Goal: Task Accomplishment & Management: Complete application form

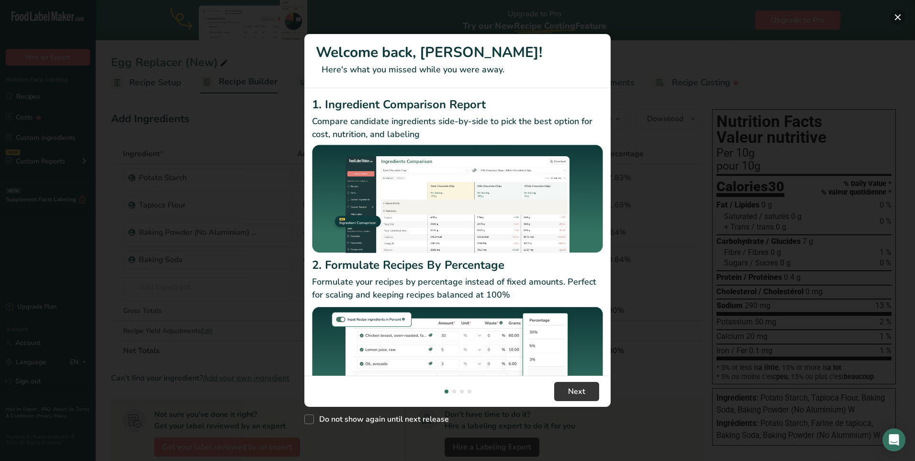
click at [895, 12] on button "New Features" at bounding box center [897, 17] width 15 height 15
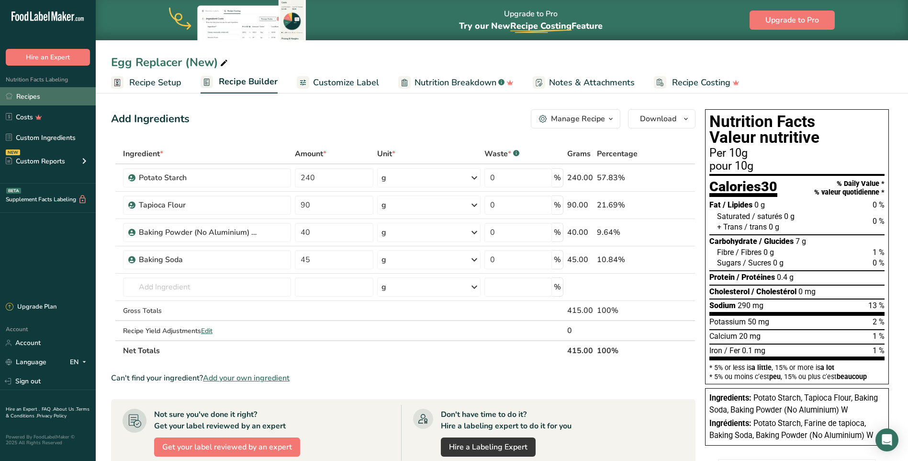
click at [30, 95] on link "Recipes" at bounding box center [48, 96] width 96 height 18
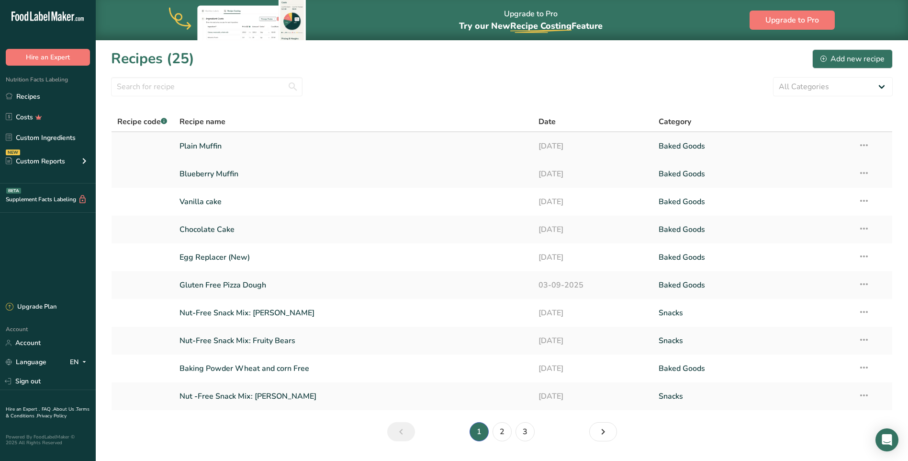
click at [211, 147] on link "Plain Muffin" at bounding box center [354, 146] width 348 height 20
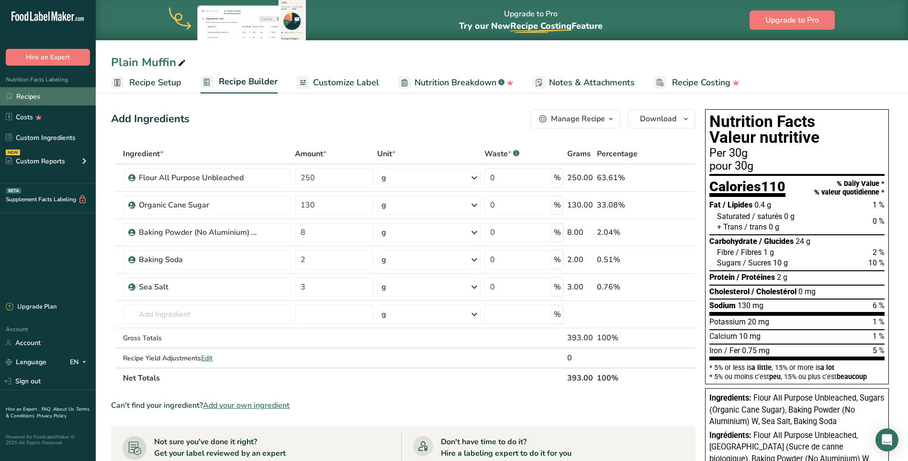
click at [26, 94] on link "Recipes" at bounding box center [48, 96] width 96 height 18
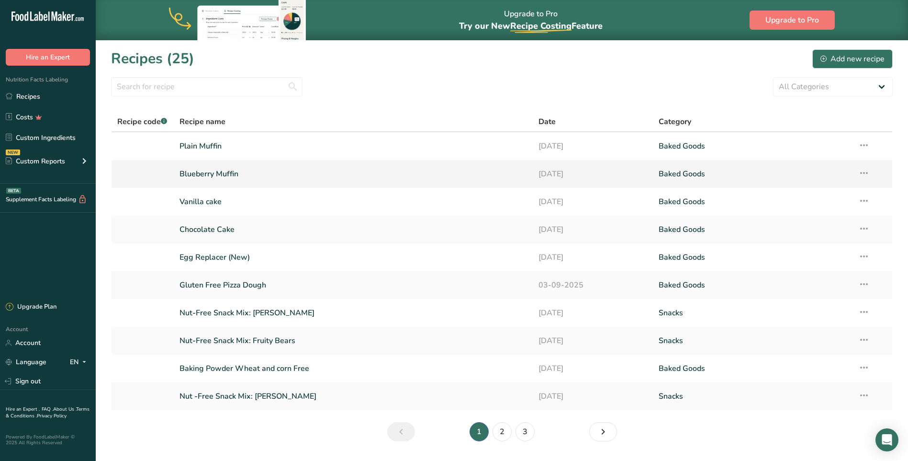
click at [225, 170] on link "Blueberry Muffin" at bounding box center [354, 174] width 348 height 20
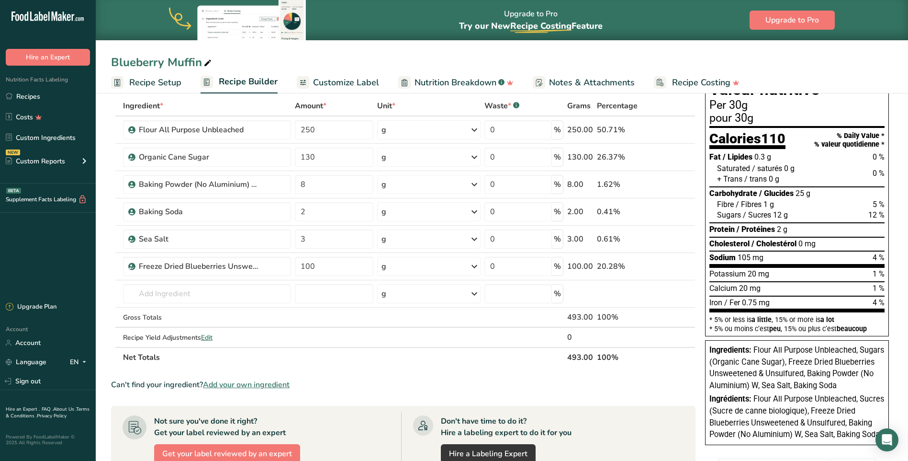
scroll to position [96, 0]
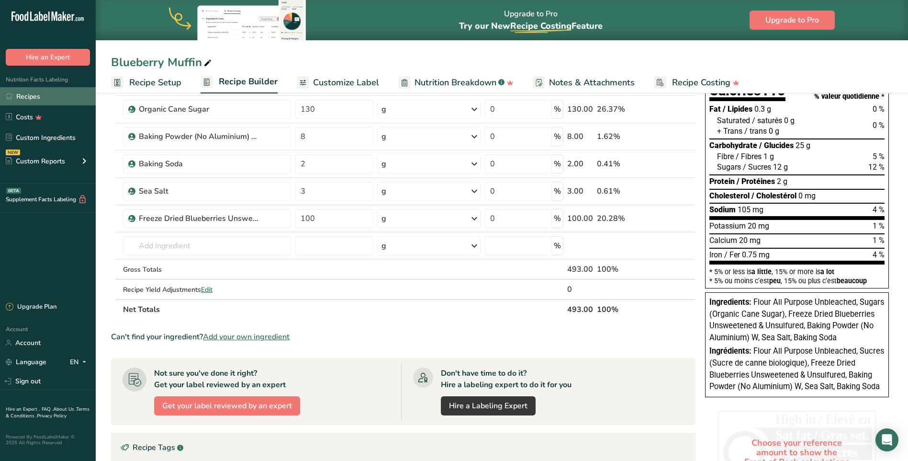
click at [28, 99] on link "Recipes" at bounding box center [48, 96] width 96 height 18
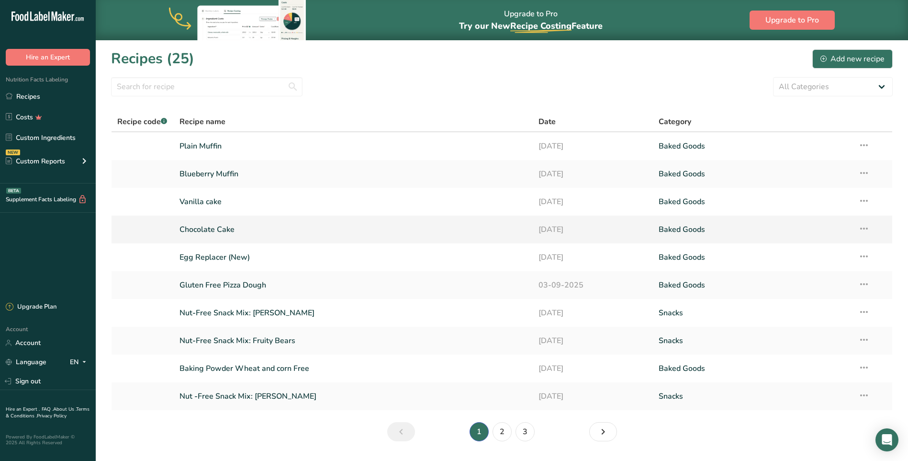
click at [225, 226] on link "Chocolate Cake" at bounding box center [354, 229] width 348 height 20
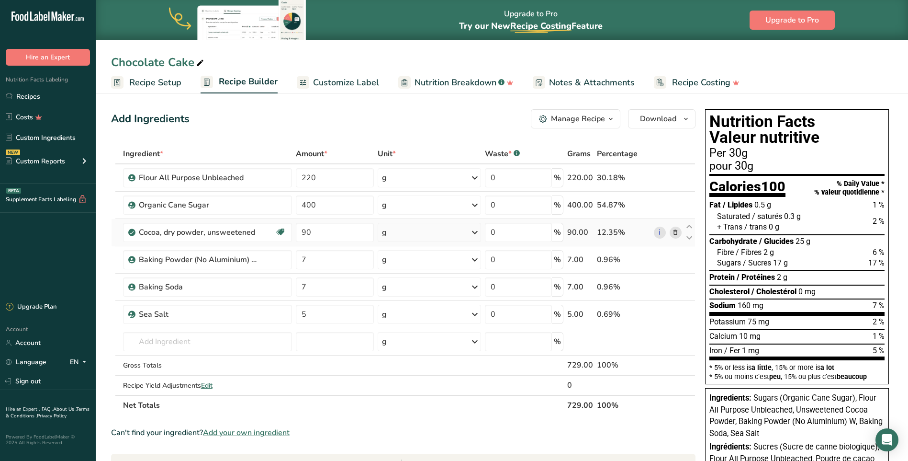
click at [677, 232] on icon at bounding box center [675, 232] width 7 height 10
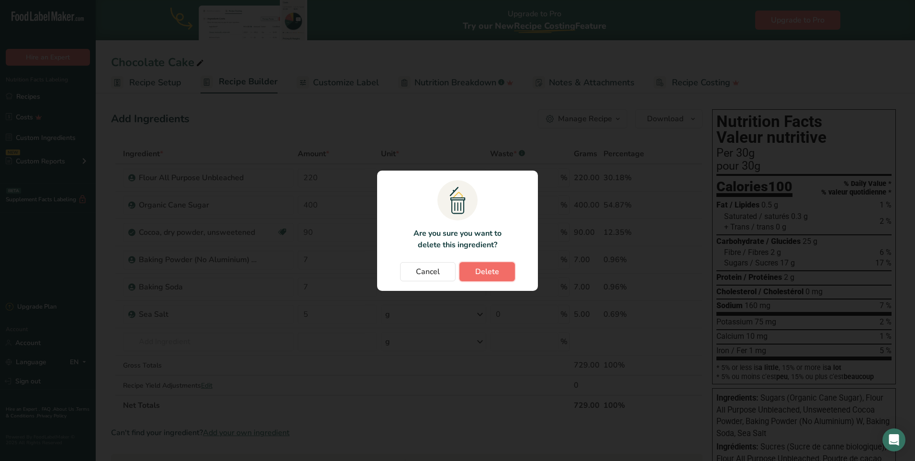
click at [464, 273] on button "Delete" at bounding box center [488, 271] width 56 height 19
type input "7"
type input "5"
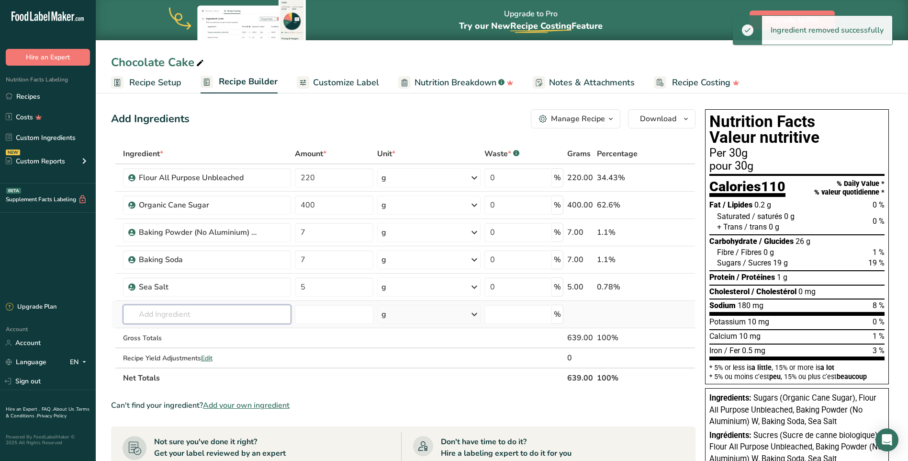
click at [143, 310] on input "text" at bounding box center [207, 313] width 168 height 19
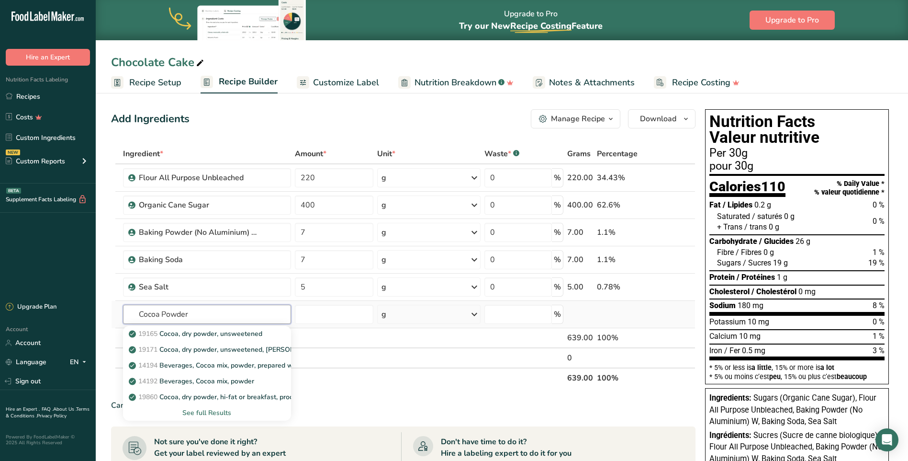
type input "Cocoa Powder"
click at [191, 415] on div "See full Results" at bounding box center [207, 412] width 153 height 10
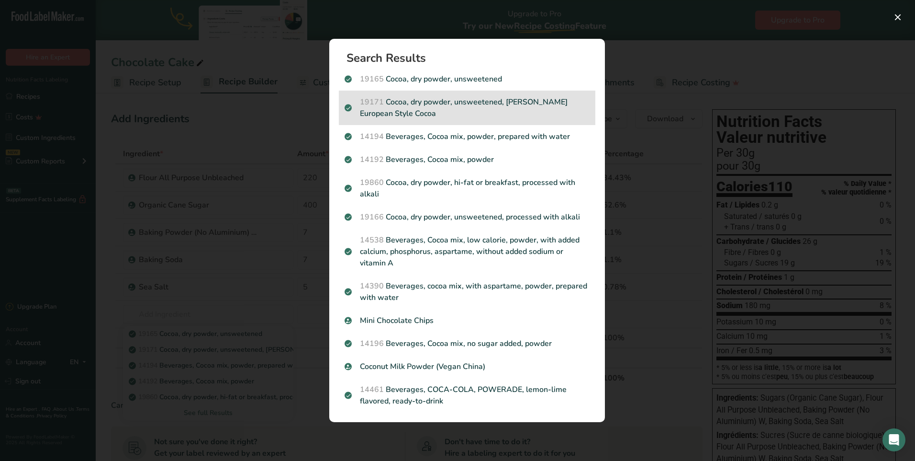
click at [493, 108] on p "19171 Cocoa, dry powder, unsweetened, [PERSON_NAME] European Style Cocoa" at bounding box center [467, 107] width 245 height 23
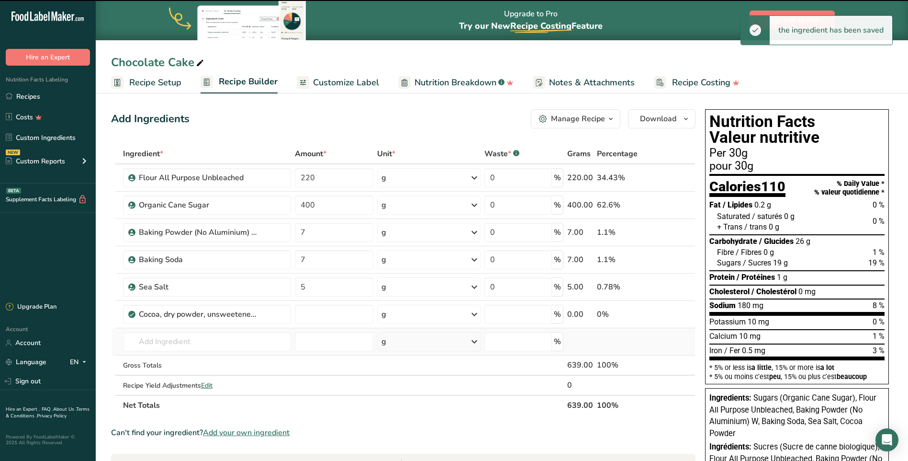
type input "0"
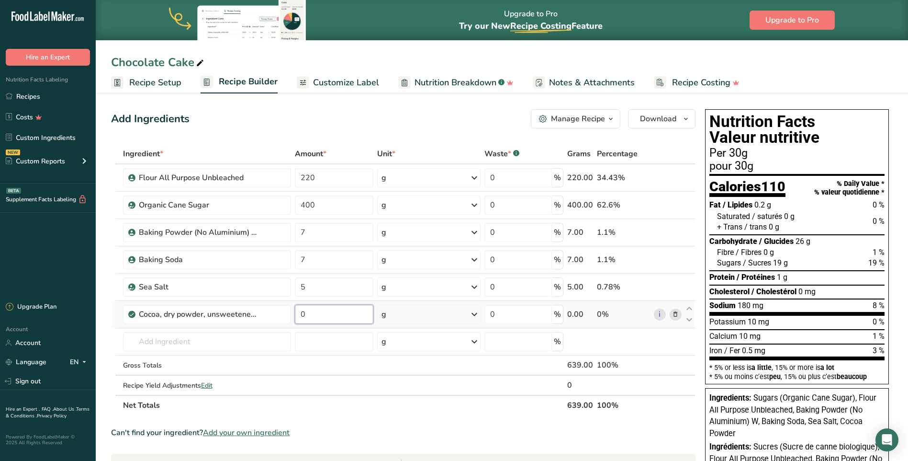
click at [312, 315] on input "0" at bounding box center [334, 313] width 79 height 19
type input "90"
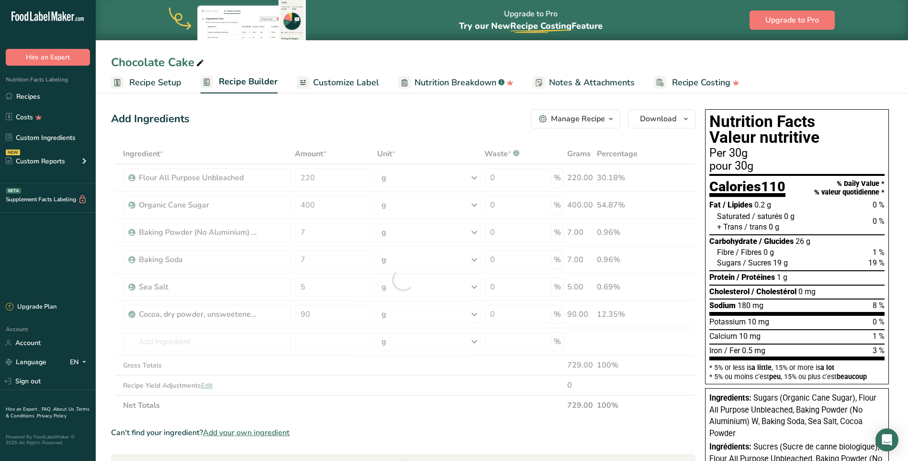
click at [454, 413] on div "Ingredient * Amount * Unit * Waste * .a-a{fill:#347362;}.b-a{fill:#fff;} Grams …" at bounding box center [403, 279] width 585 height 271
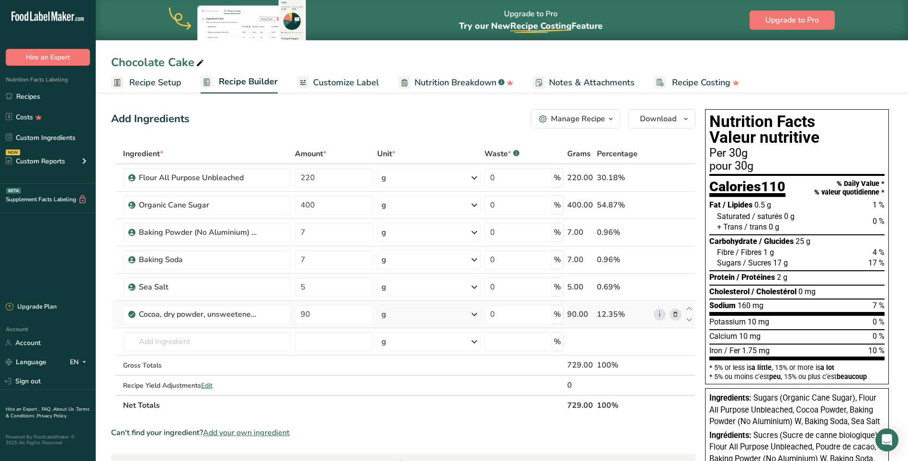
click at [678, 313] on icon at bounding box center [675, 314] width 7 height 10
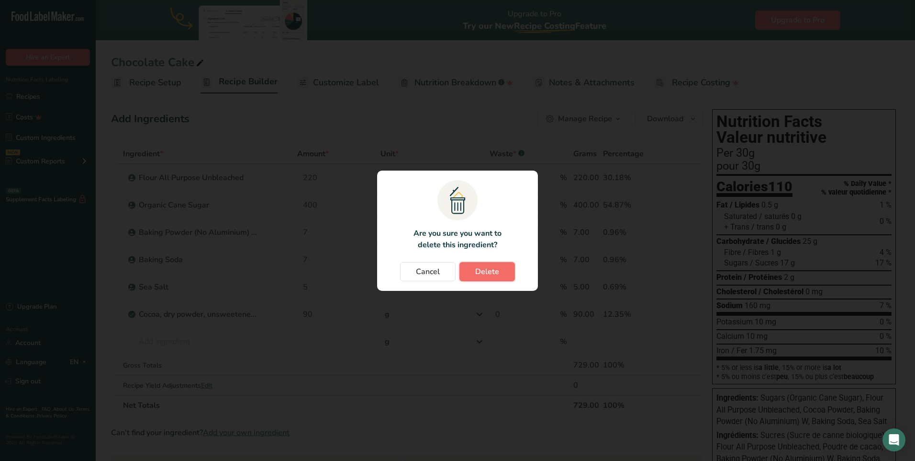
click at [486, 270] on span "Delete" at bounding box center [487, 271] width 24 height 11
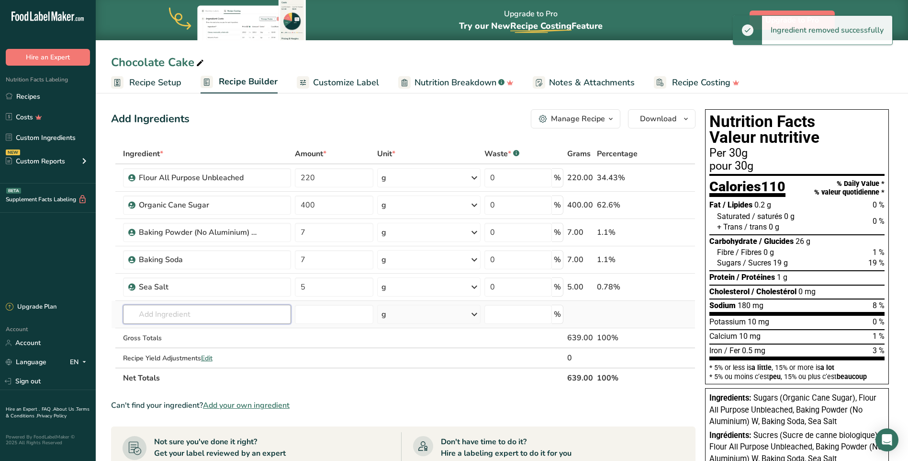
click at [157, 316] on input "text" at bounding box center [207, 313] width 168 height 19
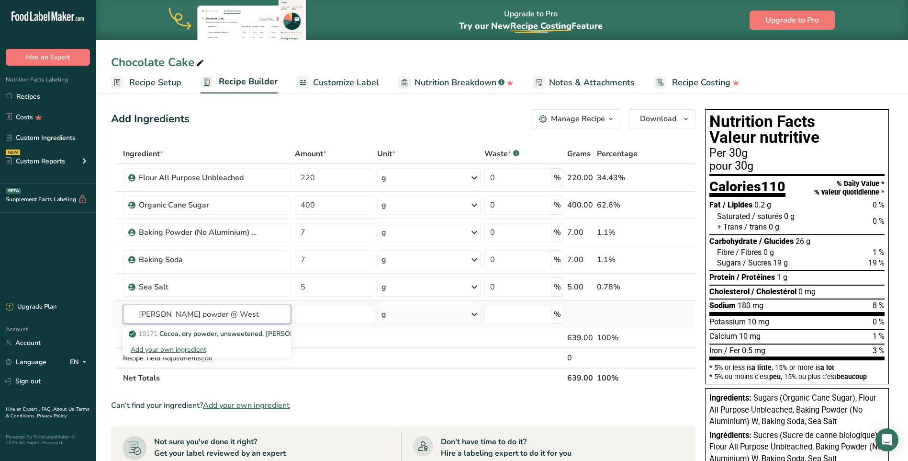
type input "[PERSON_NAME] powder @ West"
click at [151, 349] on div "Add your own ingredient" at bounding box center [207, 349] width 153 height 10
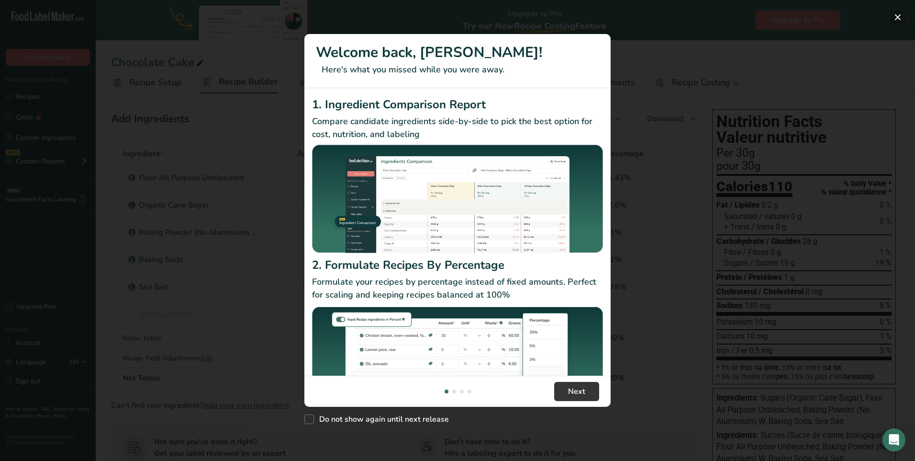
click at [899, 15] on button "New Features" at bounding box center [897, 17] width 15 height 15
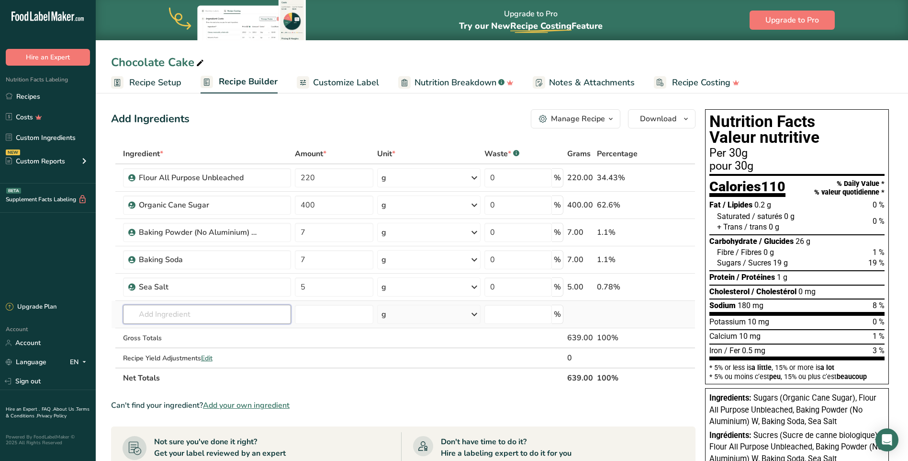
click at [203, 313] on input "text" at bounding box center [207, 313] width 168 height 19
type input "Cocoa Powder @westpoin"
click at [164, 349] on div "Add your own ingredient" at bounding box center [207, 349] width 153 height 10
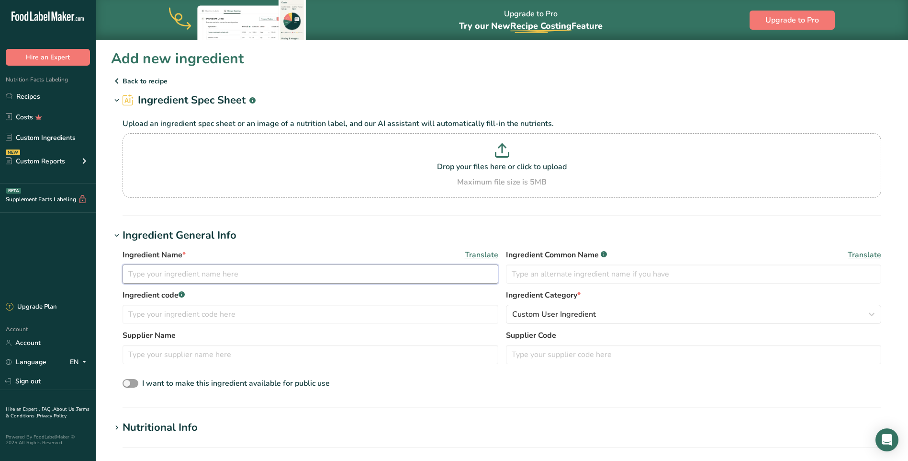
click at [172, 274] on input "text" at bounding box center [311, 273] width 376 height 19
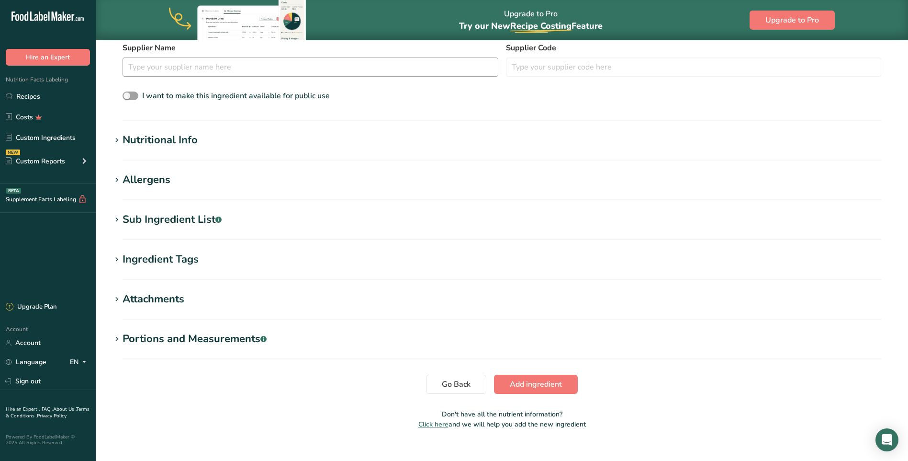
scroll to position [144, 0]
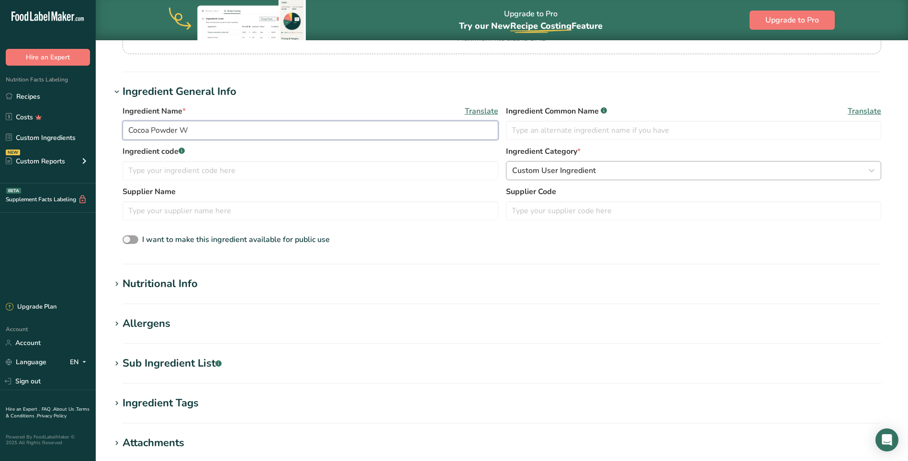
type input "Cocoa Powder W"
click at [645, 166] on div "Custom User Ingredient" at bounding box center [691, 170] width 358 height 11
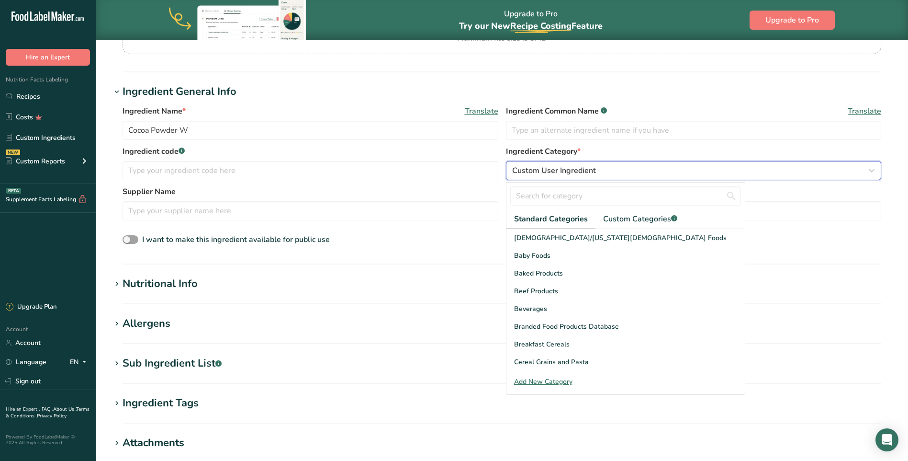
scroll to position [0, 0]
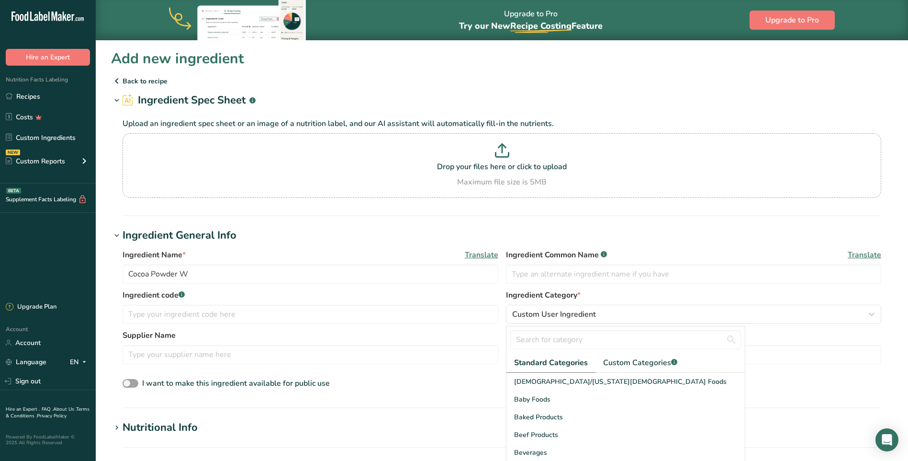
click at [461, 382] on div "I want to make this ingredient available for public use" at bounding box center [502, 383] width 759 height 12
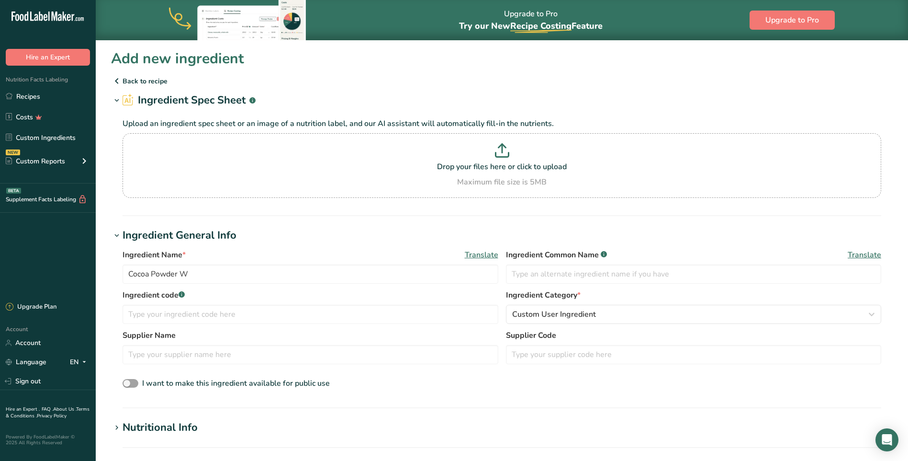
scroll to position [48, 0]
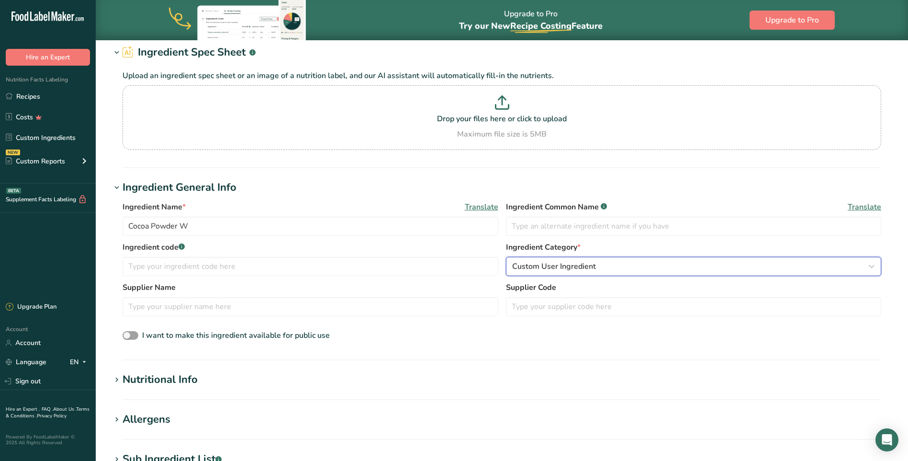
click at [551, 259] on button "Custom User Ingredient" at bounding box center [694, 266] width 376 height 19
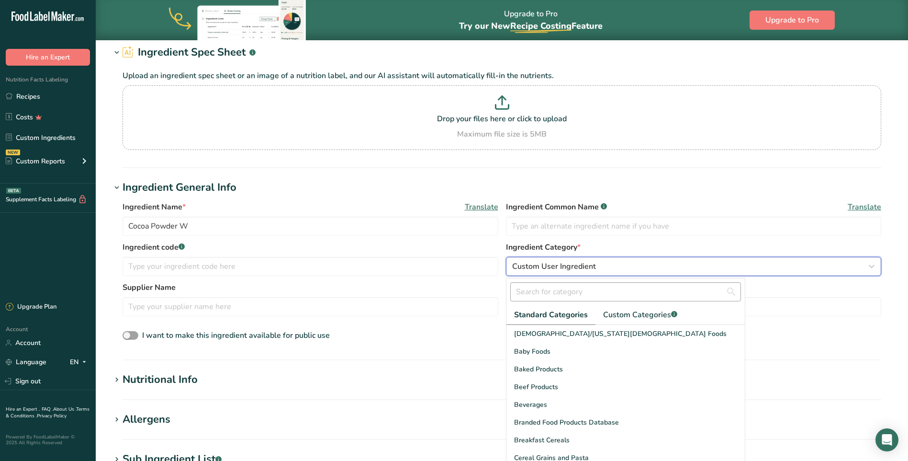
scroll to position [96, 0]
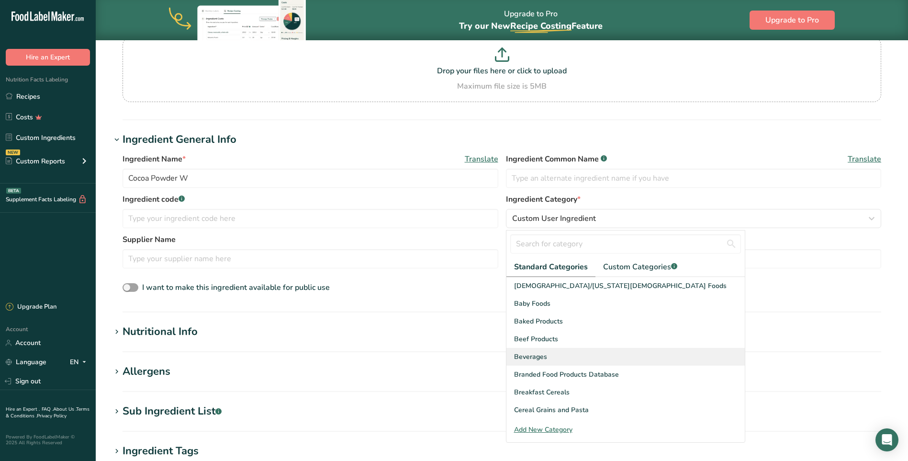
click at [549, 354] on div "Beverages" at bounding box center [625, 357] width 238 height 18
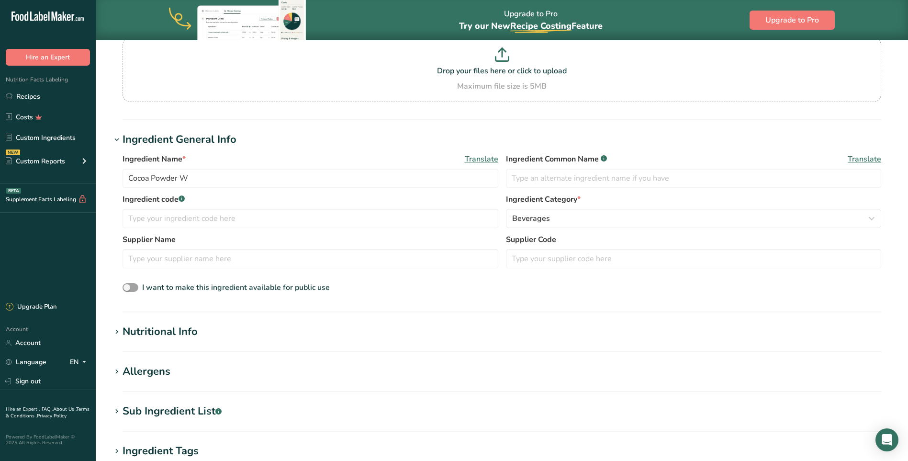
click at [181, 331] on div "Nutritional Info" at bounding box center [160, 332] width 75 height 16
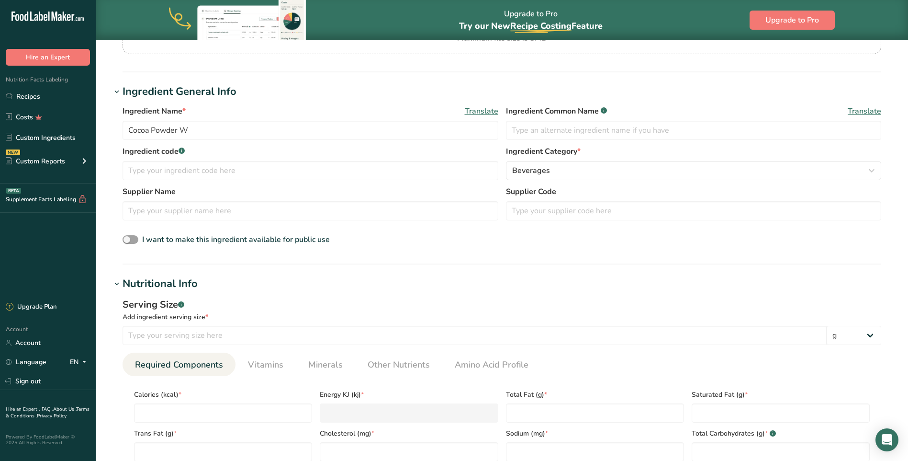
scroll to position [191, 0]
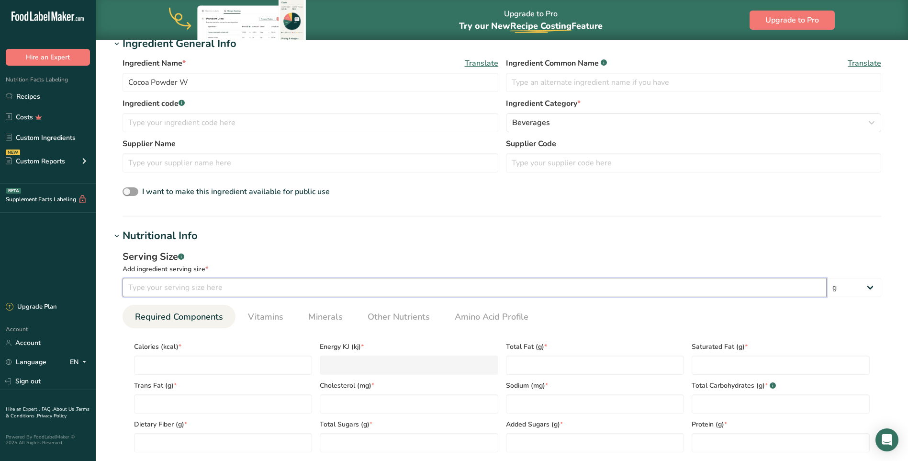
click at [174, 289] on input "number" at bounding box center [475, 287] width 704 height 19
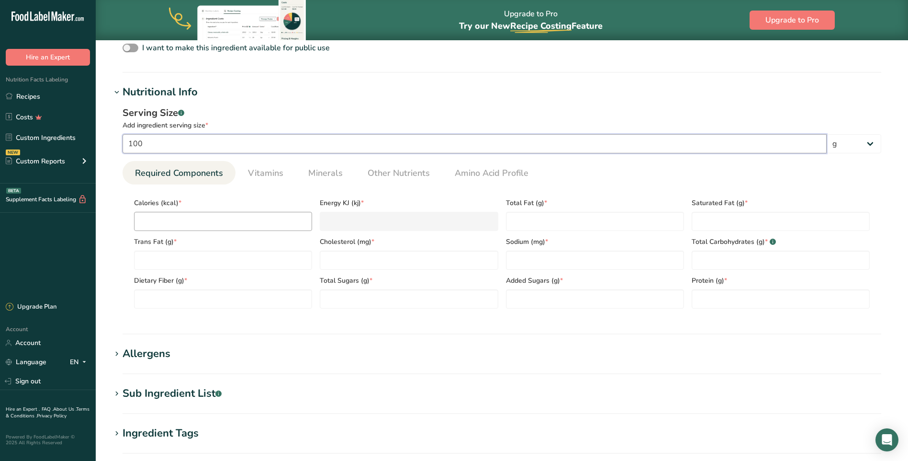
type input "100"
click at [195, 226] on input "number" at bounding box center [223, 221] width 178 height 19
type input "3"
type KJ "12.6"
type input "30"
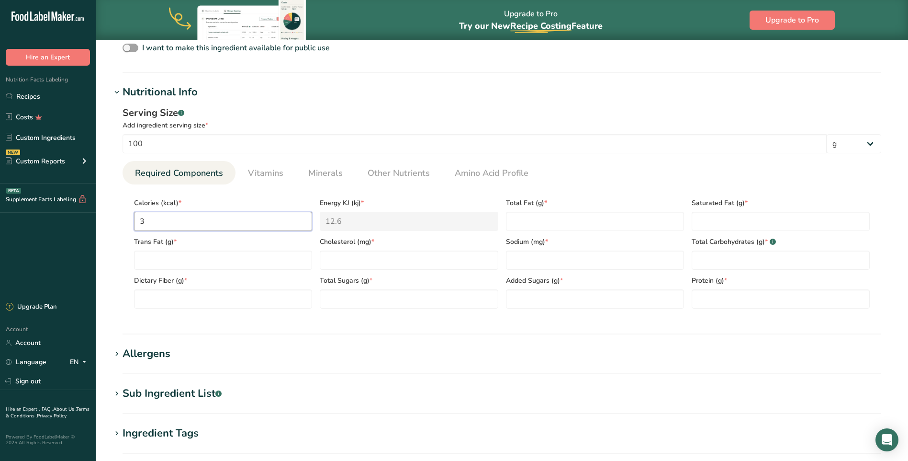
type KJ "125.5"
type input "307"
type KJ "1284.5"
click at [175, 220] on input "307" at bounding box center [223, 221] width 178 height 19
type input "30"
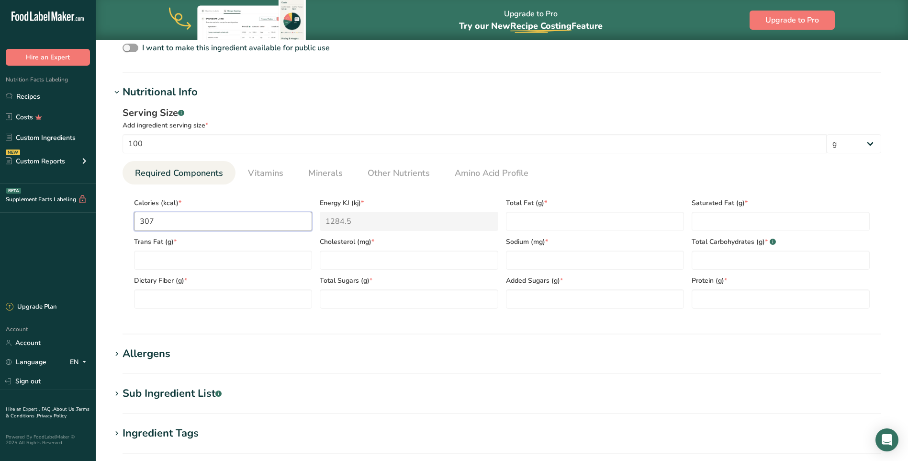
type KJ "125.5"
type input "305"
type KJ "1276.1"
type input "30"
type KJ "125.5"
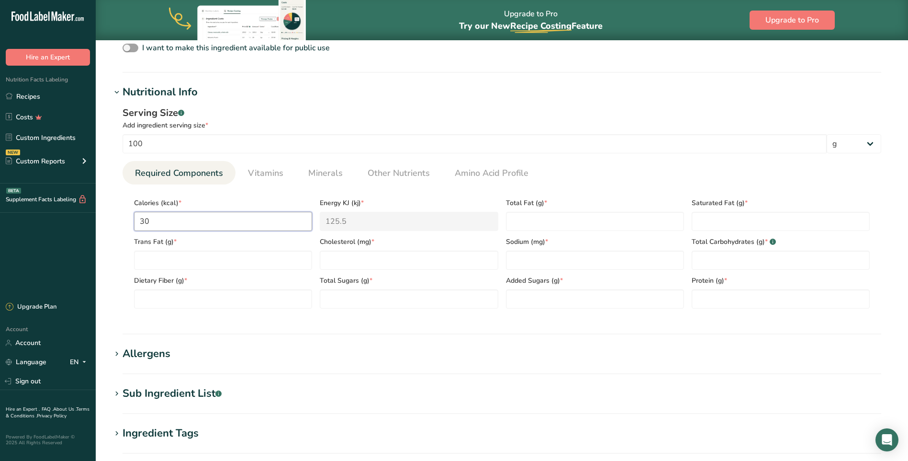
type input "306"
type KJ "1280.3"
type input "30"
type KJ "125.5"
type input "307"
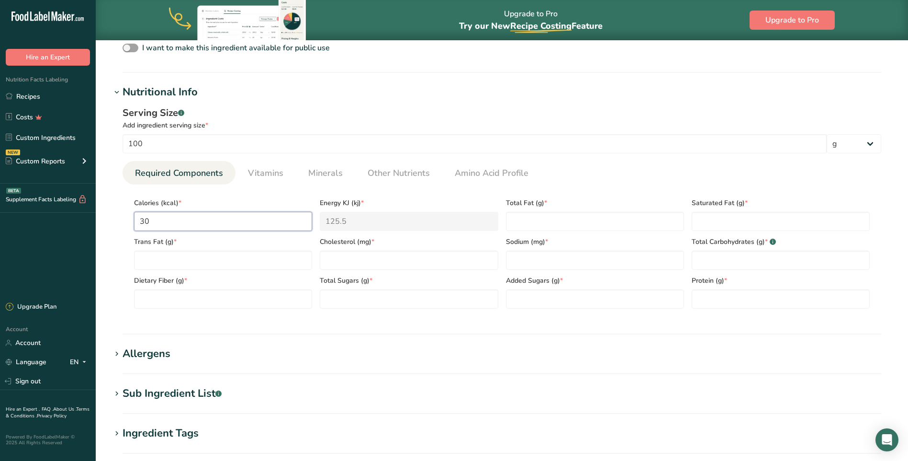
type KJ "1284.5"
click at [515, 215] on Fat "number" at bounding box center [595, 221] width 178 height 19
type Fat "10.5"
type Fat "6.4"
type Fat "0"
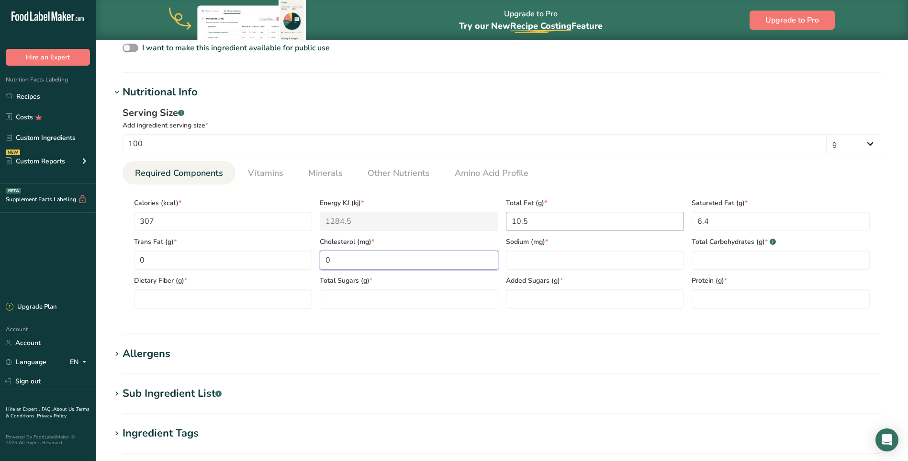
type input "0"
type input "30"
click at [714, 265] on Carbohydrates "number" at bounding box center [781, 259] width 178 height 19
type Carbohydrates "10"
click at [183, 297] on Fiber "number" at bounding box center [223, 298] width 178 height 19
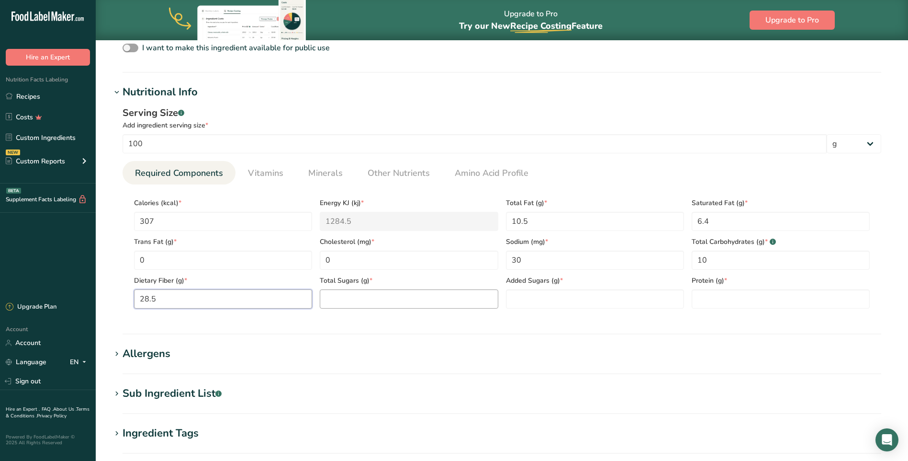
type Fiber "28.5"
click at [352, 297] on Sugars "number" at bounding box center [409, 298] width 178 height 19
type Sugars "0.5"
type Sugars "0"
type input "23.9"
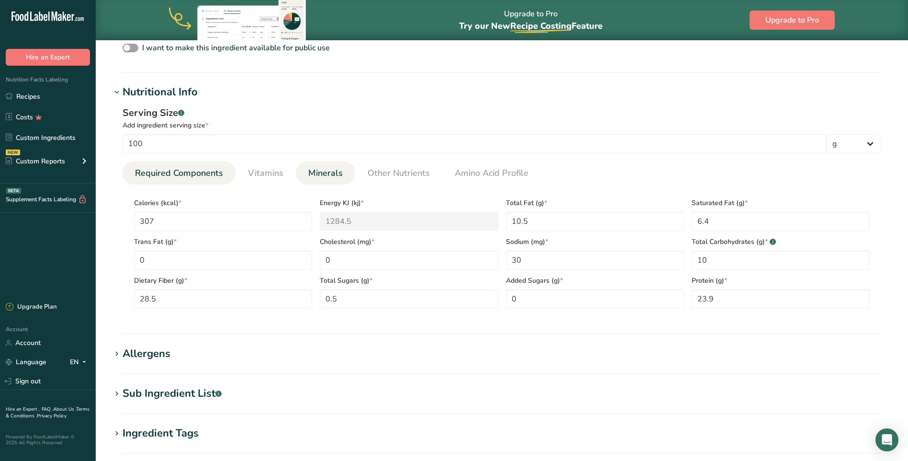
click at [321, 176] on span "Minerals" at bounding box center [325, 173] width 34 height 13
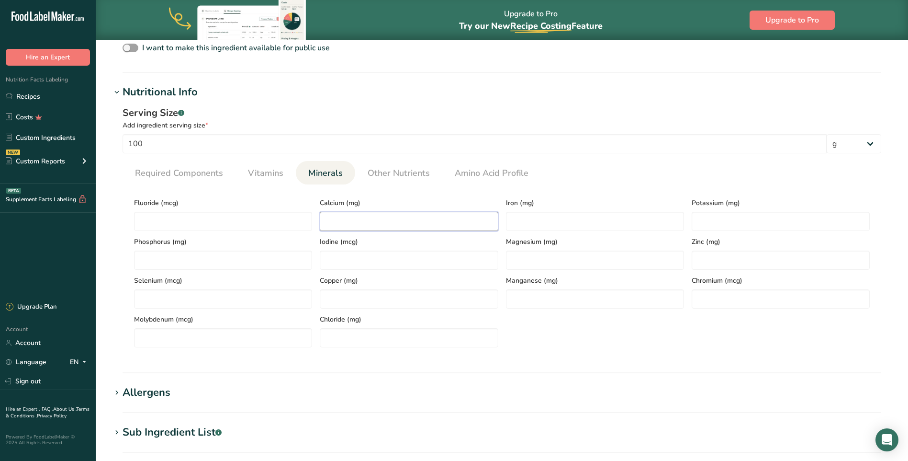
click at [359, 221] on input "number" at bounding box center [409, 221] width 178 height 19
type input "170"
type input "40"
type input "2050"
type input "740"
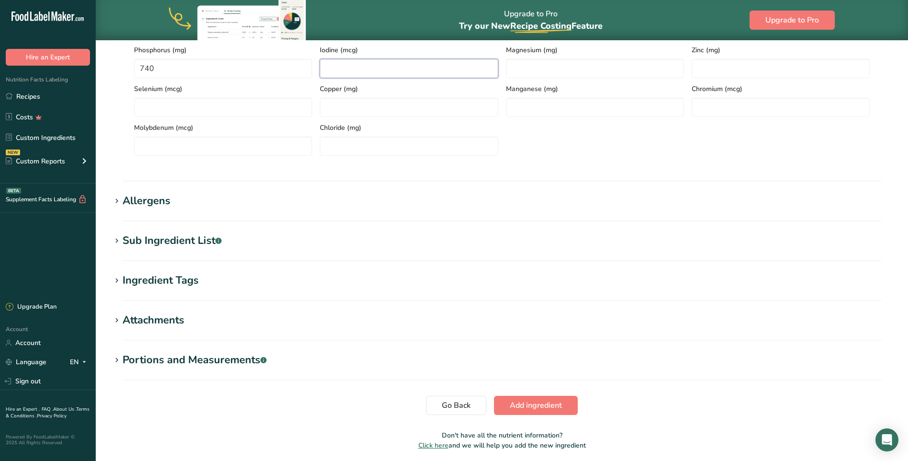
scroll to position [562, 0]
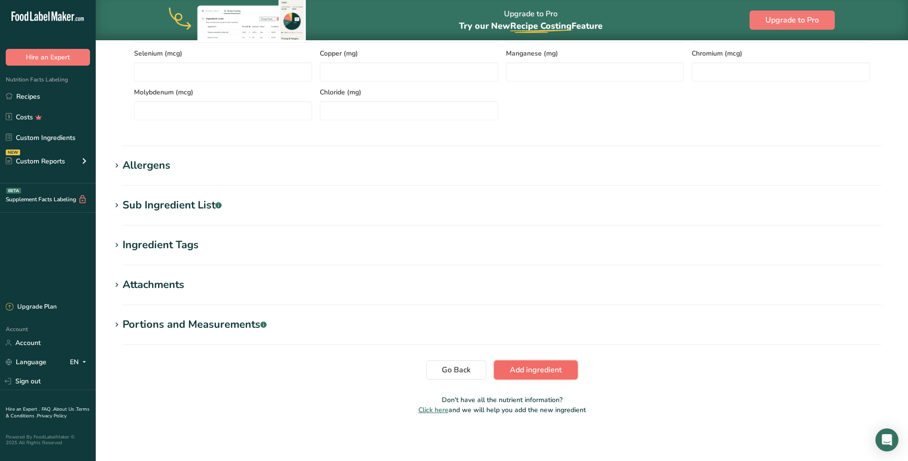
click at [532, 373] on span "Add ingredient" at bounding box center [536, 369] width 52 height 11
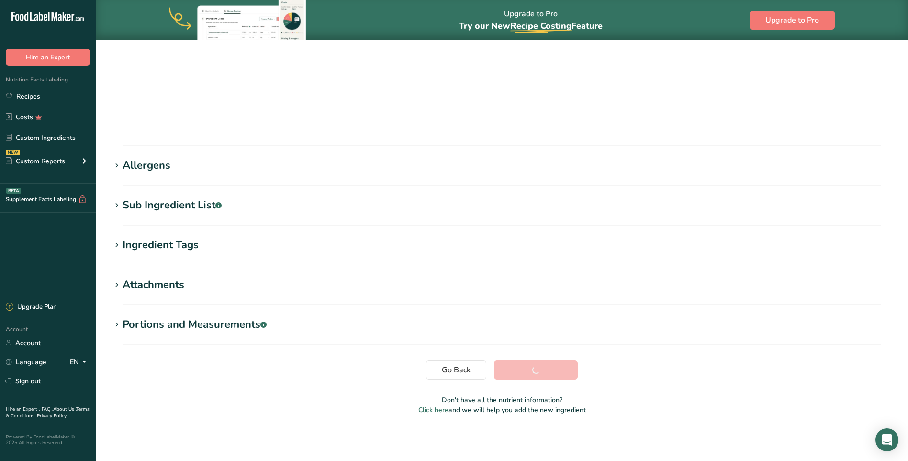
scroll to position [54, 0]
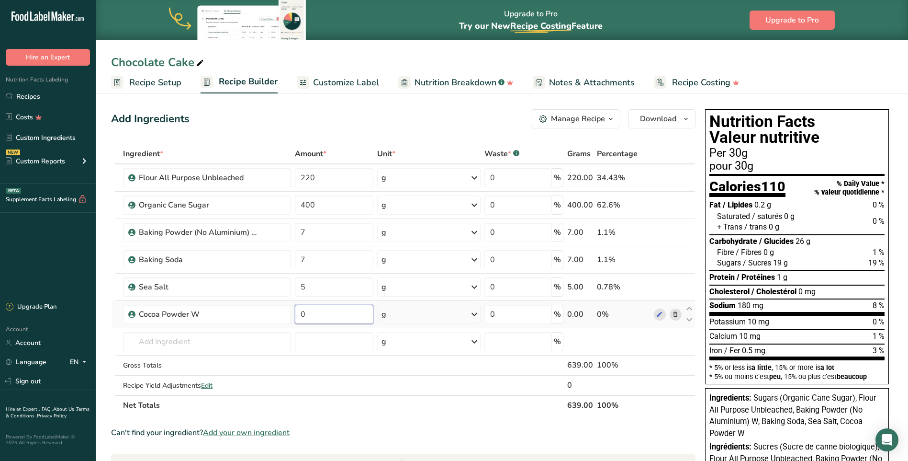
click at [317, 314] on input "0" at bounding box center [334, 313] width 79 height 19
type input "90"
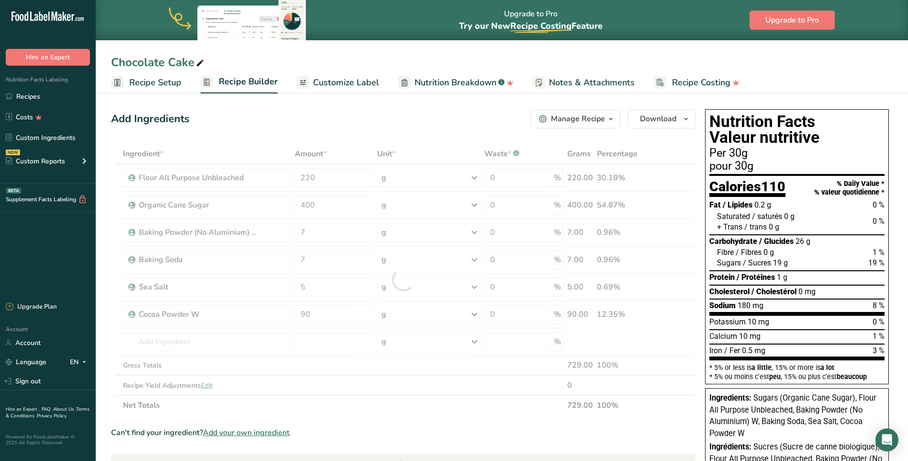
click at [436, 422] on section "Ingredient * Amount * Unit * Waste * .a-a{fill:#347362;}.b-a{fill:#fff;} Grams …" at bounding box center [403, 428] width 585 height 569
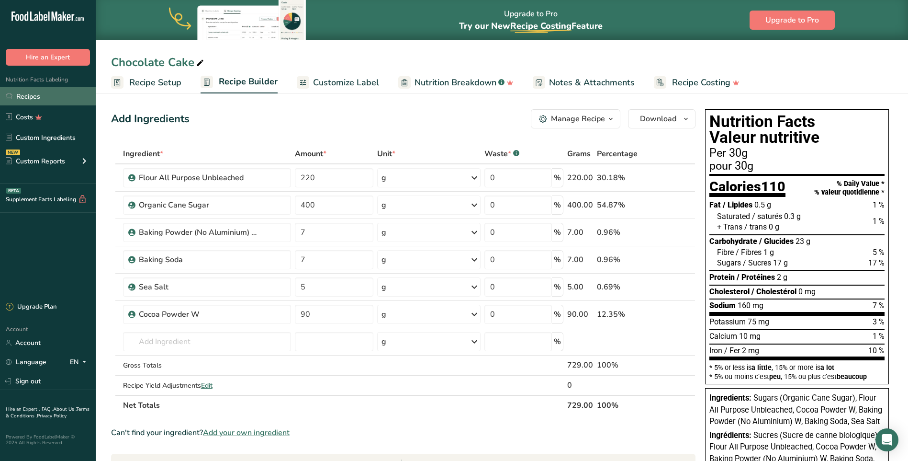
click at [24, 90] on link "Recipes" at bounding box center [48, 96] width 96 height 18
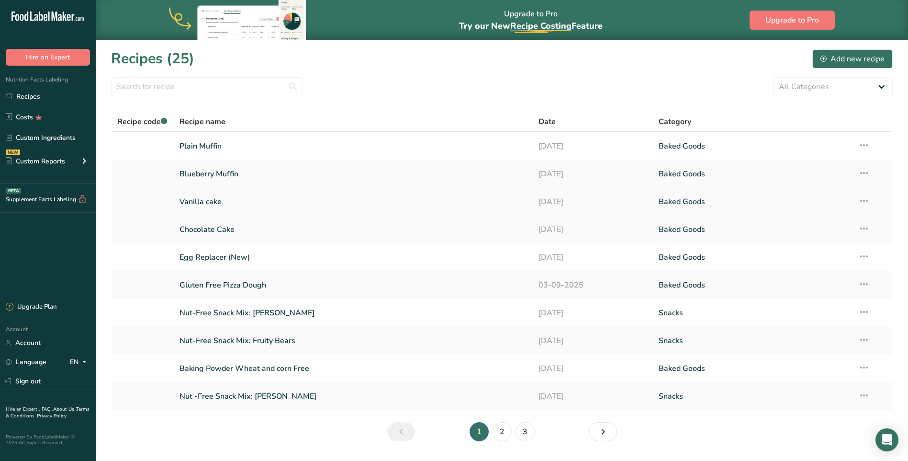
click at [194, 203] on link "Vanilla cake" at bounding box center [354, 201] width 348 height 20
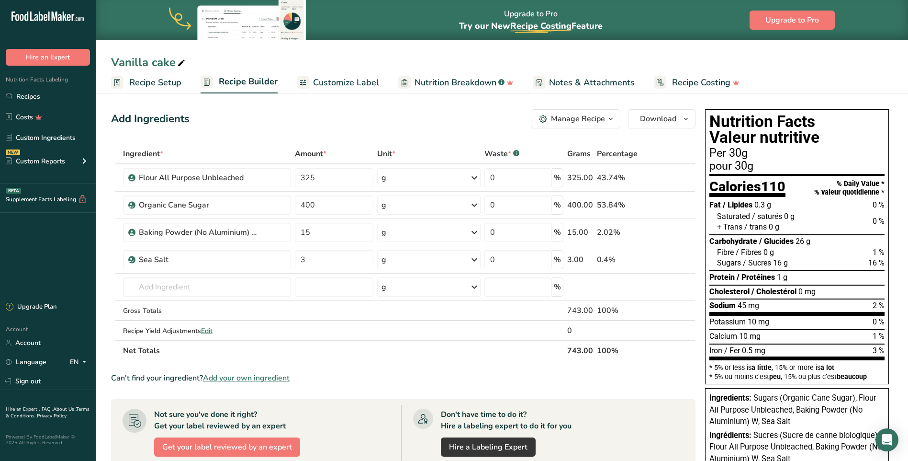
click at [456, 380] on div "Can't find your ingredient? Add your own ingredient" at bounding box center [403, 377] width 585 height 11
click at [38, 95] on link "Recipes" at bounding box center [48, 96] width 96 height 18
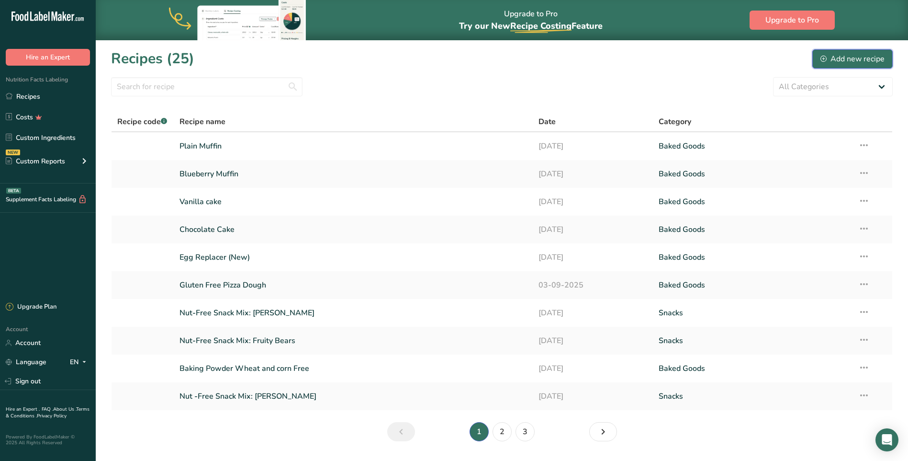
click at [850, 61] on div "Add new recipe" at bounding box center [853, 58] width 64 height 11
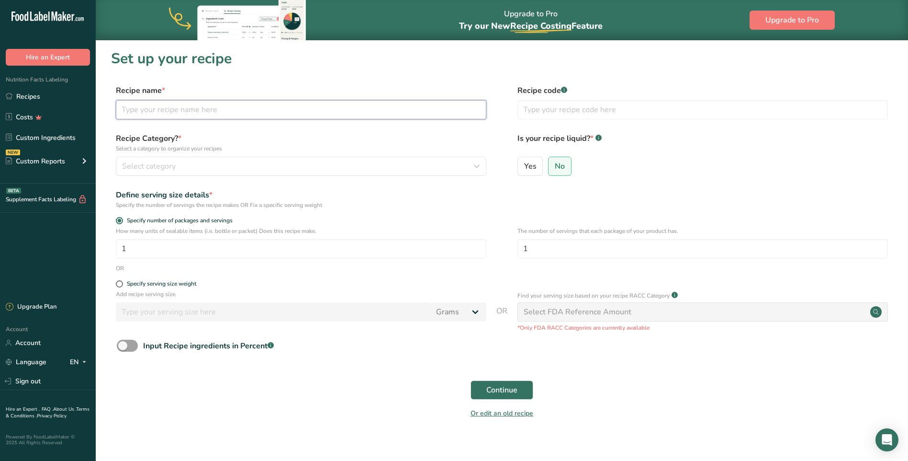
click at [144, 112] on input "text" at bounding box center [301, 109] width 371 height 19
type input "Brownie"
click at [119, 283] on span at bounding box center [119, 283] width 7 height 7
click at [119, 283] on input "Specify serving size weight" at bounding box center [119, 284] width 6 height 6
radio input "true"
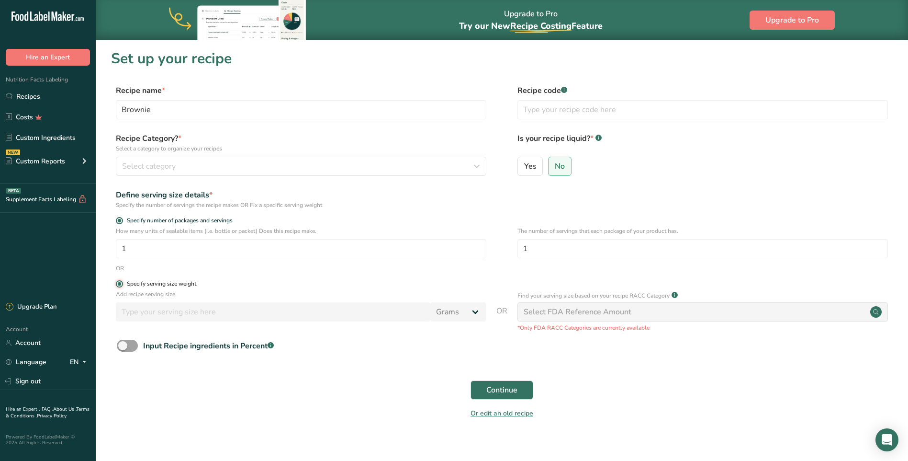
radio input "false"
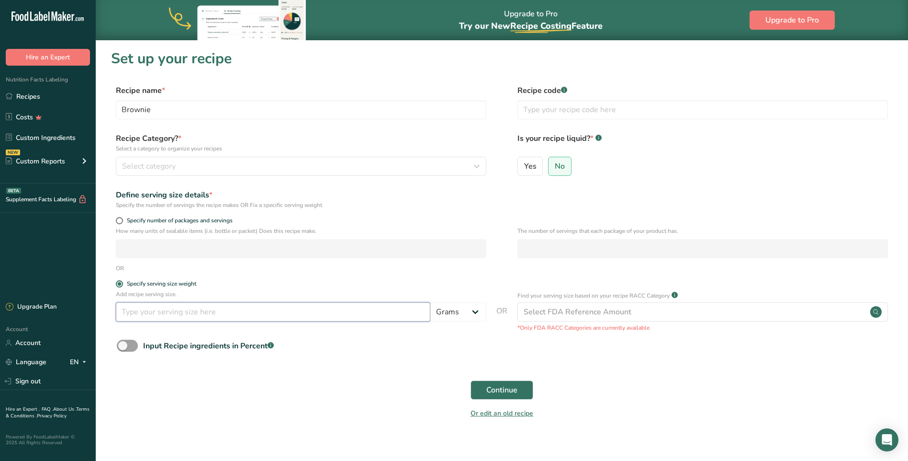
click at [236, 314] on input "number" at bounding box center [273, 311] width 315 height 19
type input "30"
click at [506, 398] on button "Continue" at bounding box center [502, 389] width 63 height 19
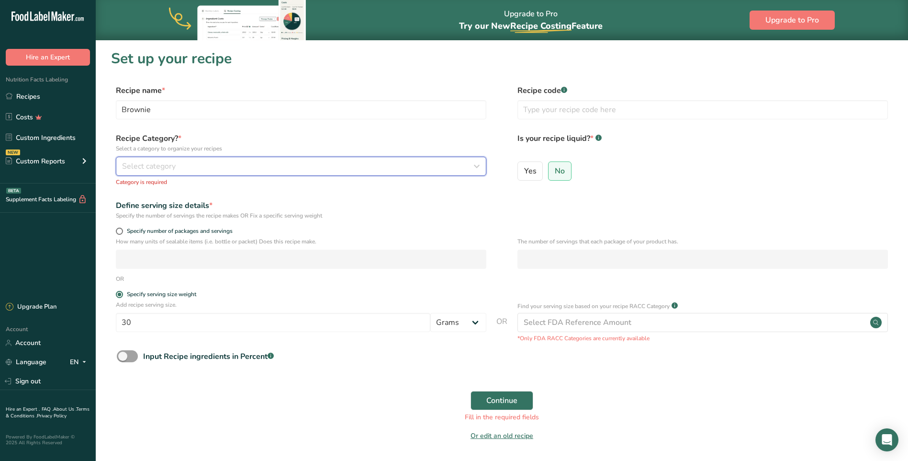
click at [211, 166] on div "Select category" at bounding box center [298, 165] width 352 height 11
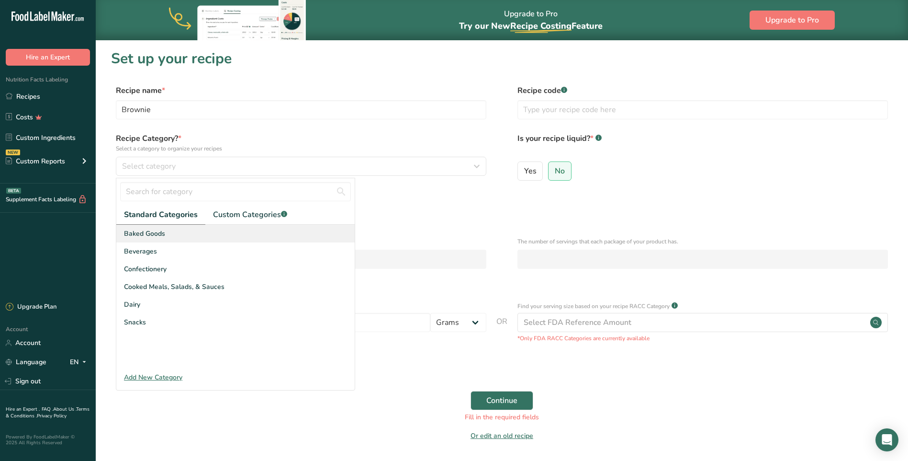
click at [171, 238] on div "Baked Goods" at bounding box center [235, 234] width 238 height 18
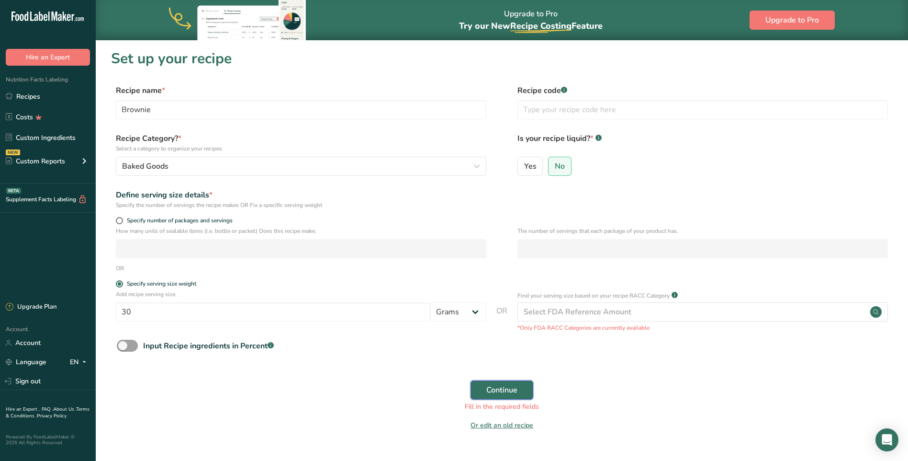
click at [498, 399] on button "Continue" at bounding box center [502, 389] width 63 height 19
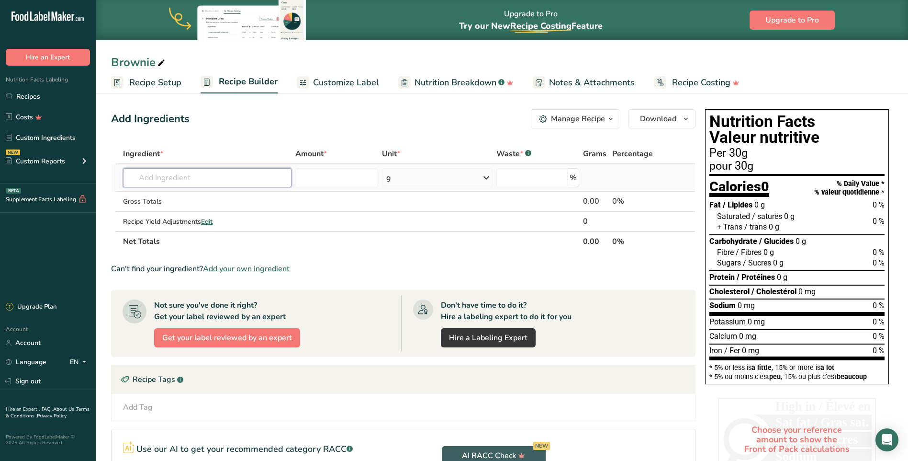
click at [180, 174] on input "text" at bounding box center [207, 177] width 169 height 19
click at [142, 177] on input "text" at bounding box center [207, 177] width 169 height 19
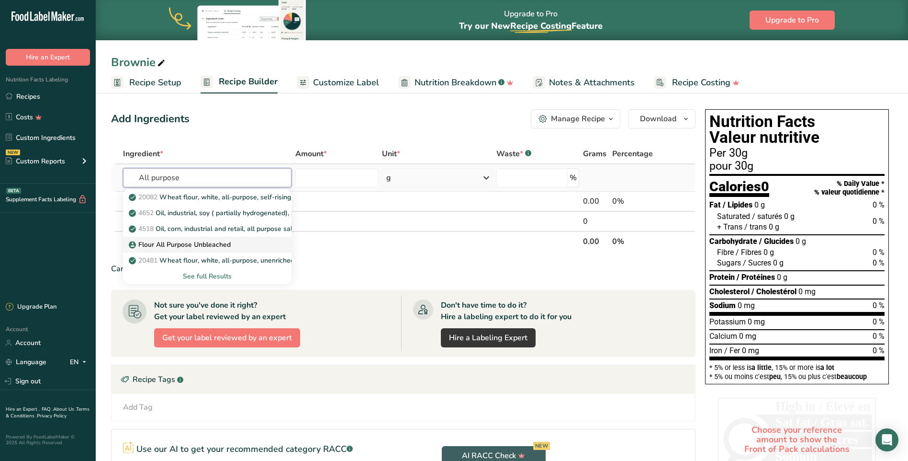
type input "All purpose"
click at [189, 246] on p "Flour All Purpose Unbleached" at bounding box center [181, 244] width 100 height 10
type input "Flour All Purpose Unbleached"
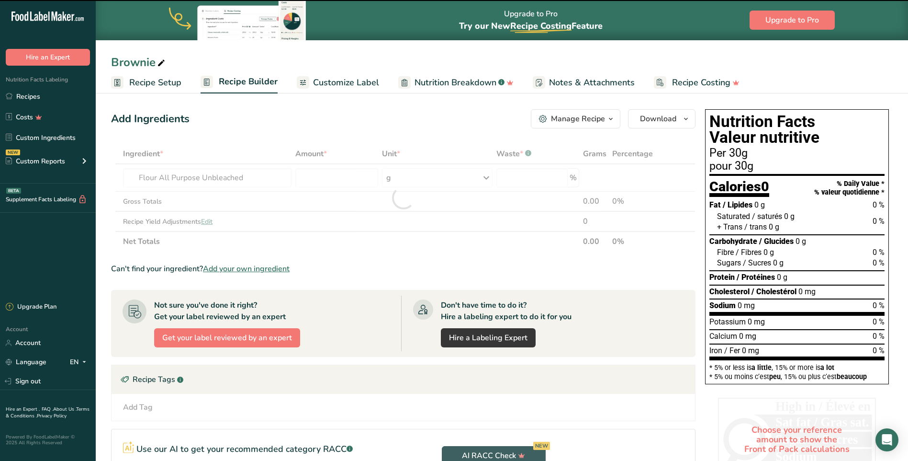
type input "0"
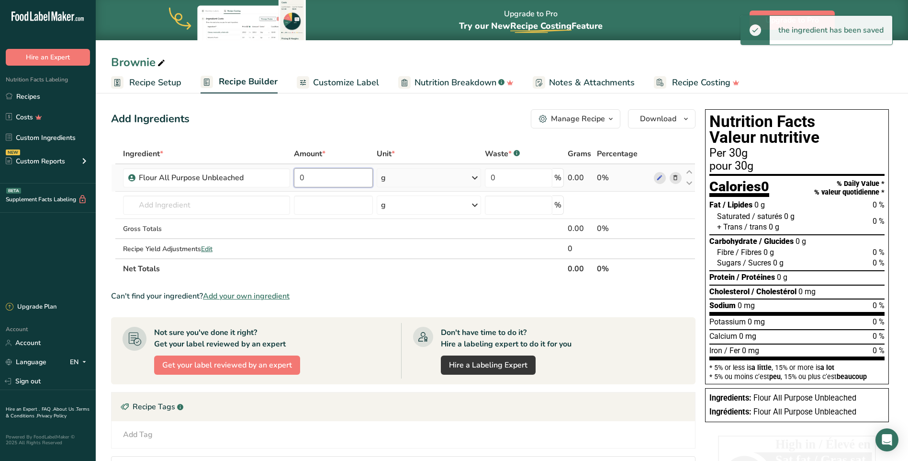
click at [303, 173] on input "0" at bounding box center [333, 177] width 79 height 19
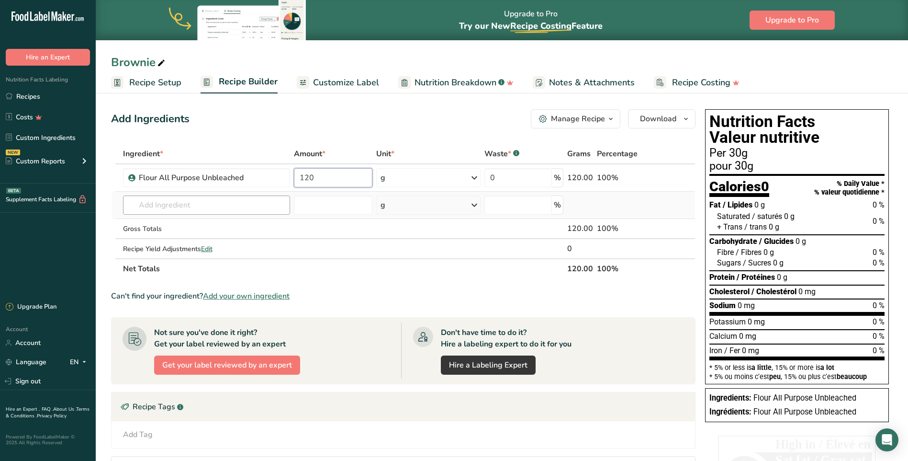
type input "120"
click at [176, 210] on div "Ingredient * Amount * Unit * Waste * .a-a{fill:#347362;}.b-a{fill:#fff;} Grams …" at bounding box center [403, 211] width 585 height 135
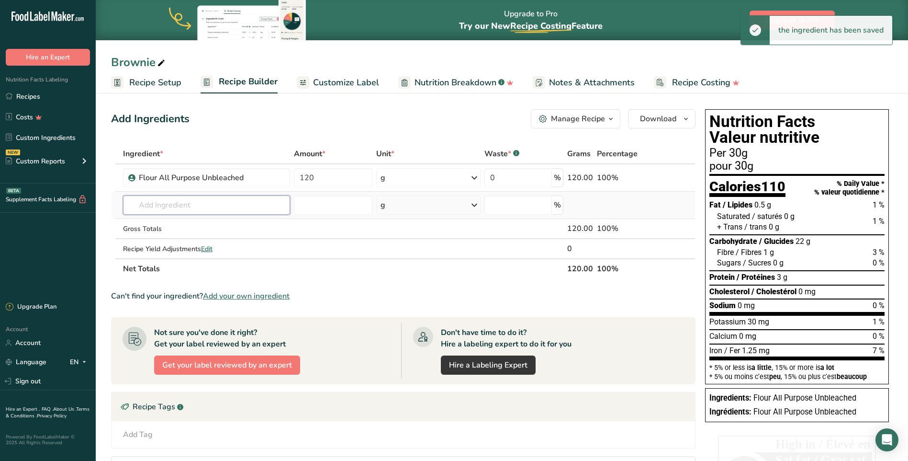
click at [177, 207] on input "text" at bounding box center [206, 204] width 167 height 19
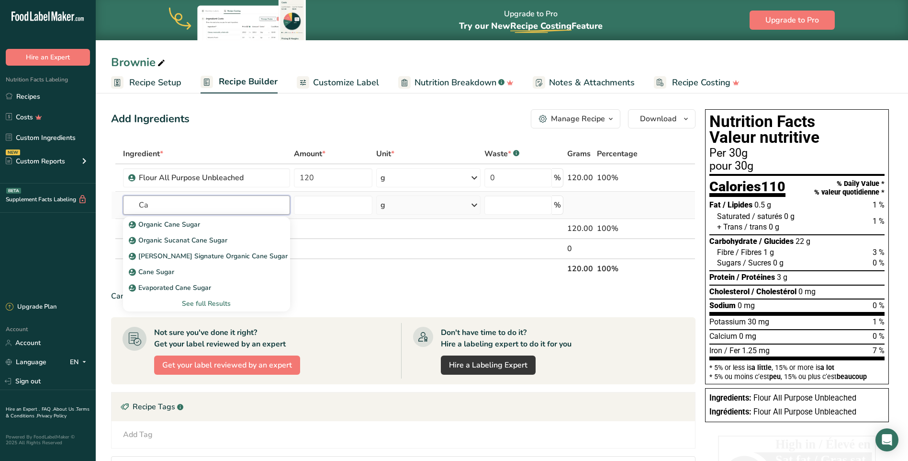
type input "C"
type input "o"
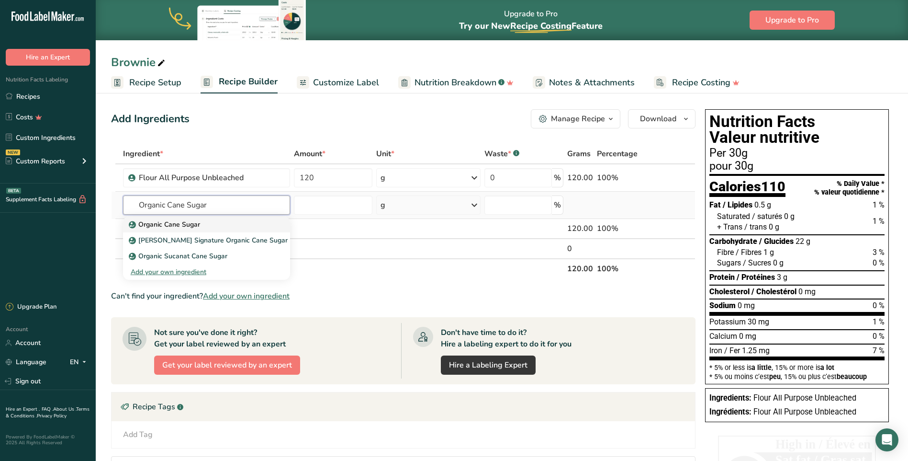
type input "Organic Cane Sugar"
click at [177, 222] on p "Organic Cane Sugar" at bounding box center [165, 224] width 69 height 10
type input "Organic Cane Sugar"
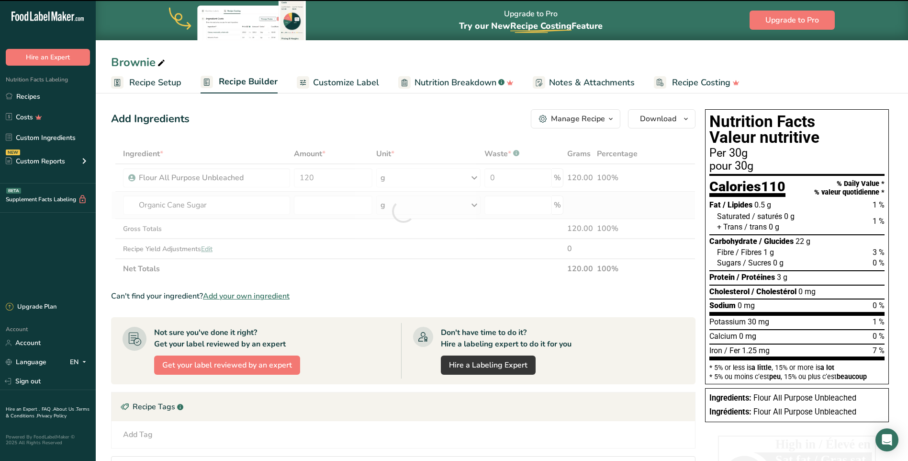
type input "0"
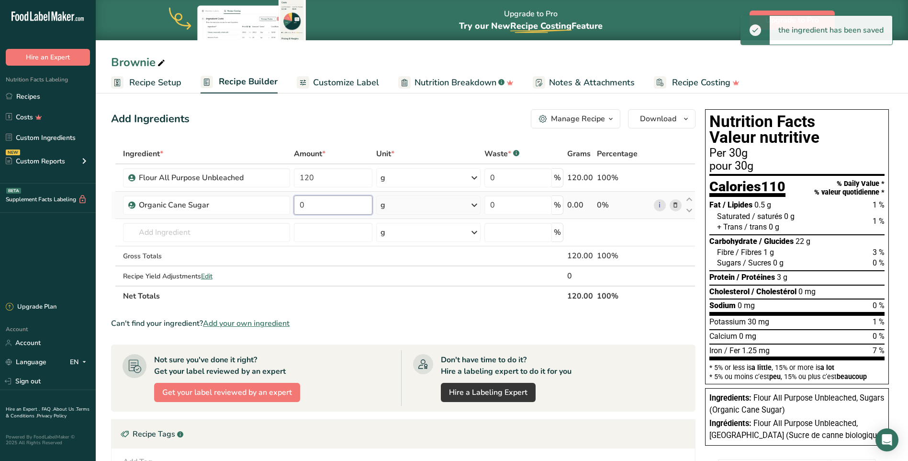
click at [320, 204] on input "0" at bounding box center [333, 204] width 79 height 19
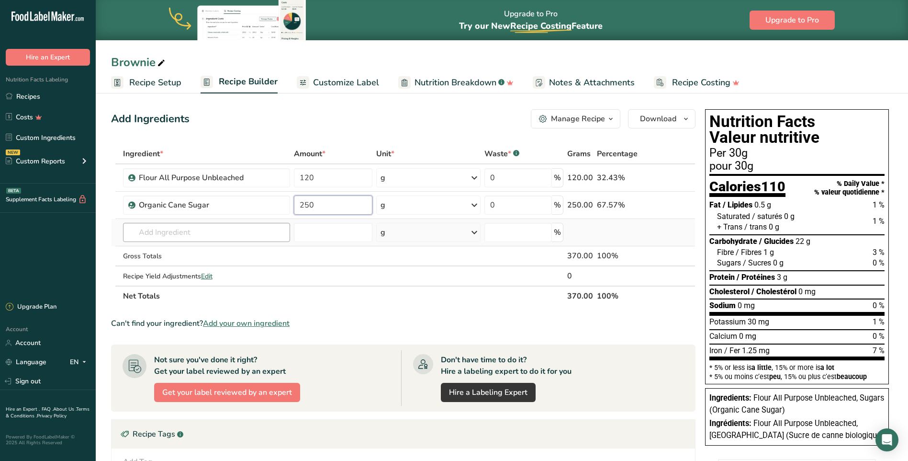
type input "250"
click at [196, 226] on div "Ingredient * Amount * Unit * Waste * .a-a{fill:#347362;}.b-a{fill:#fff;} Grams …" at bounding box center [403, 225] width 585 height 162
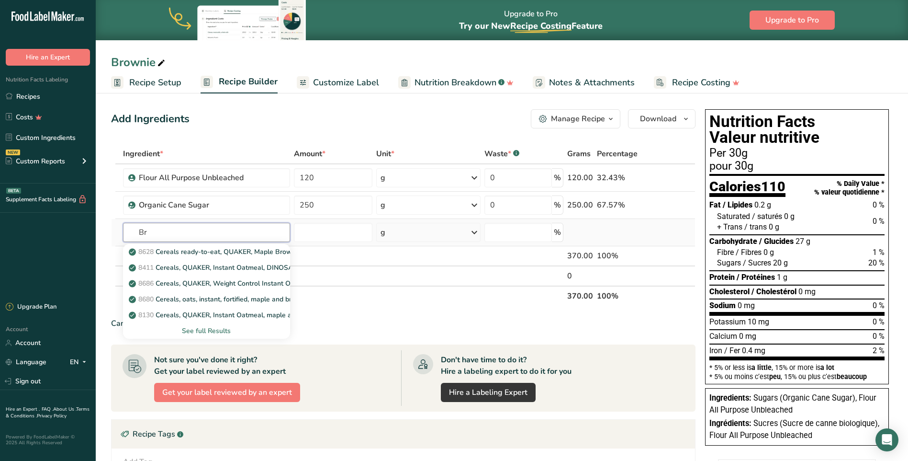
type input "B"
type input "Sugar Brown"
click at [217, 329] on div "See full Results" at bounding box center [207, 331] width 152 height 10
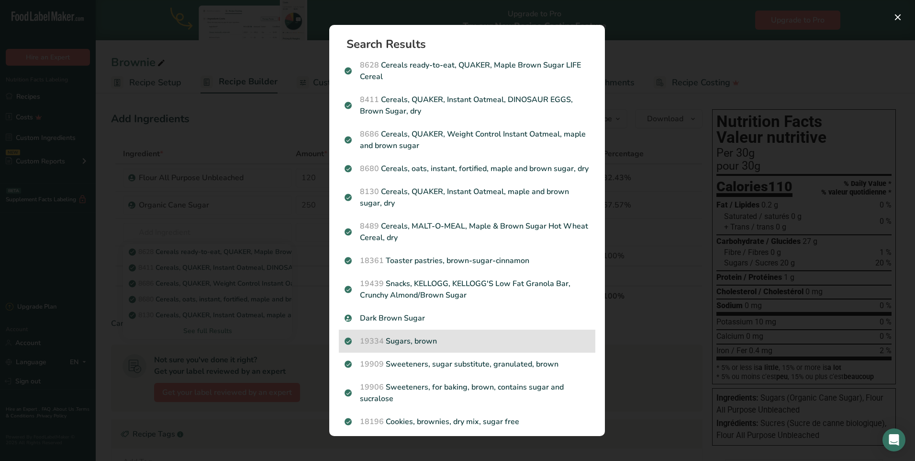
click at [439, 347] on p "19334 Sugars, brown" at bounding box center [467, 340] width 245 height 11
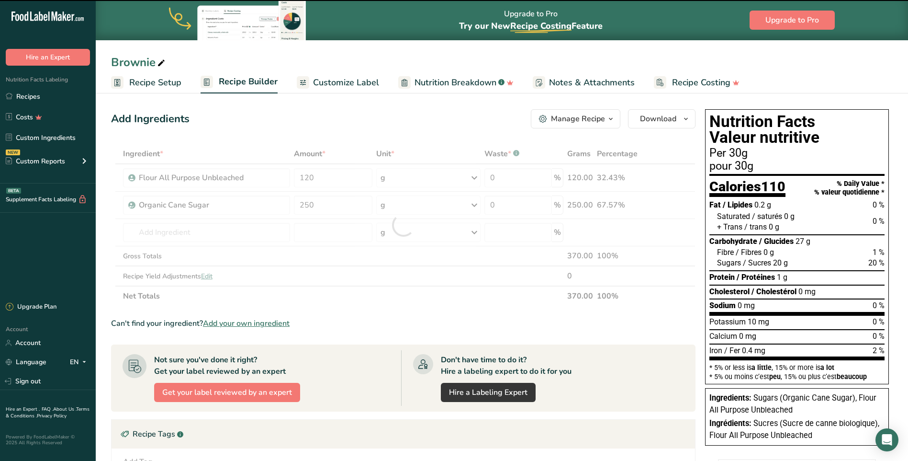
type input "0"
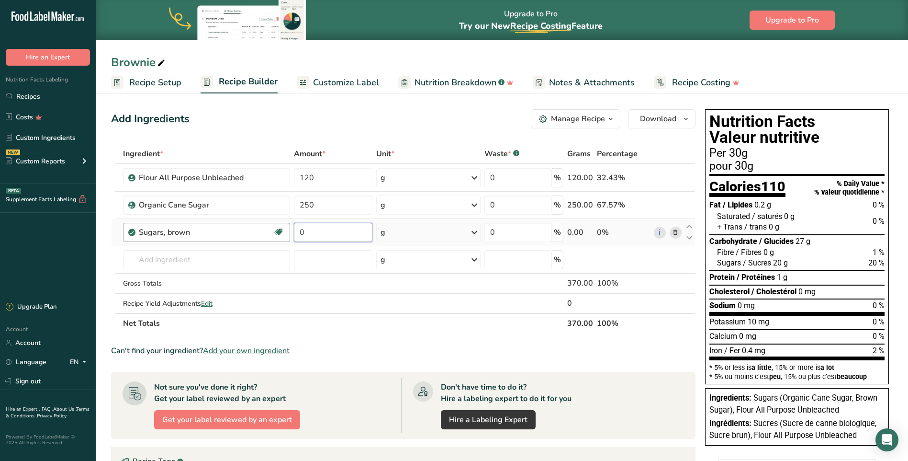
drag, startPoint x: 309, startPoint y: 230, endPoint x: 289, endPoint y: 232, distance: 20.2
click at [289, 232] on tr "Sugars, brown Dairy free Gluten free Vegan Vegetarian Soy free 0 g Portions 1 t…" at bounding box center [404, 232] width 584 height 27
type input "150"
click at [195, 259] on div "Ingredient * Amount * Unit * Waste * .a-a{fill:#347362;}.b-a{fill:#fff;} Grams …" at bounding box center [403, 239] width 585 height 190
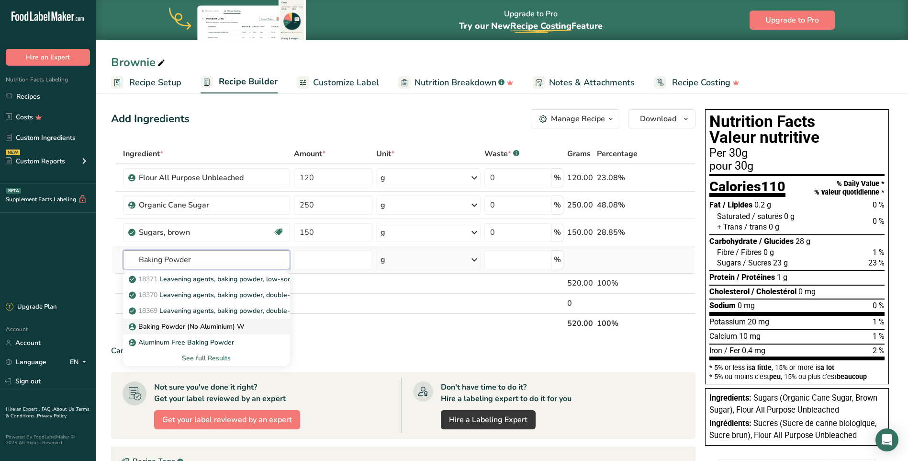
type input "Baking Powder"
click at [208, 322] on p "Baking Powder (No Aluminium) W" at bounding box center [188, 326] width 114 height 10
type input "Baking Powder (No Aluminium) W"
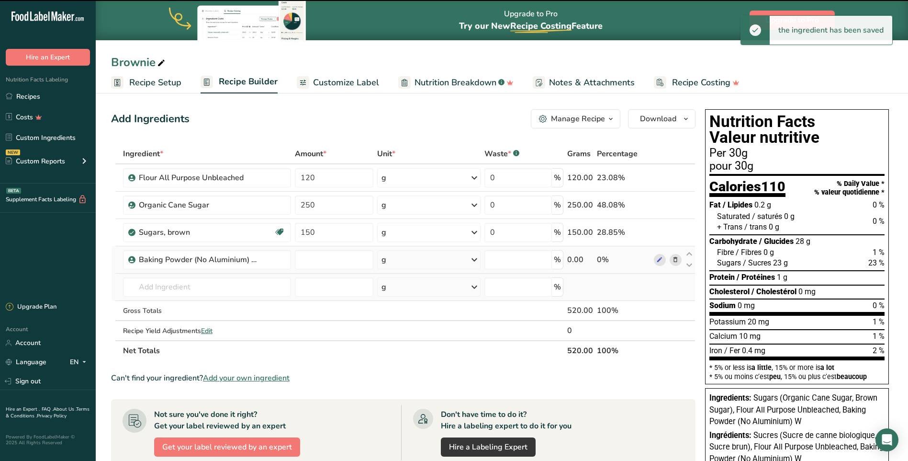
type input "0"
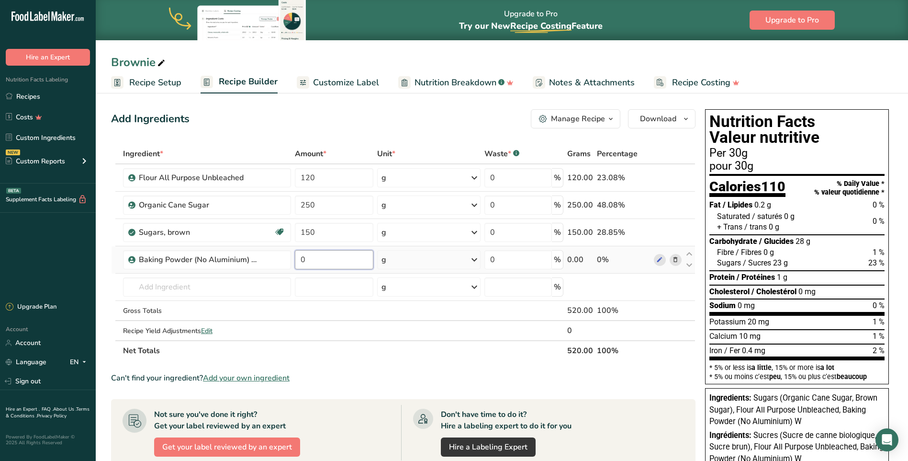
click at [316, 258] on input "0" at bounding box center [334, 259] width 79 height 19
type input "2"
click at [237, 289] on div "Ingredient * Amount * Unit * Waste * .a-a{fill:#347362;}.b-a{fill:#fff;} Grams …" at bounding box center [403, 252] width 585 height 217
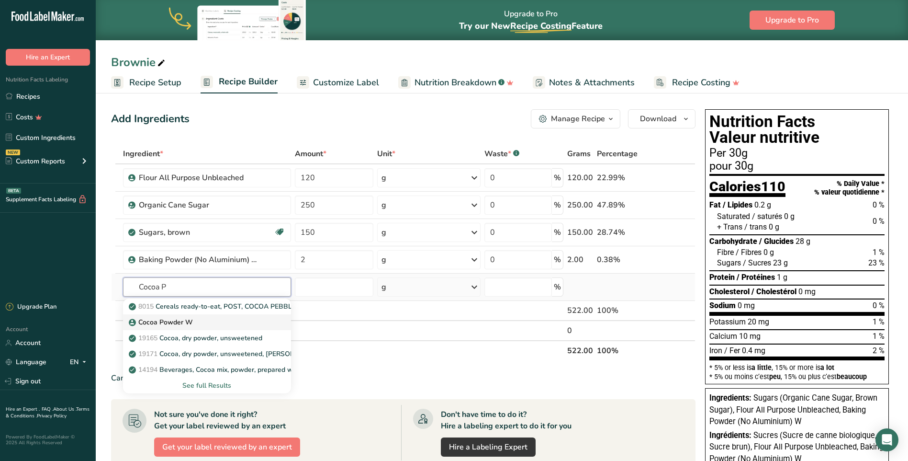
type input "Cocoa P"
click at [168, 323] on p "Cocoa Powder W" at bounding box center [162, 322] width 62 height 10
type input "Cocoa Powder W"
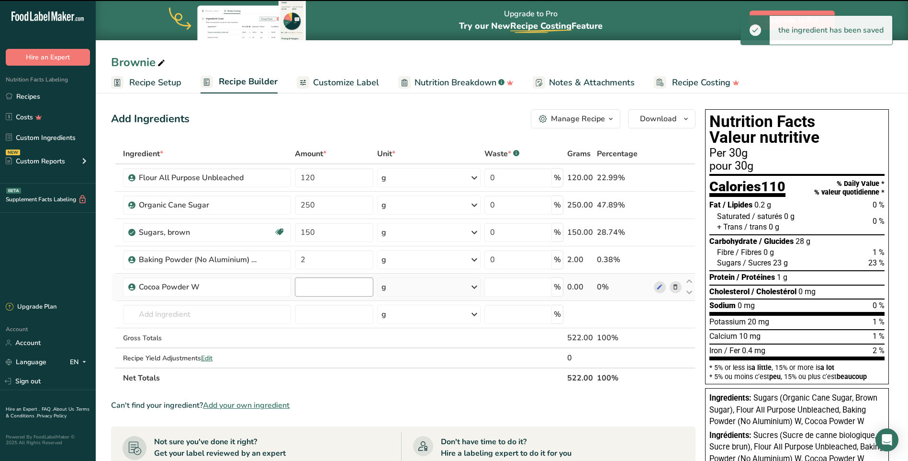
type input "0"
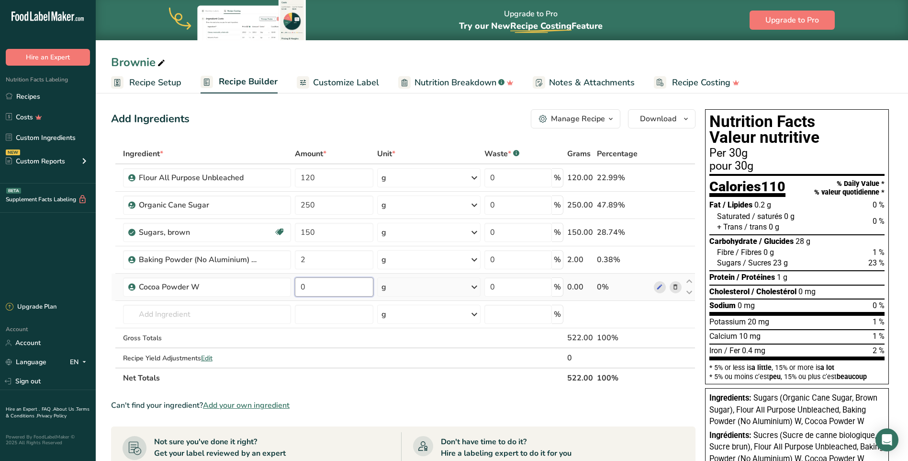
click at [315, 288] on input "0" at bounding box center [334, 286] width 79 height 19
type input "55"
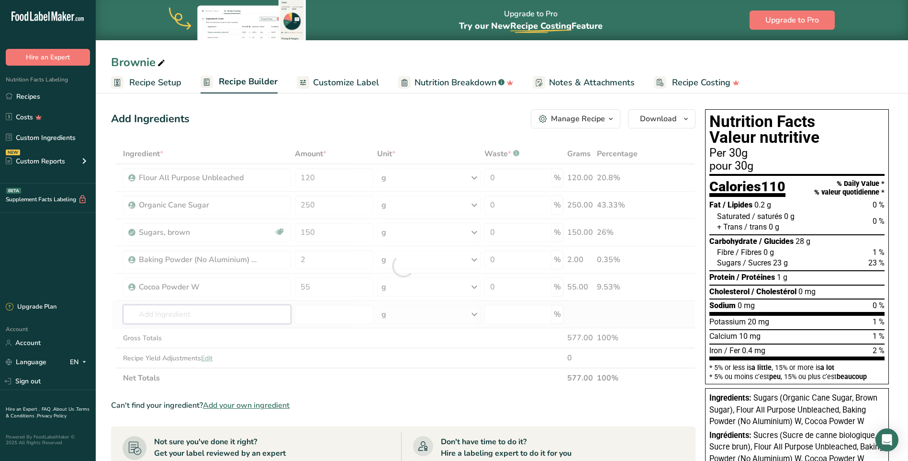
click at [254, 313] on div "Ingredient * Amount * Unit * Waste * .a-a{fill:#347362;}.b-a{fill:#fff;} Grams …" at bounding box center [403, 266] width 585 height 244
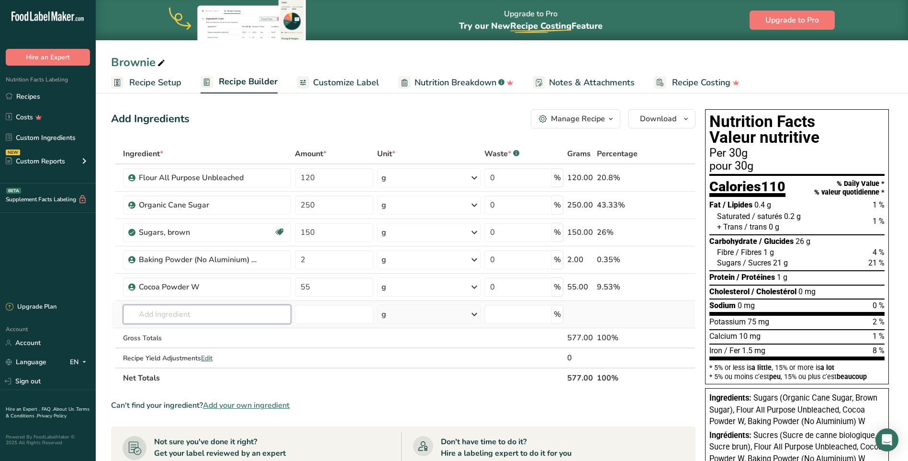
click at [192, 308] on input "text" at bounding box center [207, 313] width 168 height 19
type input "Sea Salt"
click at [144, 336] on p "Sea Salt" at bounding box center [148, 333] width 34 height 10
type input "Sea Salt"
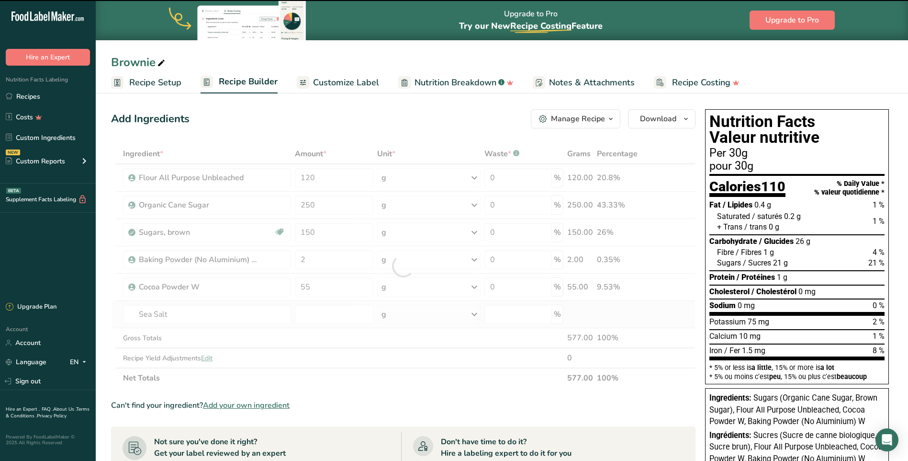
type input "0"
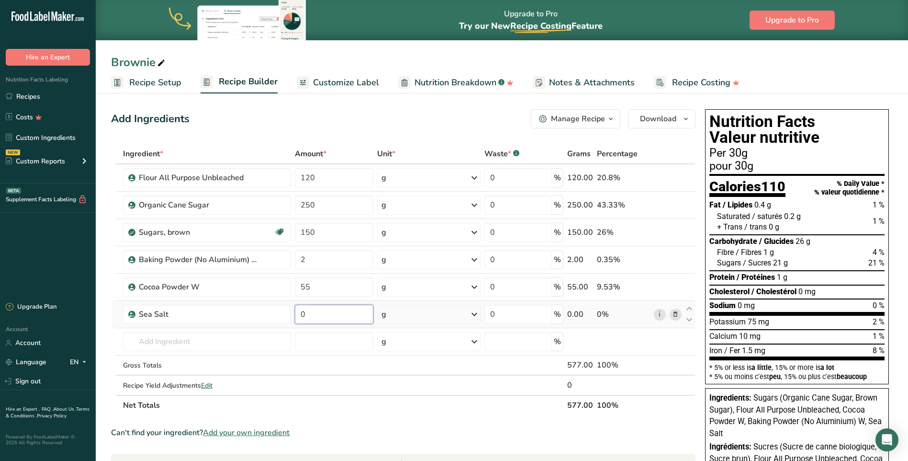
click at [328, 313] on input "0" at bounding box center [334, 313] width 79 height 19
drag, startPoint x: 312, startPoint y: 315, endPoint x: 295, endPoint y: 317, distance: 16.8
click at [295, 317] on input "0" at bounding box center [334, 313] width 79 height 19
type input "3"
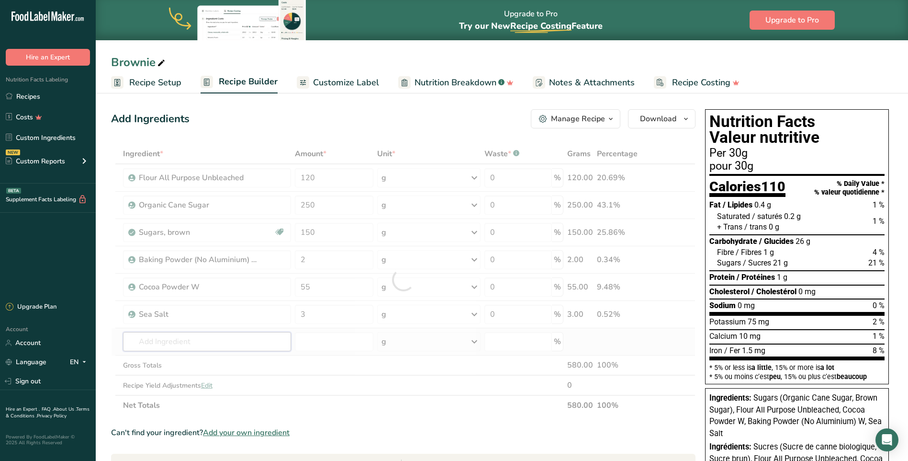
click at [202, 341] on div "Ingredient * Amount * Unit * Waste * .a-a{fill:#347362;}.b-a{fill:#fff;} Grams …" at bounding box center [403, 279] width 585 height 271
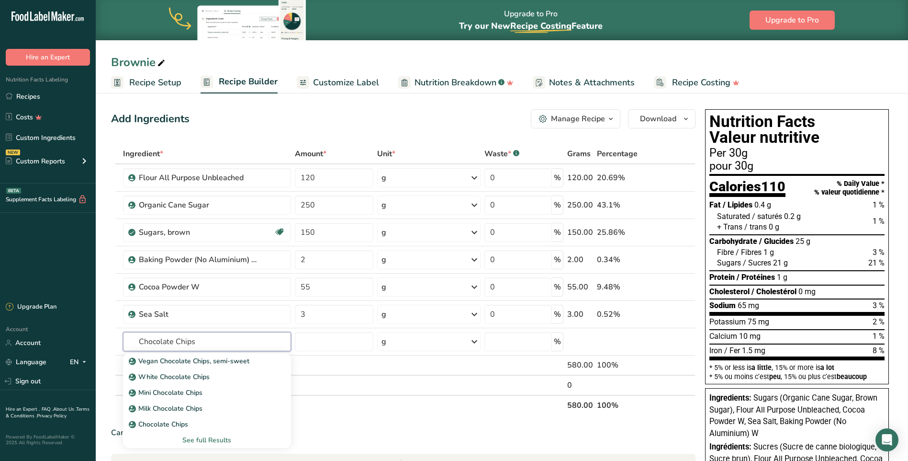
type input "Chocolate Chips"
click at [155, 423] on p "Chocolate Chips" at bounding box center [159, 424] width 57 height 10
type input "Chocolate Chips"
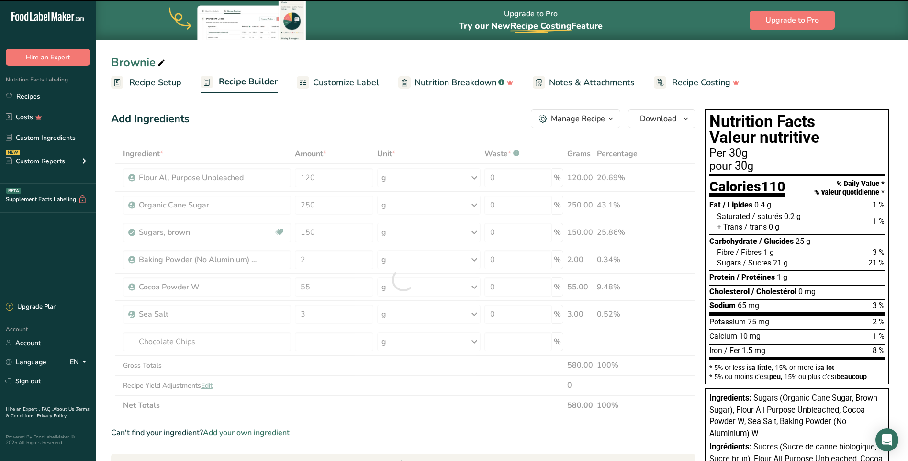
type input "0"
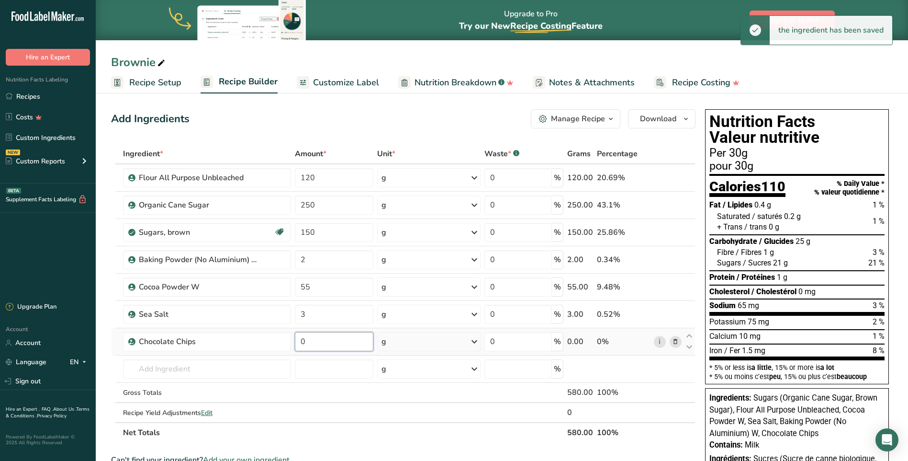
click at [309, 341] on input "0" at bounding box center [334, 341] width 79 height 19
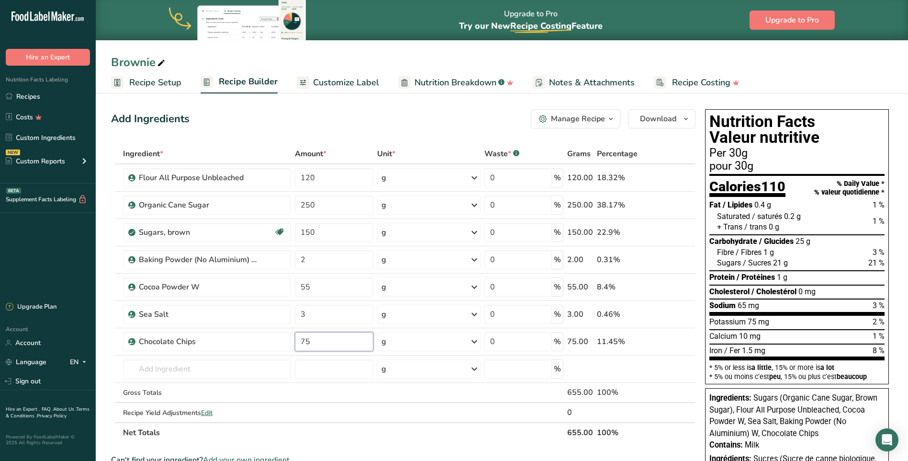
type input "75"
click at [340, 446] on section "Ingredient * Amount * Unit * Waste * .a-a{fill:#347362;}.b-a{fill:#fff;} Grams …" at bounding box center [403, 442] width 585 height 596
click at [677, 339] on icon at bounding box center [675, 342] width 7 height 10
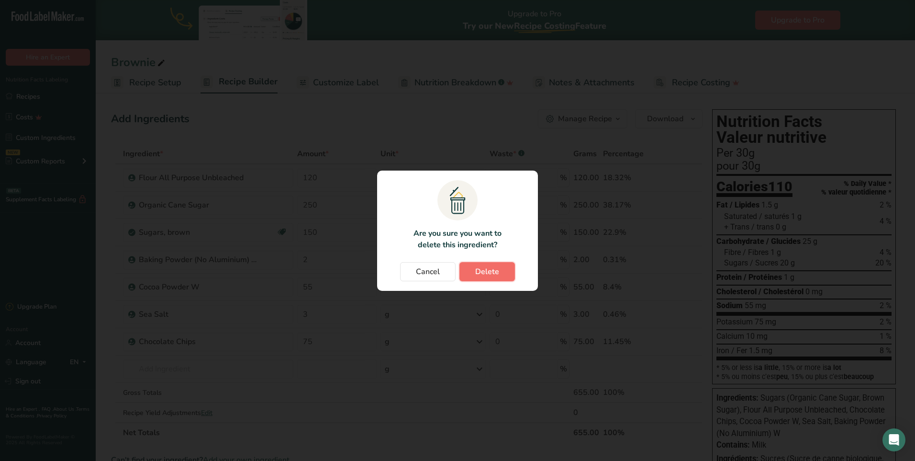
click at [503, 273] on button "Delete" at bounding box center [488, 271] width 56 height 19
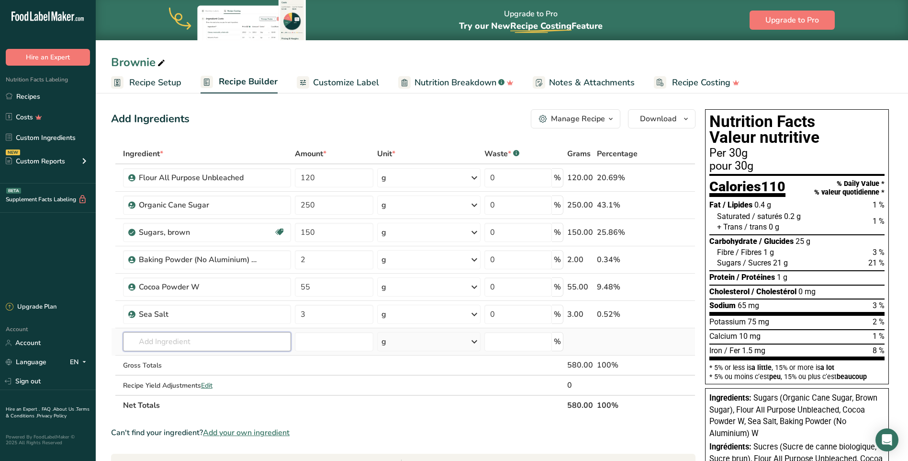
click at [231, 340] on input "text" at bounding box center [207, 341] width 168 height 19
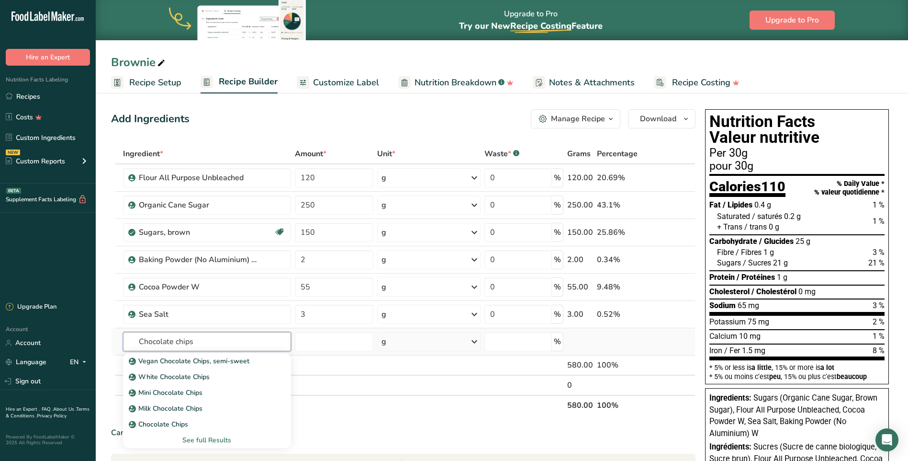
type input "Chocolate chips"
click at [223, 443] on div "See full Results" at bounding box center [207, 440] width 153 height 10
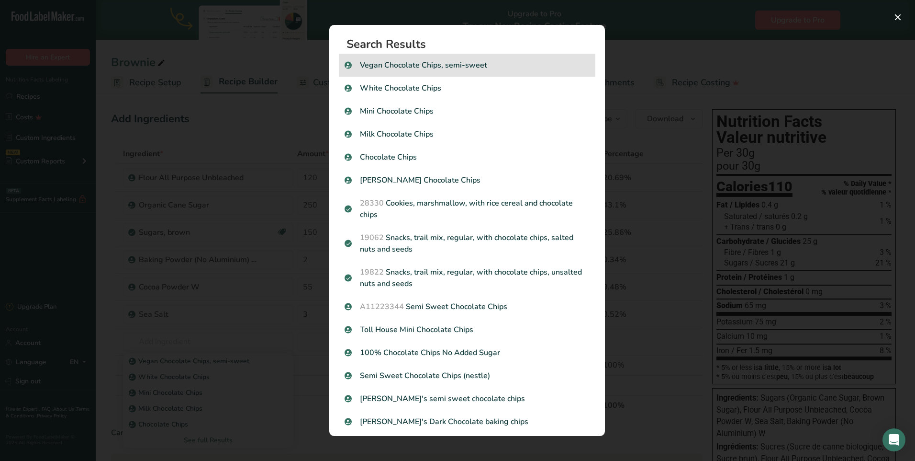
click at [430, 69] on p "Vegan Chocolate Chips, semi-sweet" at bounding box center [467, 64] width 245 height 11
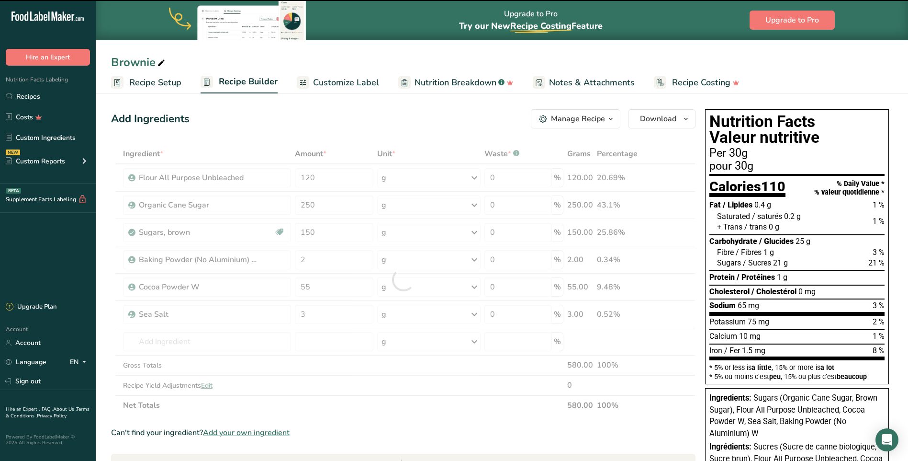
type input "0"
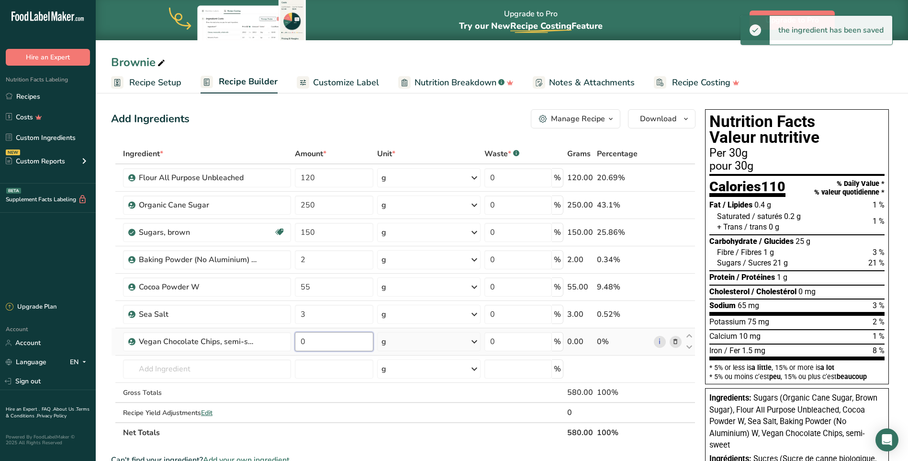
click at [316, 345] on input "0" at bounding box center [334, 341] width 79 height 19
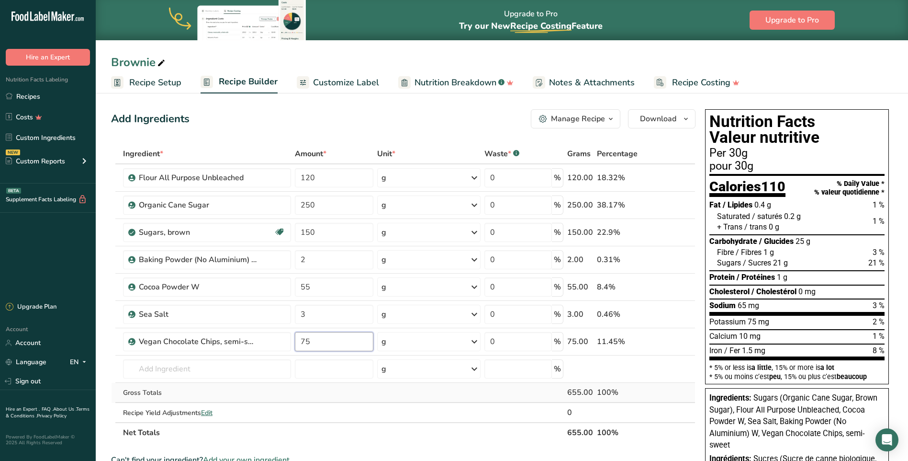
type input "75"
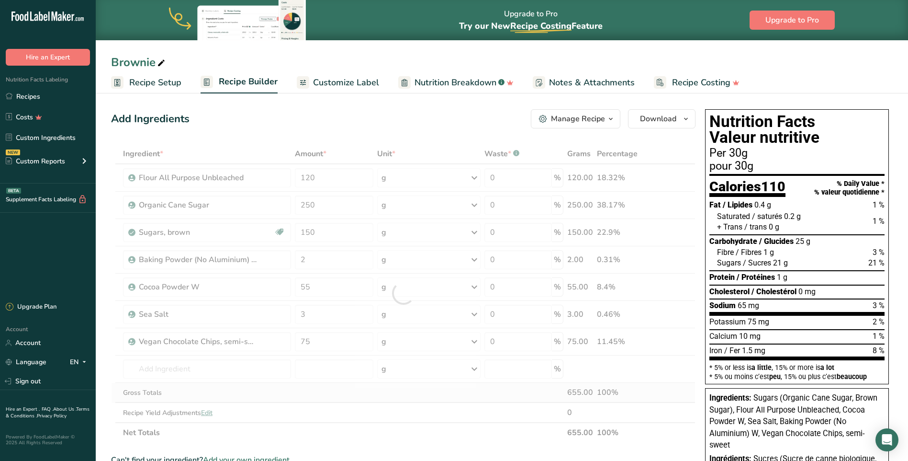
click at [430, 386] on div "Ingredient * Amount * Unit * Waste * .a-a{fill:#347362;}.b-a{fill:#fff;} Grams …" at bounding box center [403, 293] width 585 height 299
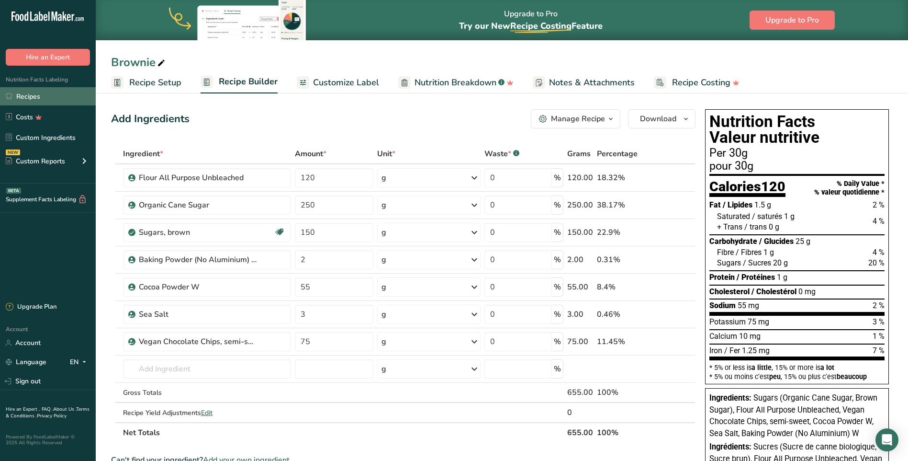
click at [37, 96] on link "Recipes" at bounding box center [48, 96] width 96 height 18
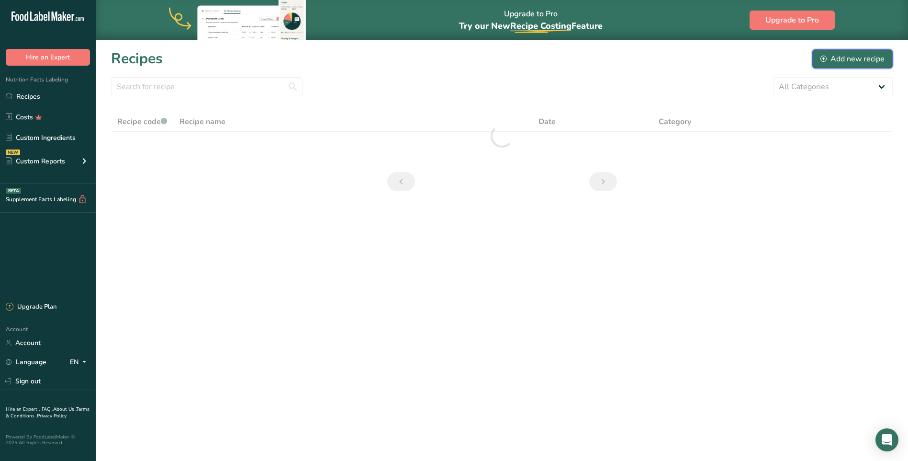
click at [852, 53] on div "Add new recipe" at bounding box center [853, 58] width 64 height 11
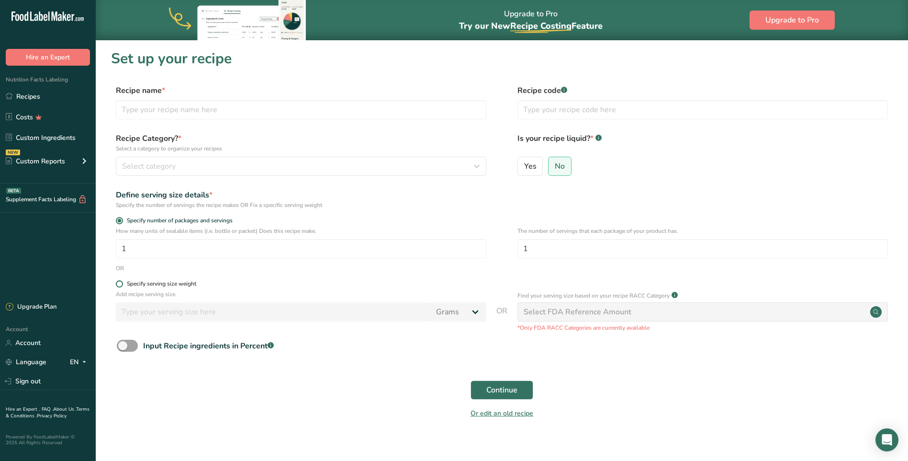
click at [118, 282] on span at bounding box center [119, 283] width 7 height 7
click at [118, 282] on input "Specify serving size weight" at bounding box center [119, 284] width 6 height 6
radio input "true"
radio input "false"
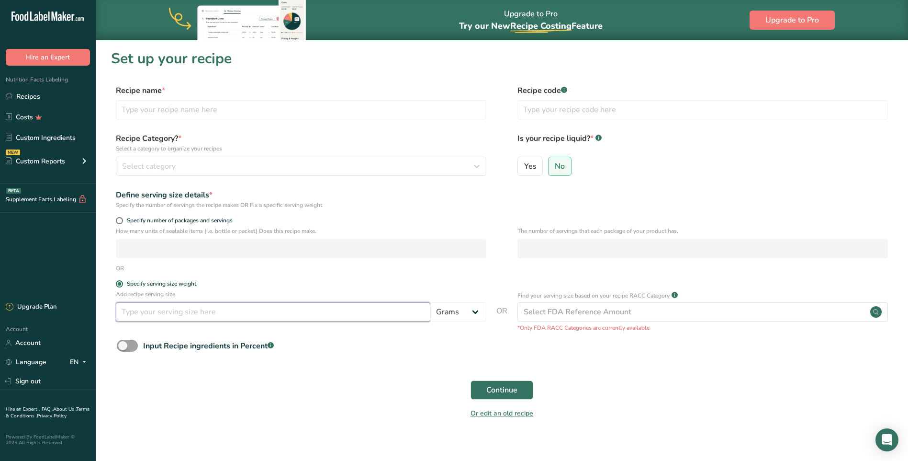
click at [152, 312] on input "number" at bounding box center [273, 311] width 315 height 19
type input "30"
click at [489, 389] on span "Continue" at bounding box center [501, 389] width 31 height 11
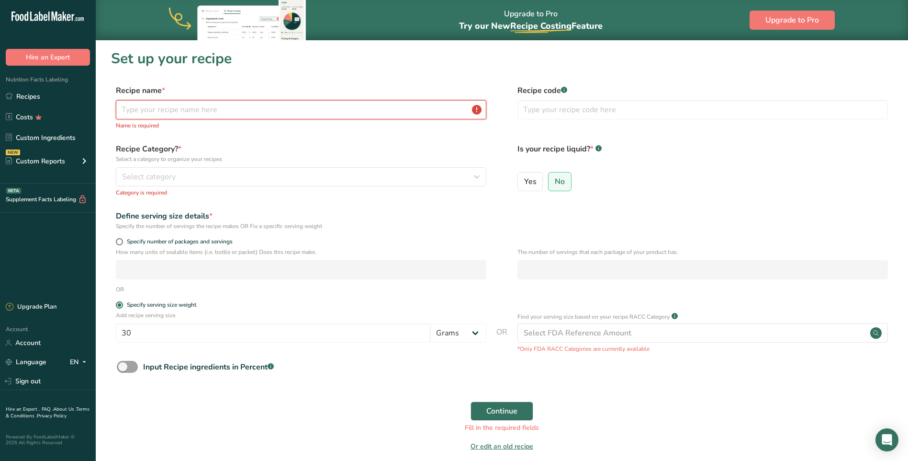
click at [279, 107] on input "text" at bounding box center [301, 109] width 371 height 19
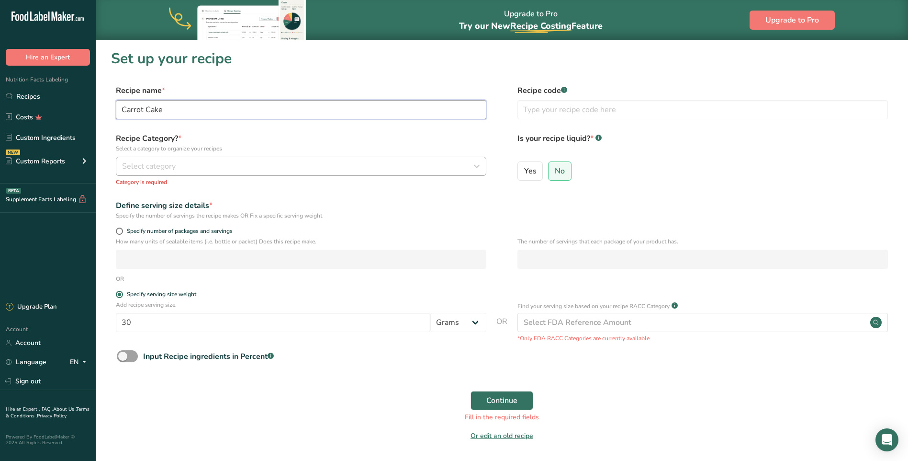
type input "Carrot Cake"
click at [286, 168] on div "Select category" at bounding box center [298, 165] width 352 height 11
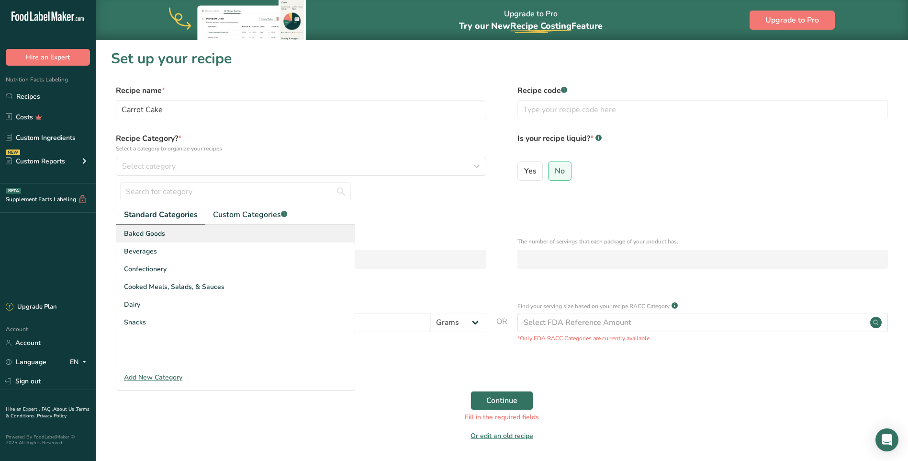
click at [143, 237] on span "Baked Goods" at bounding box center [144, 233] width 41 height 10
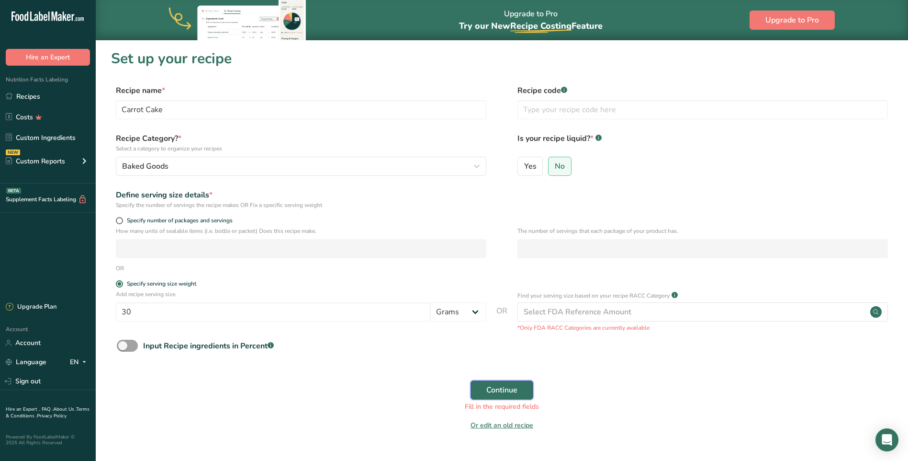
click at [478, 388] on button "Continue" at bounding box center [502, 389] width 63 height 19
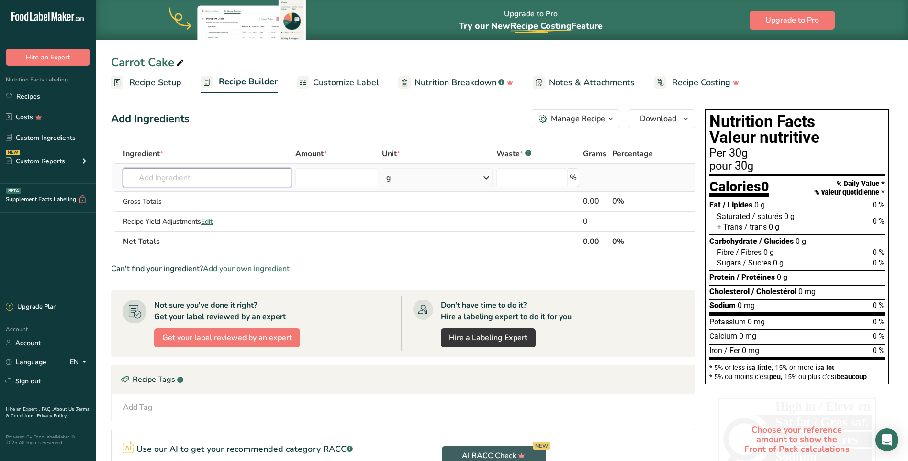
click at [170, 172] on input "text" at bounding box center [207, 177] width 169 height 19
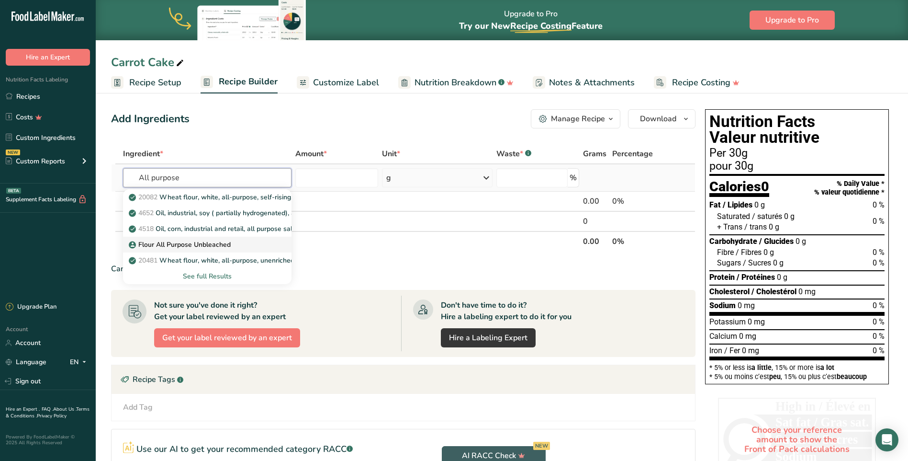
type input "All purpose"
click at [199, 242] on p "Flour All Purpose Unbleached" at bounding box center [181, 244] width 100 height 10
type input "Flour All Purpose Unbleached"
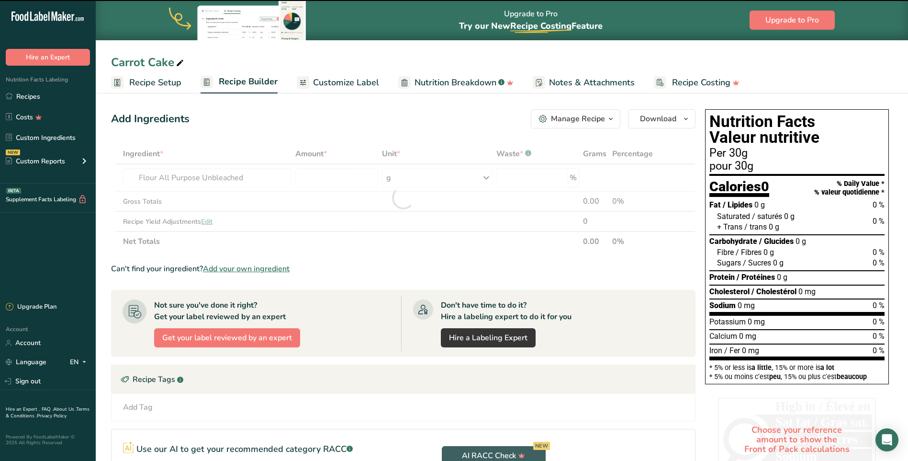
type input "0"
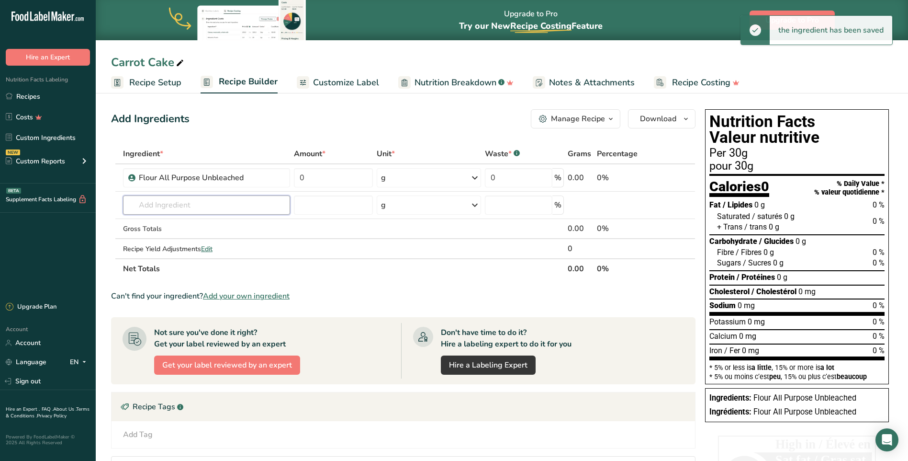
click at [175, 203] on input "text" at bounding box center [206, 204] width 167 height 19
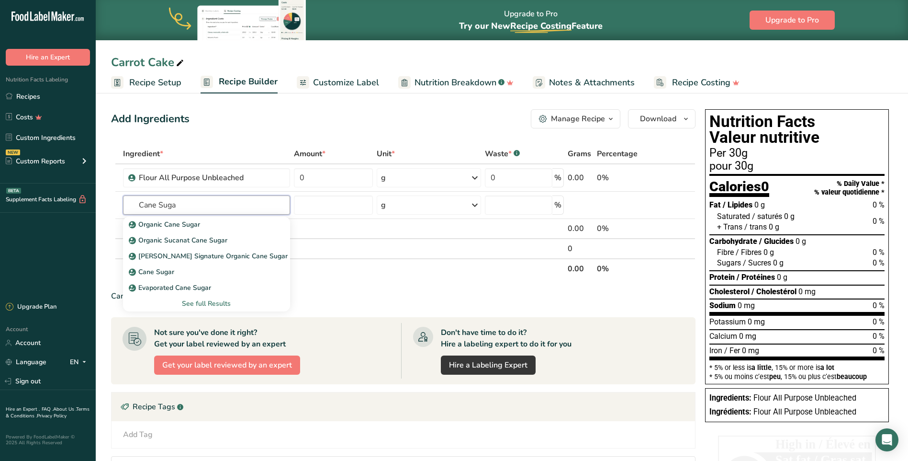
type input "Cane Suga"
click at [175, 270] on div "Cane Sugar" at bounding box center [199, 272] width 136 height 10
type input "Cane Sugar"
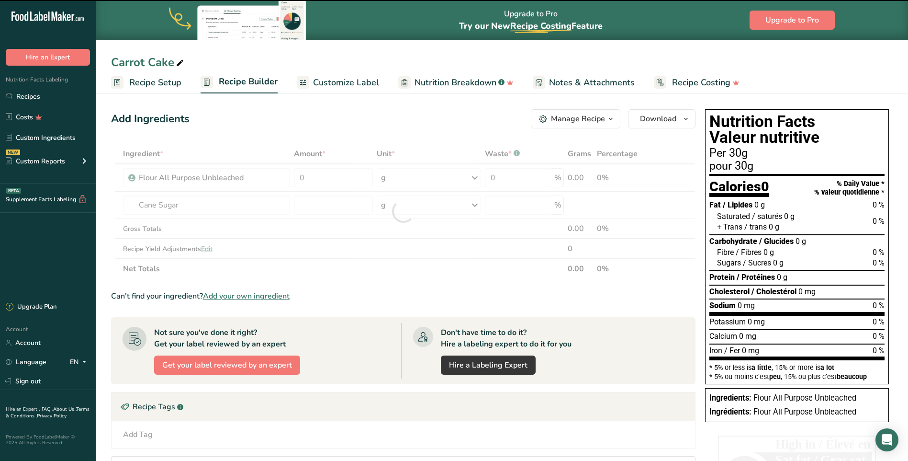
type input "0"
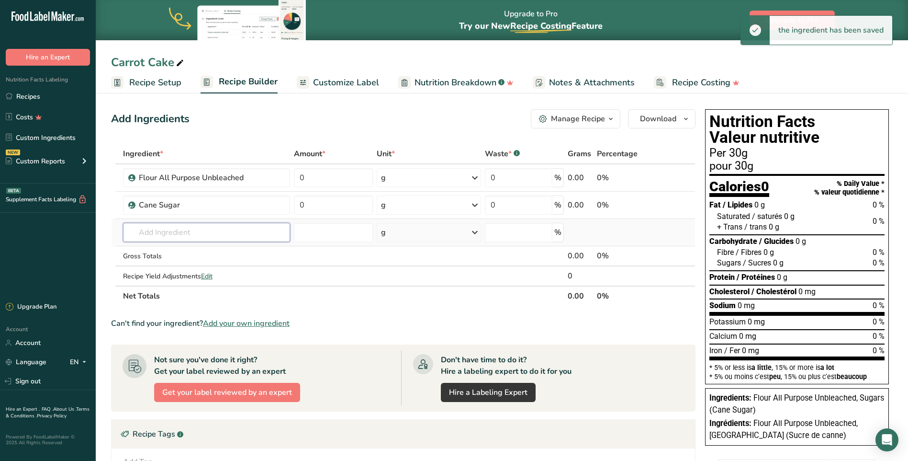
click at [168, 232] on input "text" at bounding box center [206, 232] width 167 height 19
click at [156, 233] on input "text" at bounding box center [206, 232] width 167 height 19
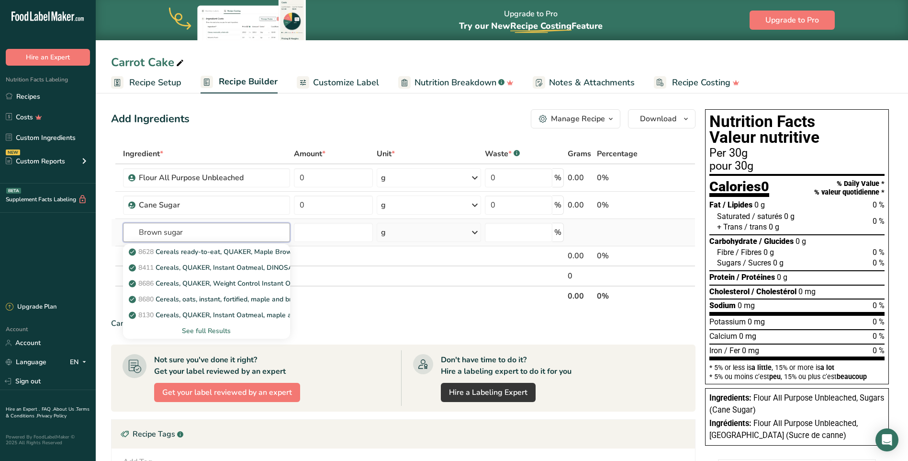
type input "Brown sugar"
click at [203, 329] on div "See full Results" at bounding box center [207, 331] width 152 height 10
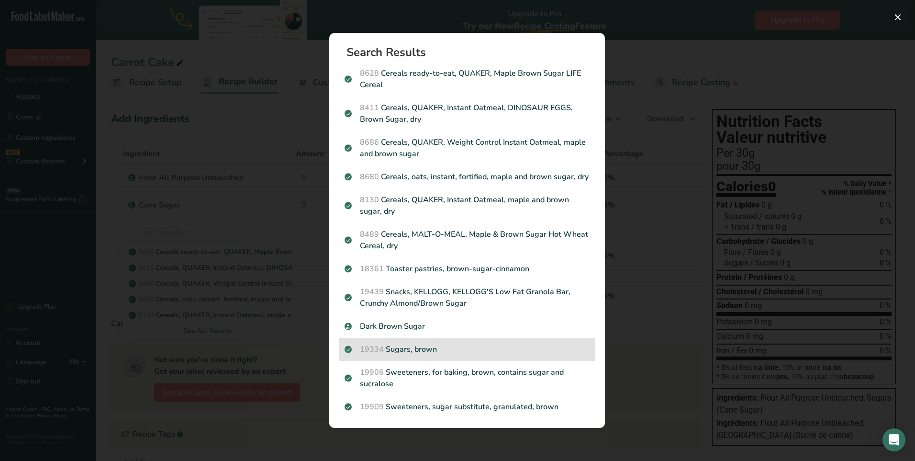
click at [439, 350] on p "19334 Sugars, brown" at bounding box center [467, 348] width 245 height 11
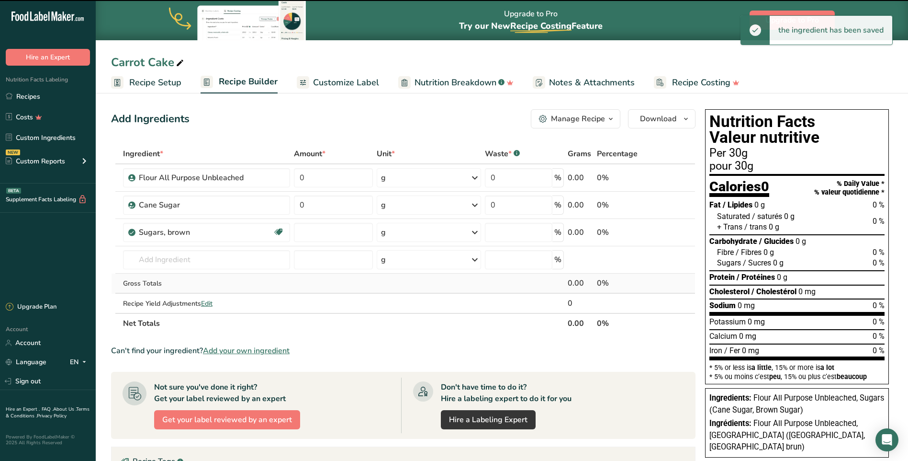
type input "0"
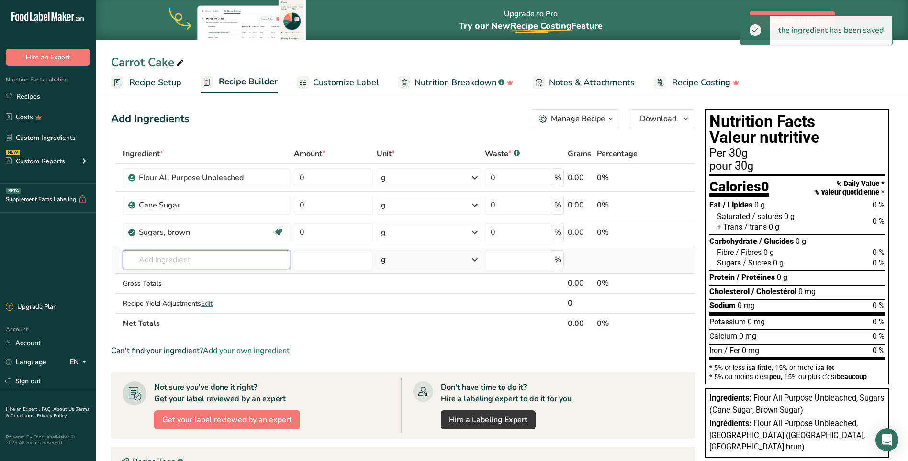
click at [164, 261] on input "text" at bounding box center [206, 259] width 167 height 19
click at [174, 254] on input "text" at bounding box center [206, 259] width 167 height 19
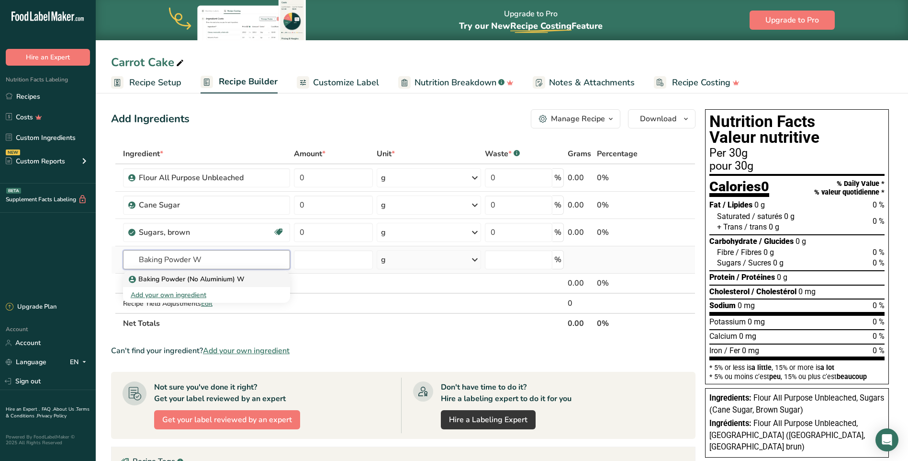
type input "Baking Powder W"
click at [214, 280] on p "Baking Powder (No Aluminium) W" at bounding box center [188, 279] width 114 height 10
type input "Baking Powder (No Aluminium) W"
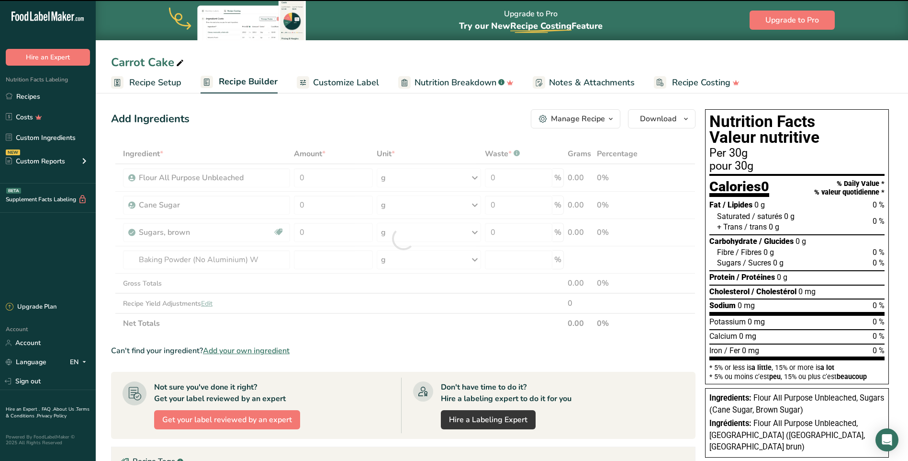
type input "0"
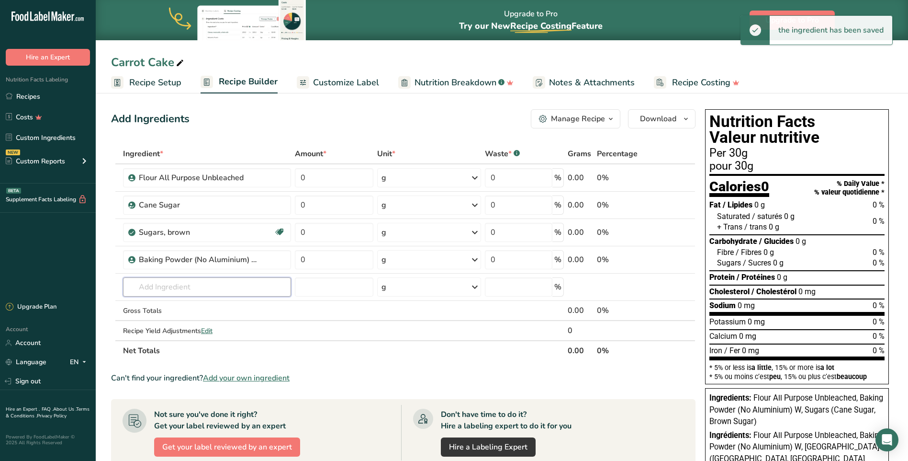
click at [187, 284] on input "text" at bounding box center [207, 286] width 169 height 19
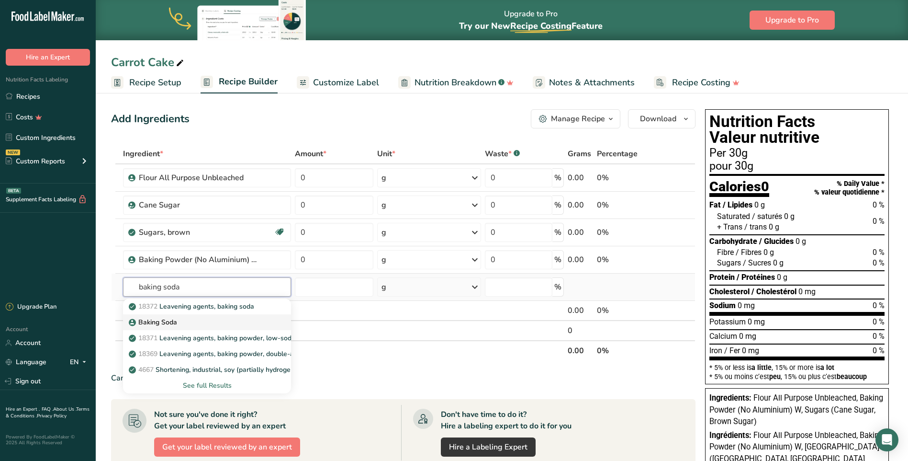
type input "baking soda"
click at [164, 321] on p "Baking Soda" at bounding box center [154, 322] width 46 height 10
type input "Baking Soda"
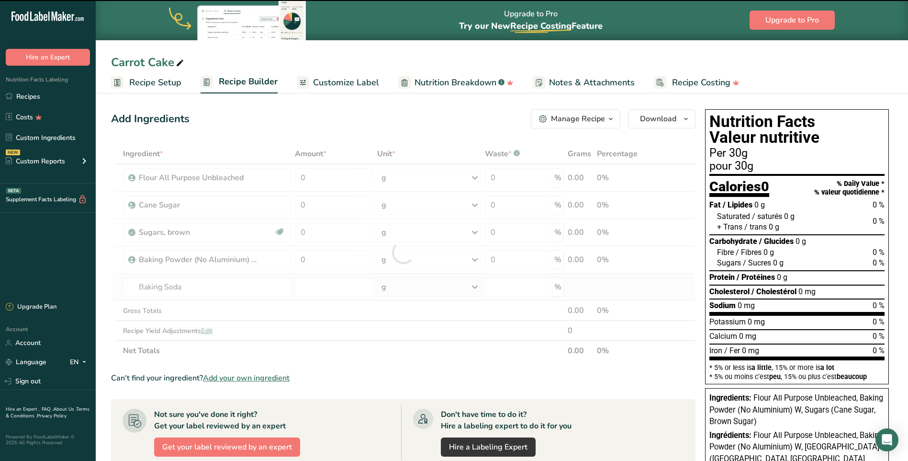
type input "0"
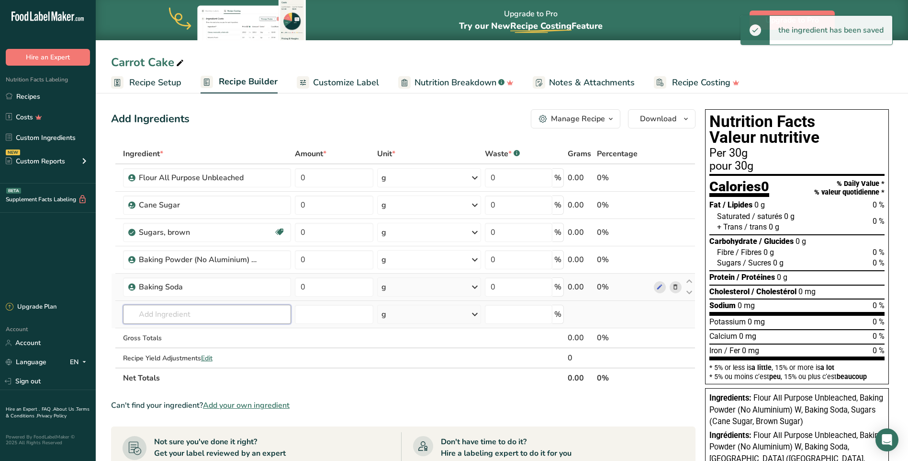
click at [164, 315] on input "text" at bounding box center [207, 313] width 169 height 19
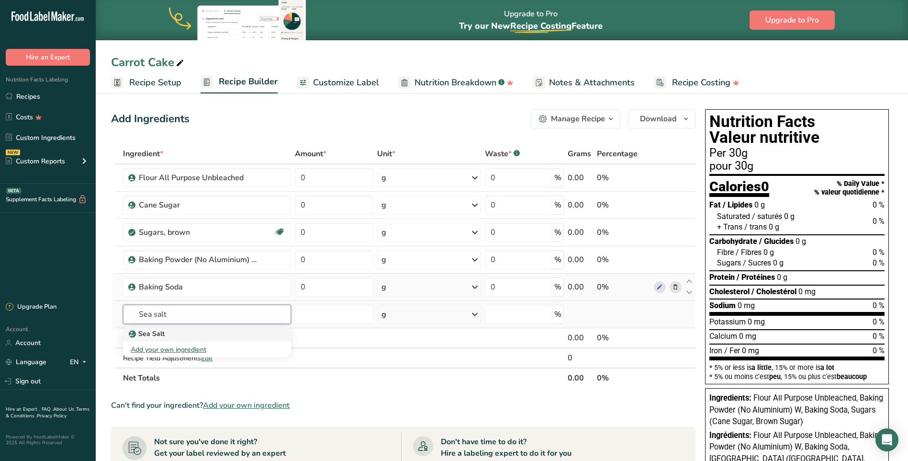
type input "Sea salt"
click at [143, 331] on p "Sea Salt" at bounding box center [148, 333] width 34 height 10
type input "Sea Salt"
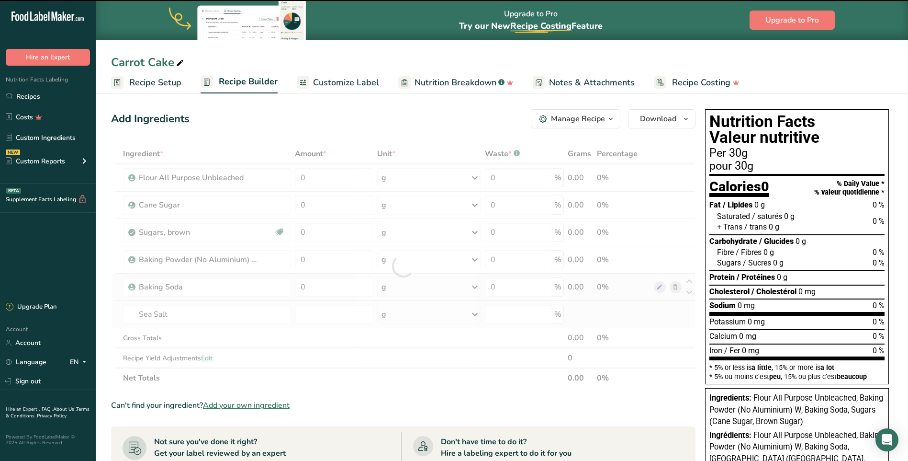
type input "0"
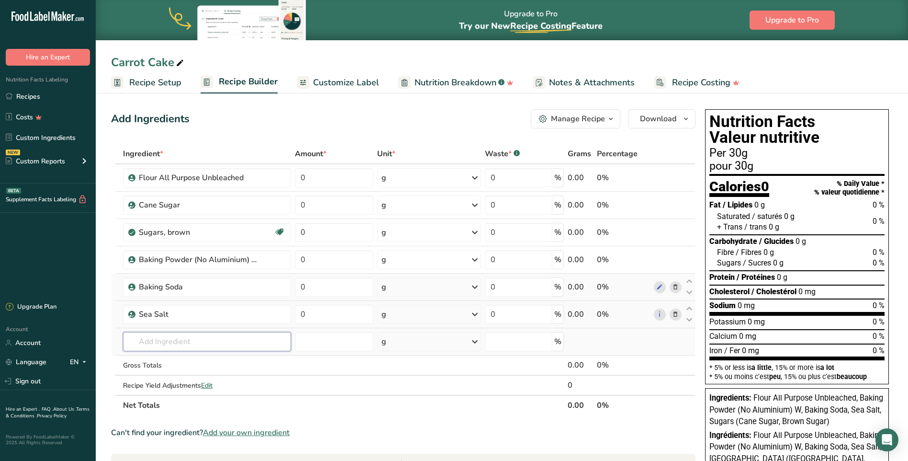
click at [164, 336] on input "text" at bounding box center [207, 341] width 169 height 19
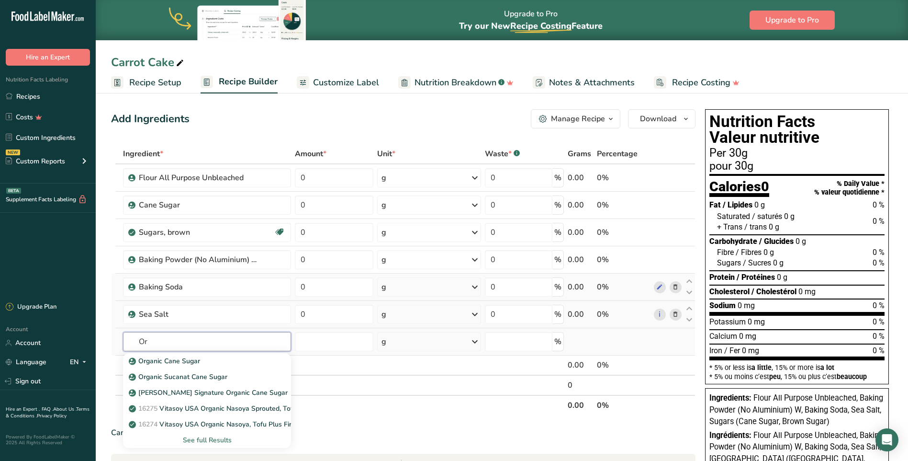
type input "O"
type input "Cinnamon"
click at [185, 358] on p "2010 Spices, cinnamon, ground" at bounding box center [182, 361] width 103 height 10
type input "Spices, cinnamon, ground"
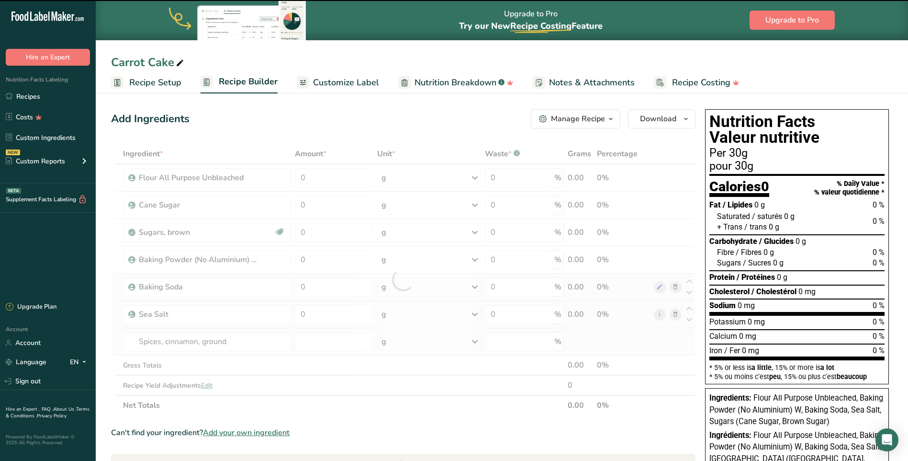
type input "0"
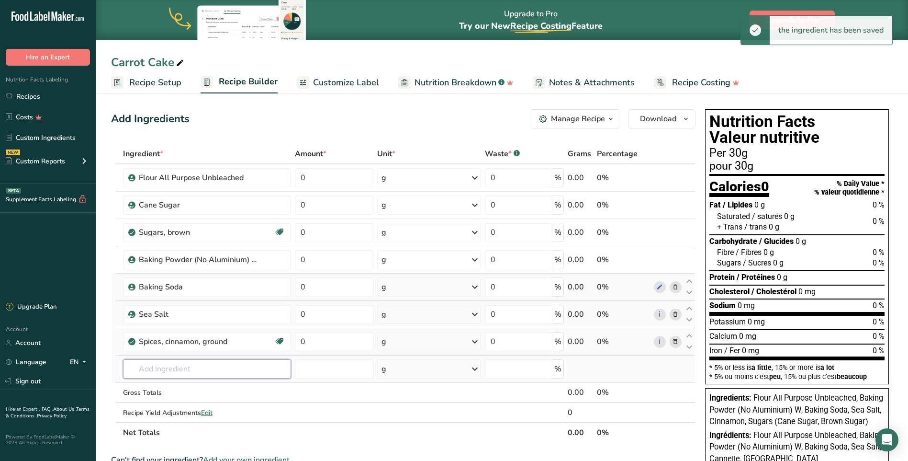
click at [185, 366] on input "text" at bounding box center [207, 368] width 169 height 19
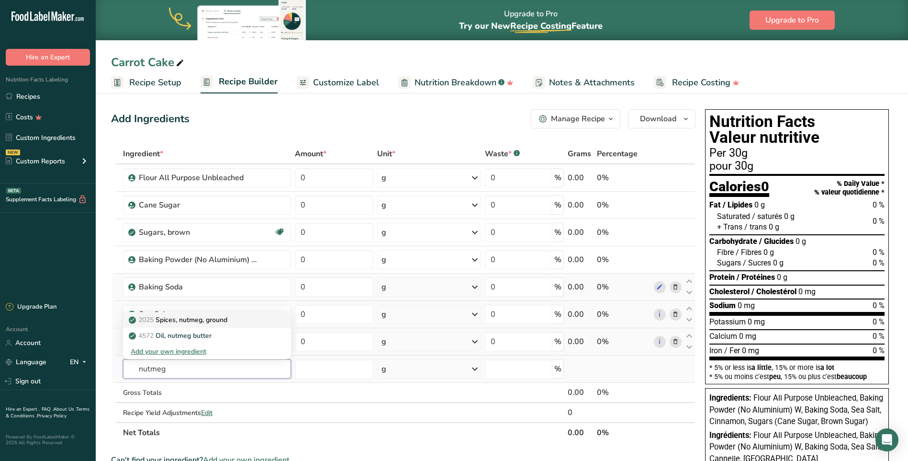
type input "nutmeg"
click at [182, 321] on p "2025 Spices, nutmeg, ground" at bounding box center [179, 320] width 97 height 10
type input "Spices, nutmeg, ground"
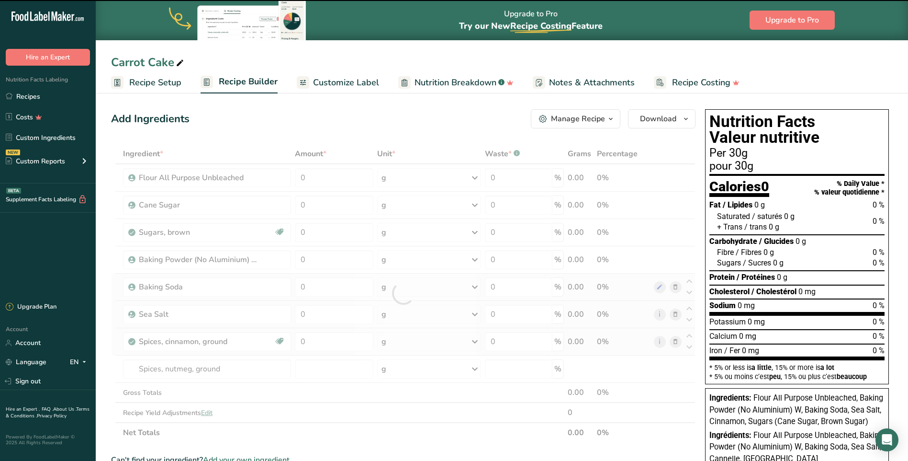
type input "0"
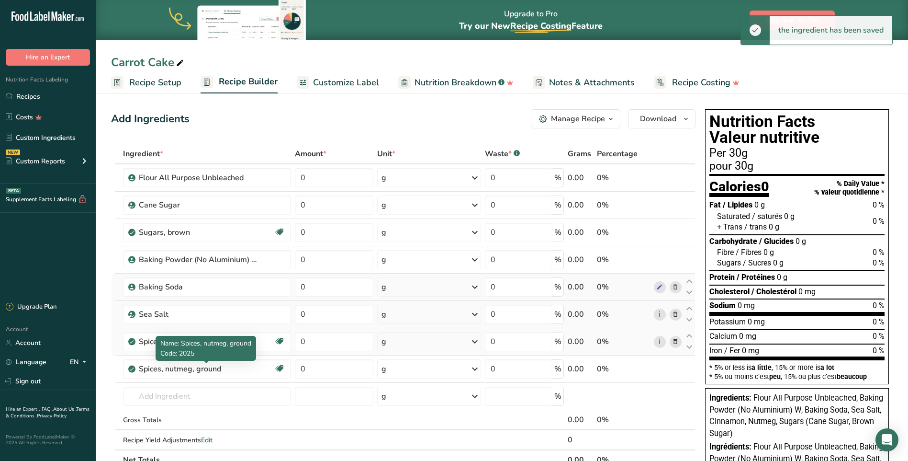
scroll to position [96, 0]
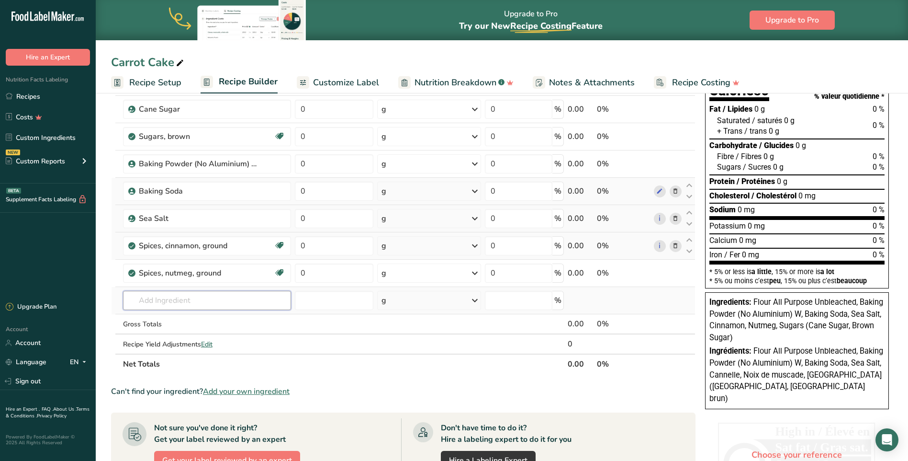
click at [155, 299] on input "text" at bounding box center [207, 300] width 169 height 19
type input "D"
type input "Carrot flakes"
click at [177, 336] on div "Add your own ingredient" at bounding box center [207, 335] width 153 height 10
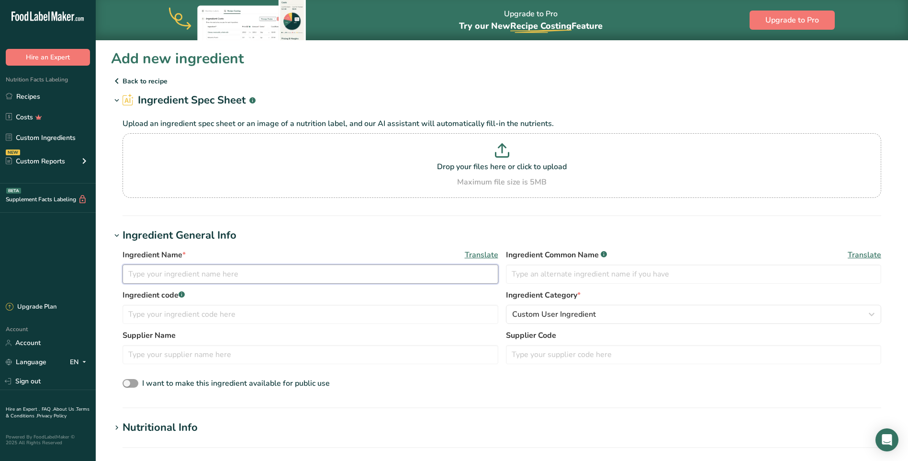
click at [181, 277] on input "text" at bounding box center [311, 273] width 376 height 19
type input "Dehydrated Carrot Flakes"
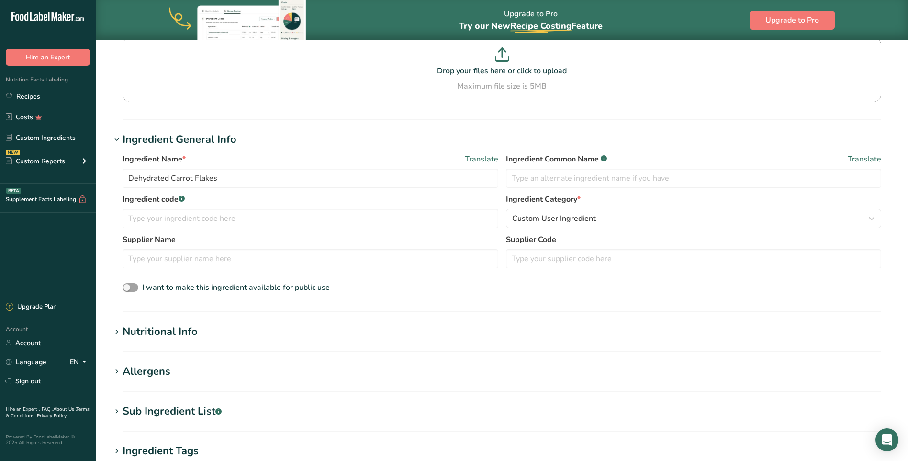
click at [183, 329] on div "Nutritional Info" at bounding box center [160, 332] width 75 height 16
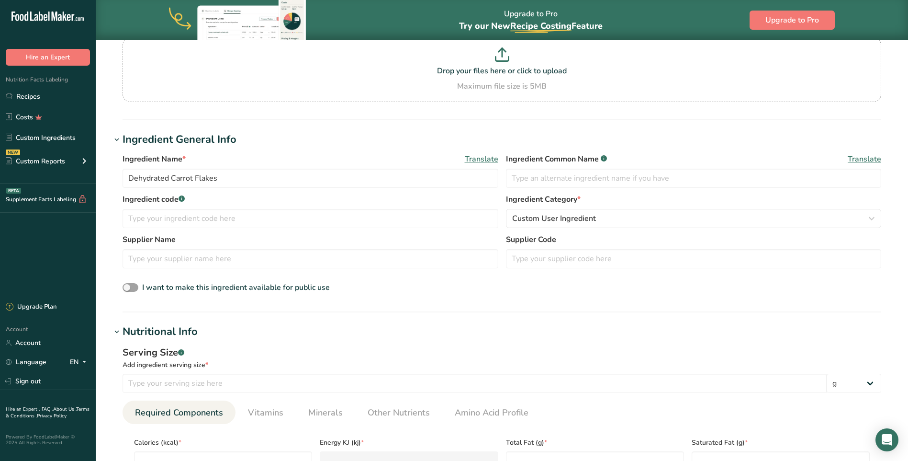
scroll to position [144, 0]
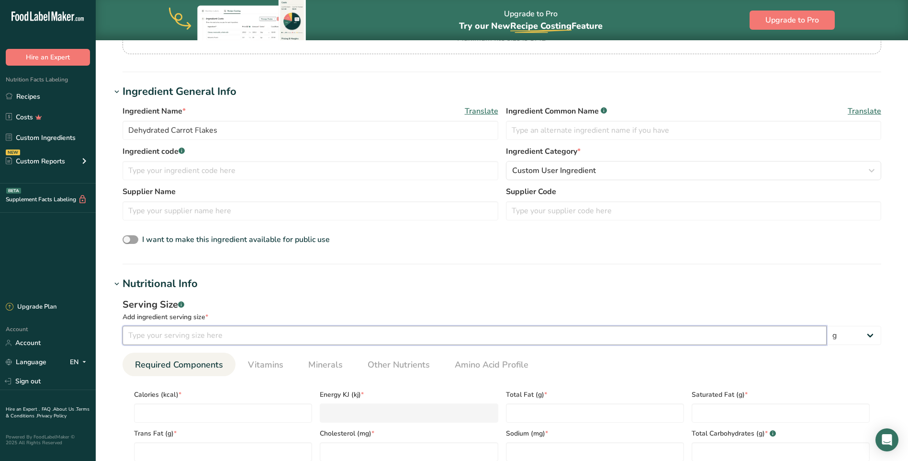
click at [212, 336] on input "number" at bounding box center [475, 335] width 704 height 19
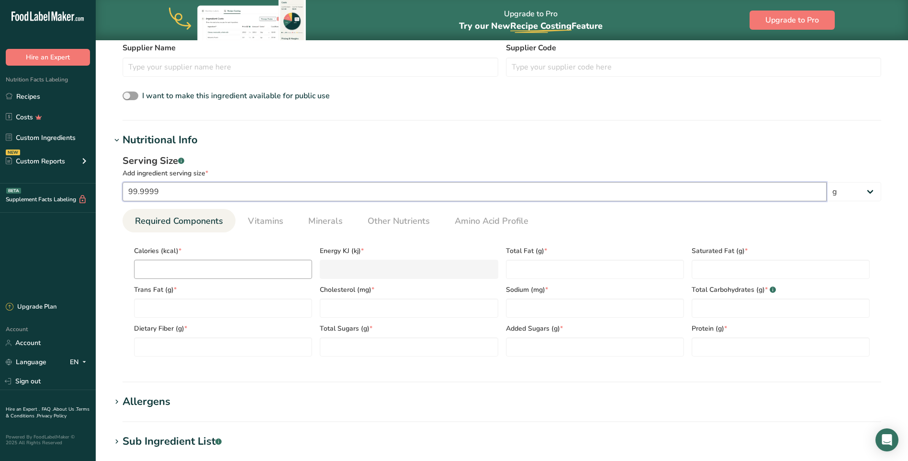
type input "99.9999"
click at [198, 270] on input "number" at bounding box center [223, 268] width 178 height 19
type input "3"
type KJ "12.6"
type input "34"
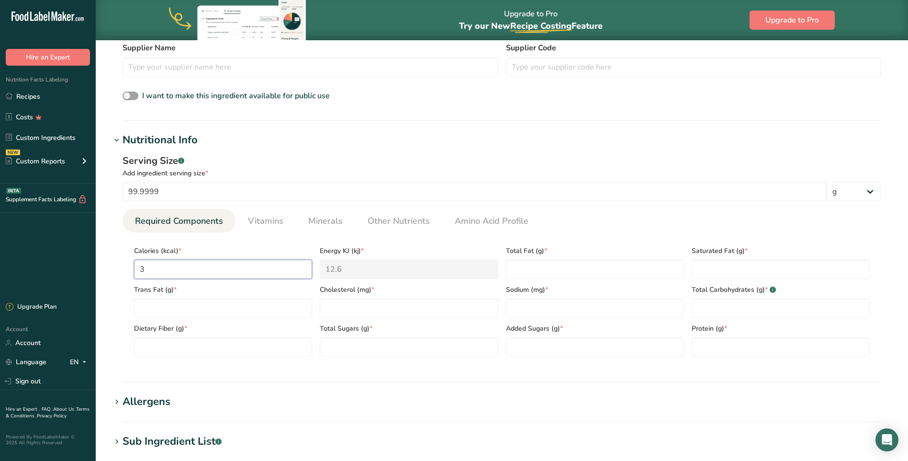
type KJ "142.3"
type input "341"
type KJ "1426.7"
type input "341"
type Fat "1.49"
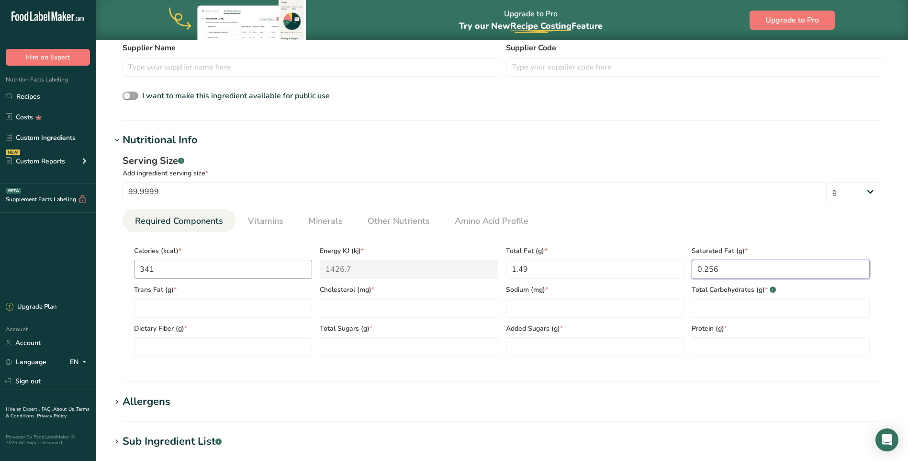
type Fat "0.256"
type Fat "0"
type input "0"
type input "275"
type Carbohydrates "79.57"
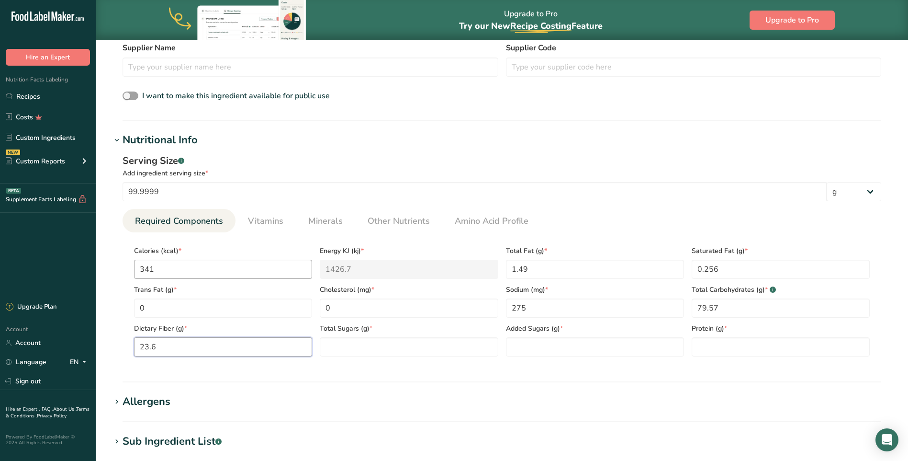
type Fiber "23.6"
type Sugars "38.82"
type Sugars "0"
type input "8.10"
click at [321, 218] on span "Minerals" at bounding box center [325, 220] width 34 height 13
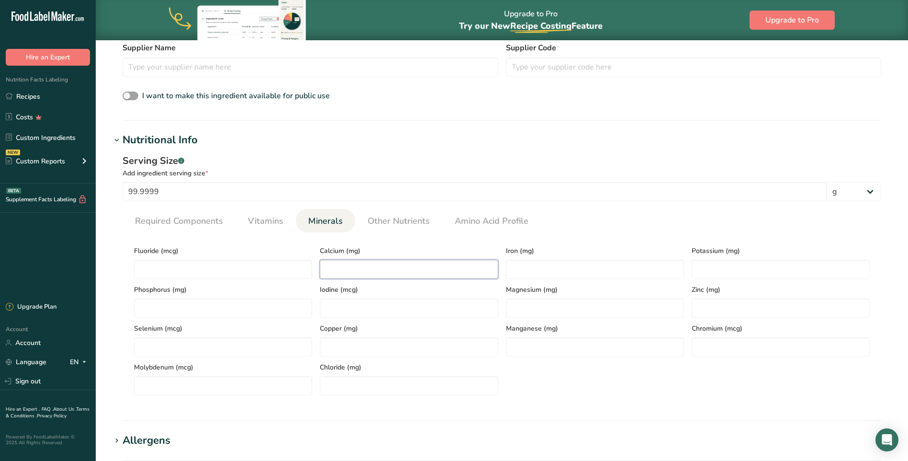
click at [360, 267] on input "number" at bounding box center [409, 268] width 178 height 19
type input "212"
type input "3.93"
type input "2540"
click at [251, 225] on span "Vitamins" at bounding box center [265, 220] width 35 height 13
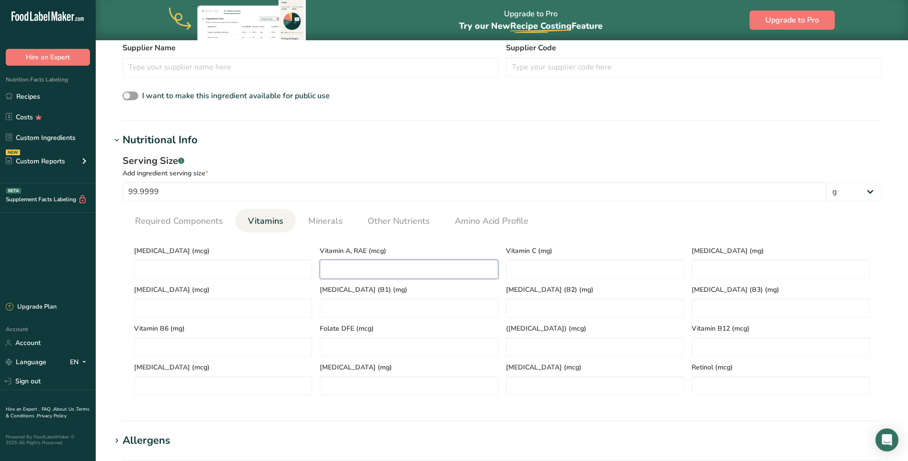
click at [350, 267] on RAE "number" at bounding box center [409, 268] width 178 height 19
click at [524, 268] on C "number" at bounding box center [595, 268] width 178 height 19
type C "14.6"
click at [199, 268] on D "number" at bounding box center [223, 268] width 178 height 19
type D "0"
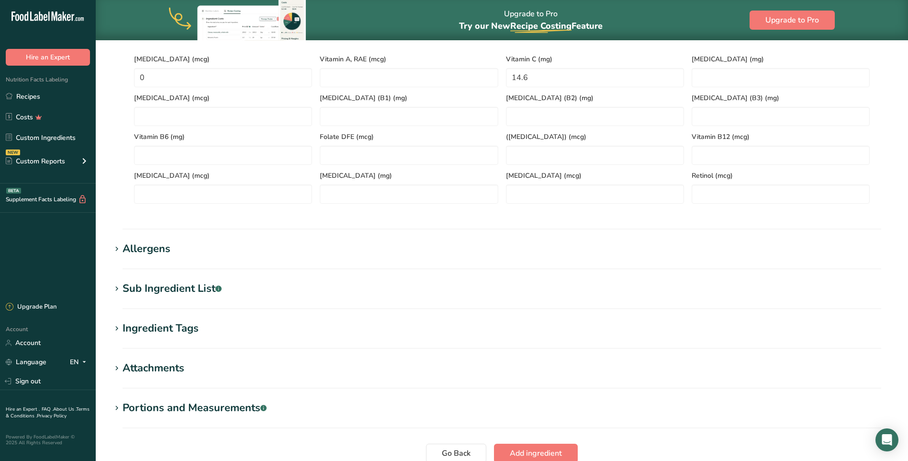
scroll to position [562, 0]
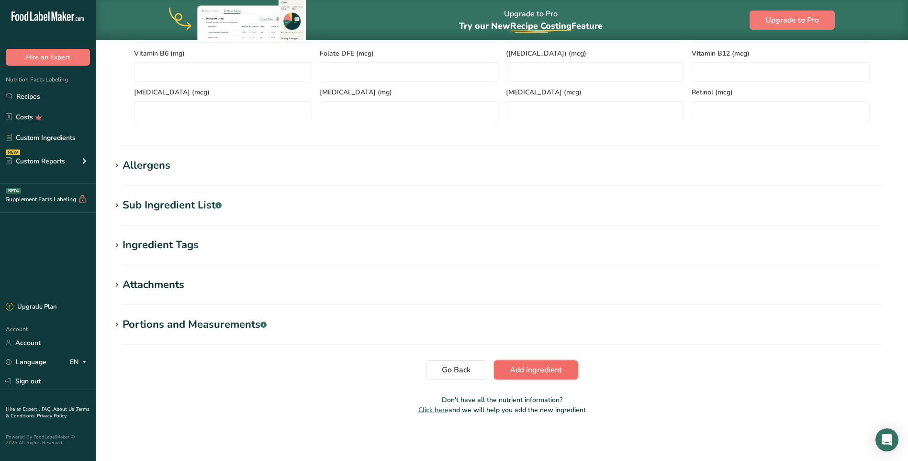
click at [535, 373] on span "Add ingredient" at bounding box center [536, 369] width 52 height 11
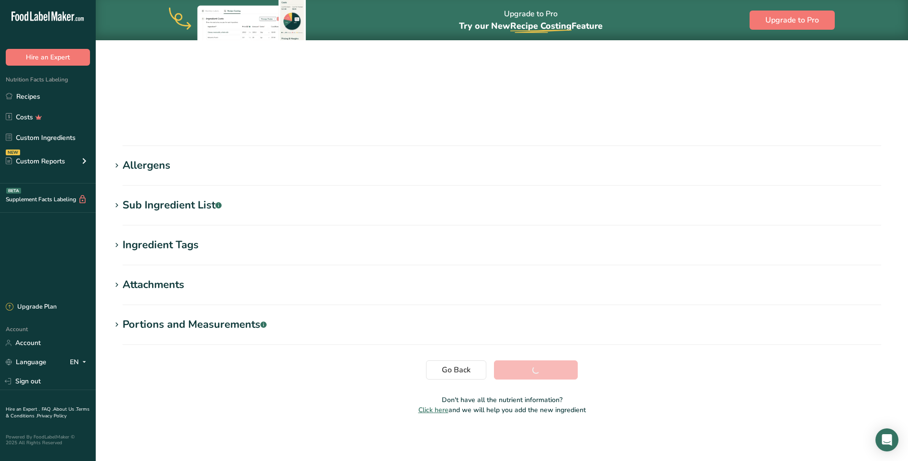
scroll to position [54, 0]
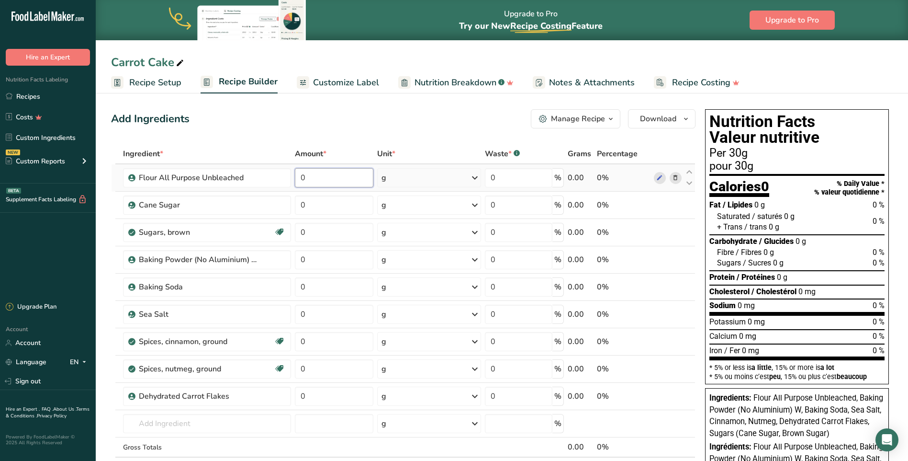
click at [304, 183] on input "0" at bounding box center [334, 177] width 79 height 19
type input "300"
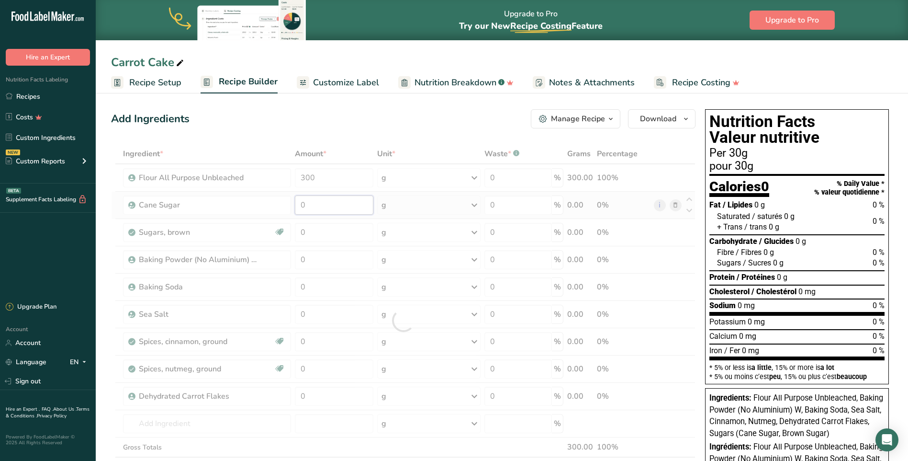
click at [315, 199] on div "Ingredient * Amount * Unit * Waste * .a-a{fill:#347362;}.b-a{fill:#fff;} Grams …" at bounding box center [403, 320] width 585 height 353
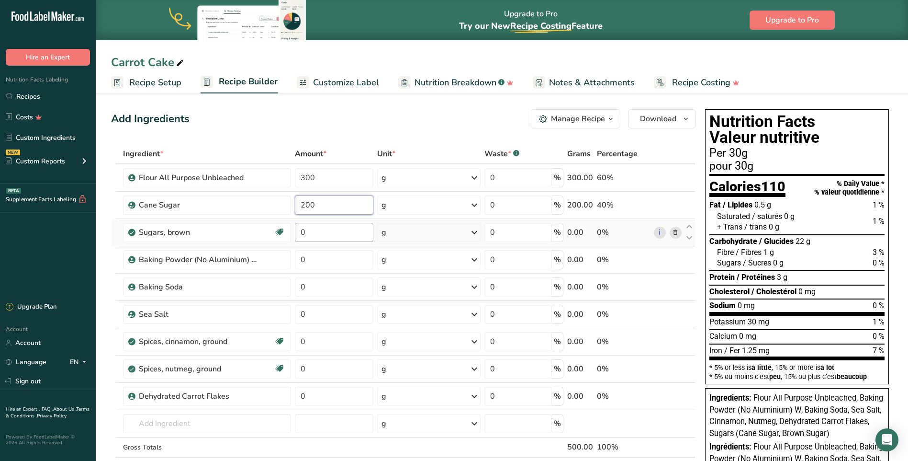
type input "200"
click at [320, 234] on div "Ingredient * Amount * Unit * Waste * .a-a{fill:#347362;}.b-a{fill:#fff;} Grams …" at bounding box center [403, 320] width 585 height 353
click at [312, 232] on input "0" at bounding box center [334, 232] width 79 height 19
type input "100"
click at [326, 257] on div "Ingredient * Amount * Unit * Waste * .a-a{fill:#347362;}.b-a{fill:#fff;} Grams …" at bounding box center [403, 320] width 585 height 353
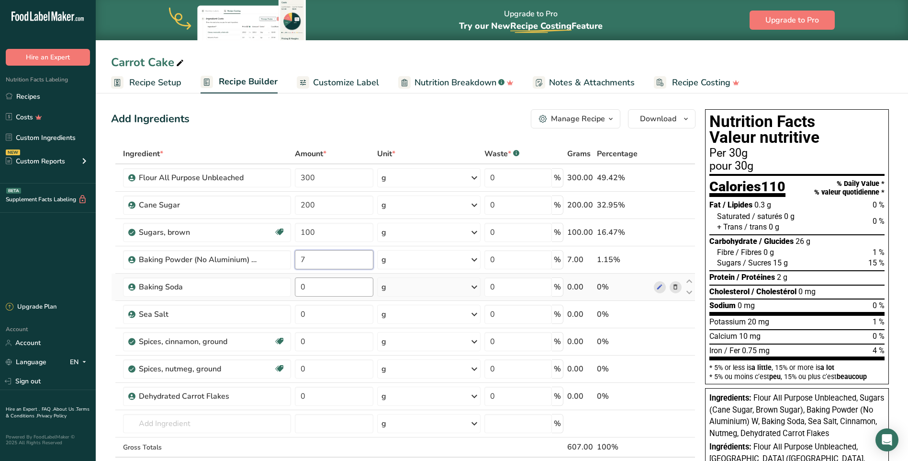
type input "7"
click at [325, 288] on div "Ingredient * Amount * Unit * Waste * .a-a{fill:#347362;}.b-a{fill:#fff;} Grams …" at bounding box center [403, 320] width 585 height 353
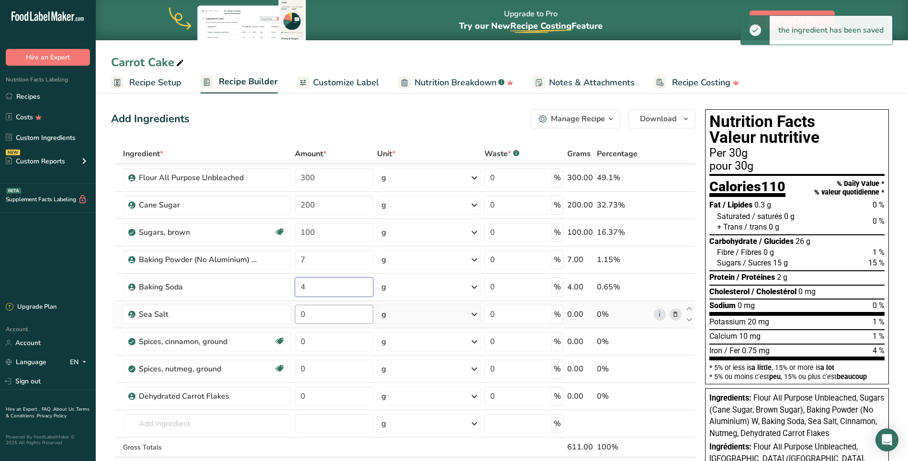
type input "4"
click at [308, 315] on div "Ingredient * Amount * Unit * Waste * .a-a{fill:#347362;}.b-a{fill:#fff;} Grams …" at bounding box center [403, 320] width 585 height 353
type input "5"
click at [310, 339] on div "Ingredient * Amount * Unit * Waste * .a-a{fill:#347362;}.b-a{fill:#fff;} Grams …" at bounding box center [403, 320] width 585 height 353
type input "3"
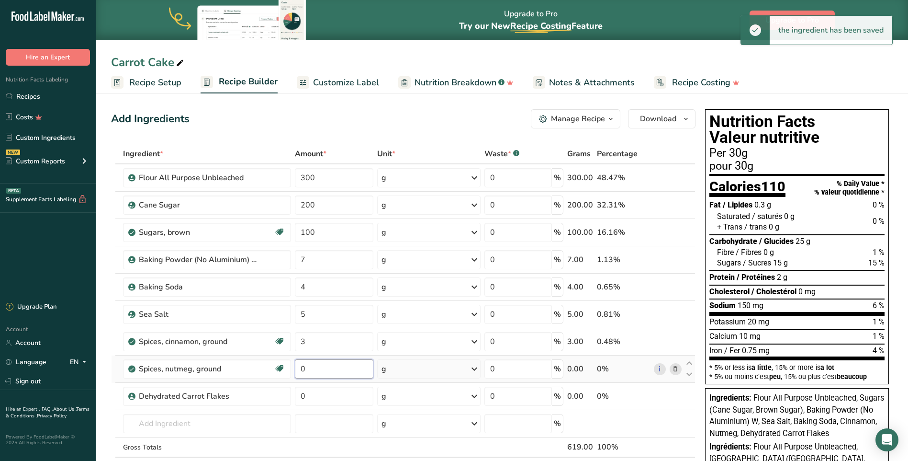
click at [316, 370] on div "Ingredient * Amount * Unit * Waste * .a-a{fill:#347362;}.b-a{fill:#fff;} Grams …" at bounding box center [403, 320] width 585 height 353
type input "1"
click at [320, 397] on div "Ingredient * Amount * Unit * Waste * .a-a{fill:#347362;}.b-a{fill:#fff;} Grams …" at bounding box center [403, 320] width 585 height 353
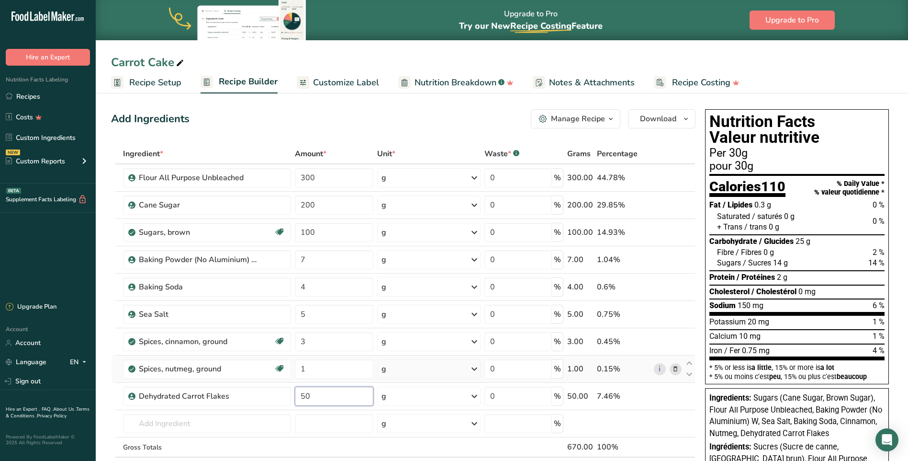
scroll to position [96, 0]
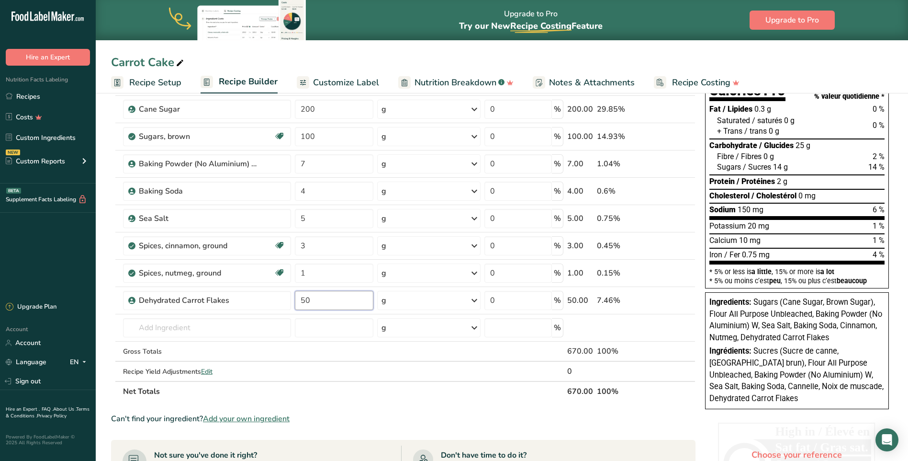
type input "50"
click at [353, 396] on div "Ingredient * Amount * Unit * Waste * .a-a{fill:#347362;}.b-a{fill:#fff;} Grams …" at bounding box center [403, 224] width 585 height 353
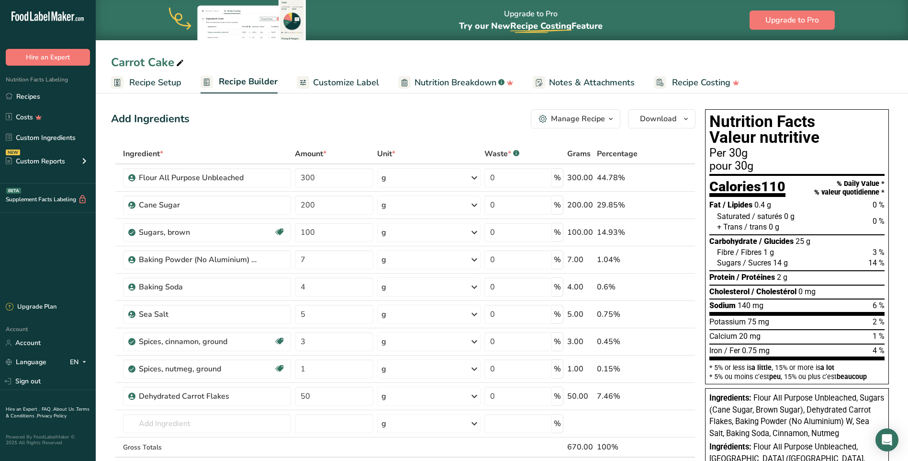
click at [799, 65] on div "Carrot Cake" at bounding box center [502, 62] width 812 height 17
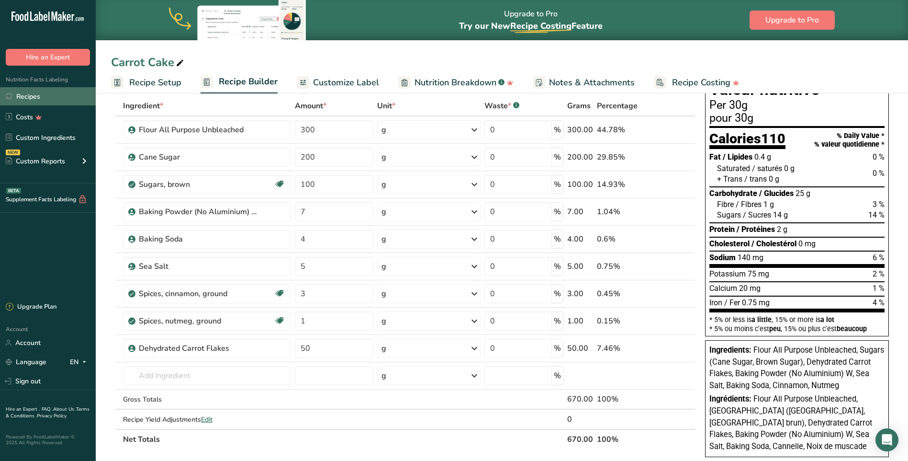
click at [24, 100] on link "Recipes" at bounding box center [48, 96] width 96 height 18
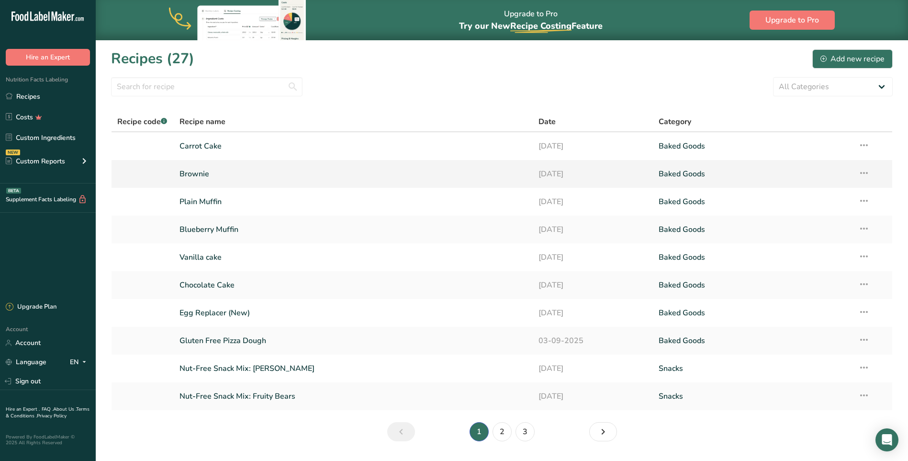
click at [218, 173] on link "Brownie" at bounding box center [354, 174] width 348 height 20
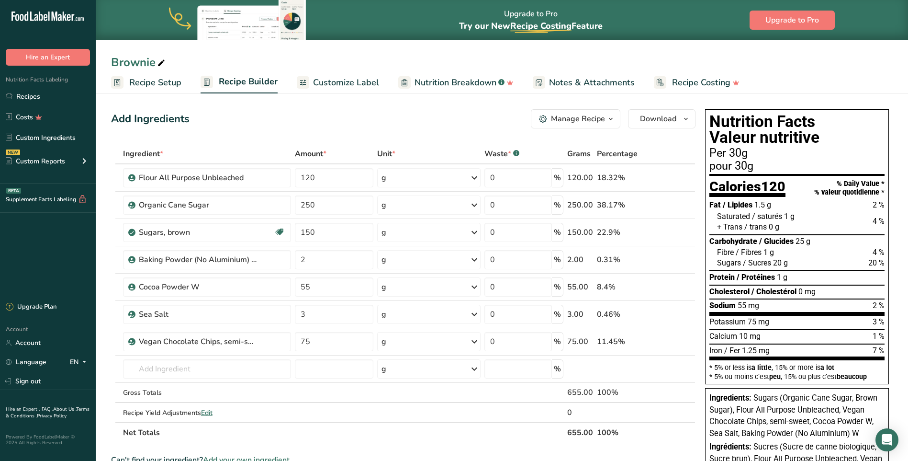
scroll to position [48, 0]
